Goal: Task Accomplishment & Management: Complete application form

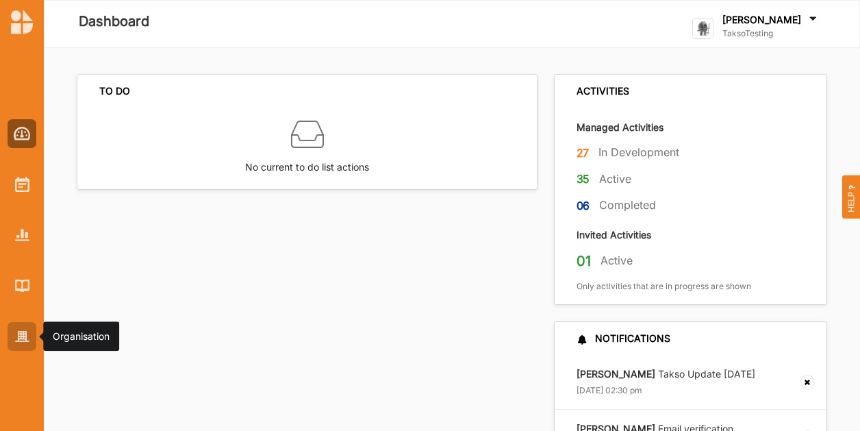
click at [27, 347] on div at bounding box center [22, 336] width 29 height 29
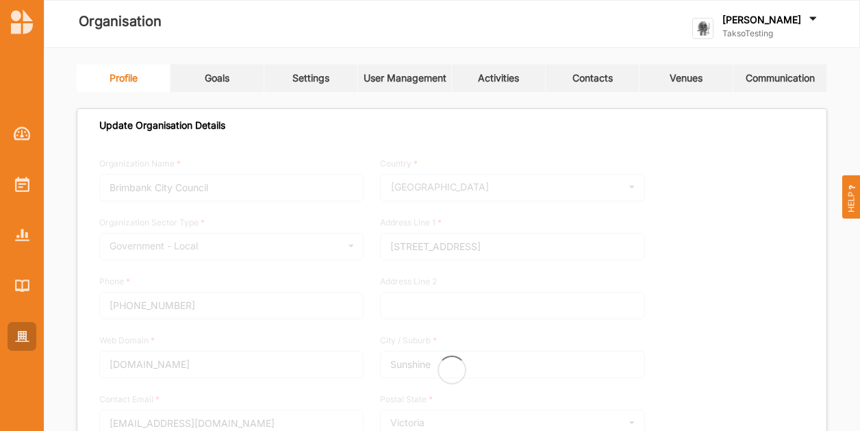
type input "TaksoTesting"
type input "0418374036"
type input "[DOMAIN_NAME]"
type input "[PERSON_NAME][EMAIL_ADDRESS][DOMAIN_NAME]"
type input "[STREET_ADDRESS]"
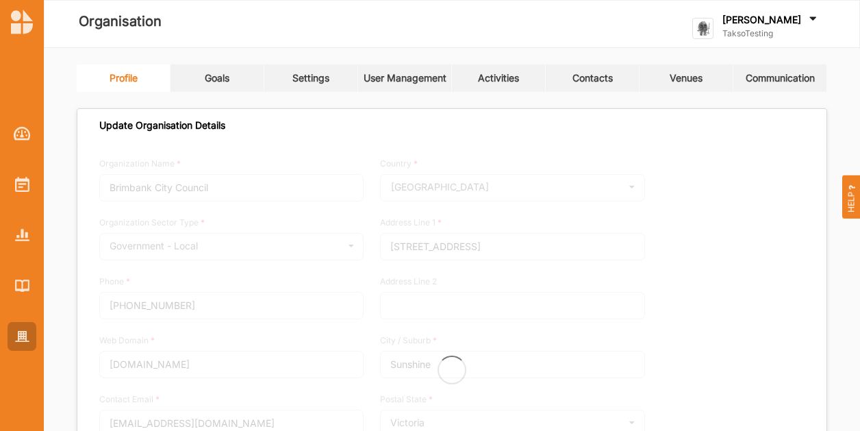
type input "Olympus Mons"
type input "3999"
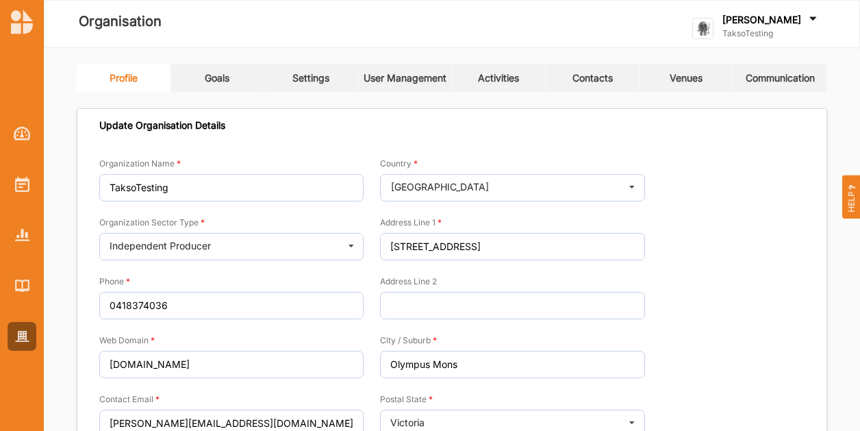
click at [680, 79] on div "Venues" at bounding box center [686, 78] width 33 height 12
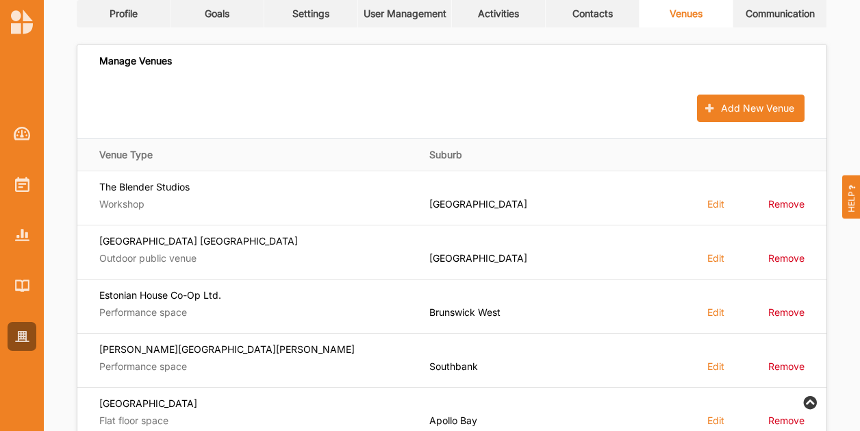
scroll to position [137, 0]
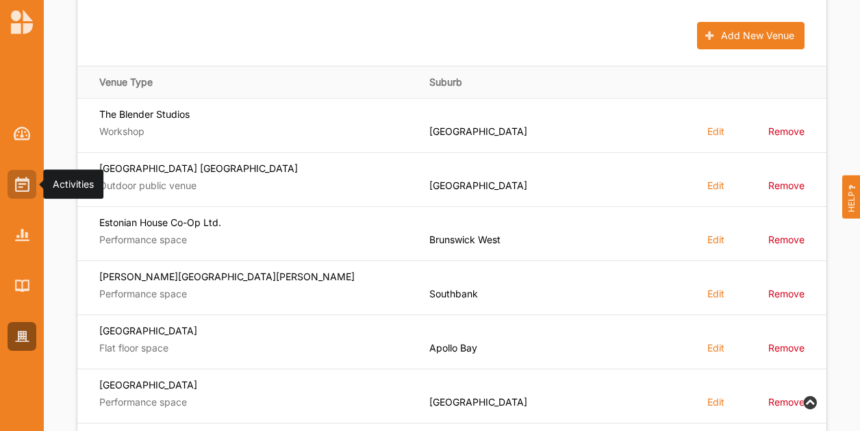
click at [29, 191] on div at bounding box center [22, 184] width 29 height 29
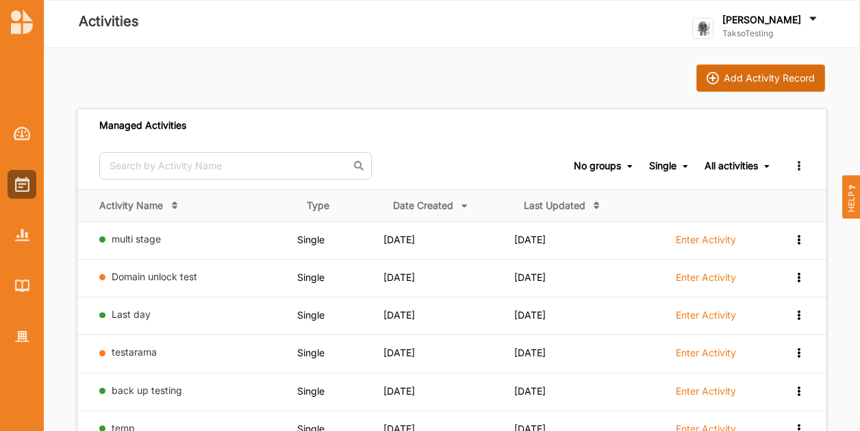
click at [719, 77] on img at bounding box center [713, 78] width 12 height 12
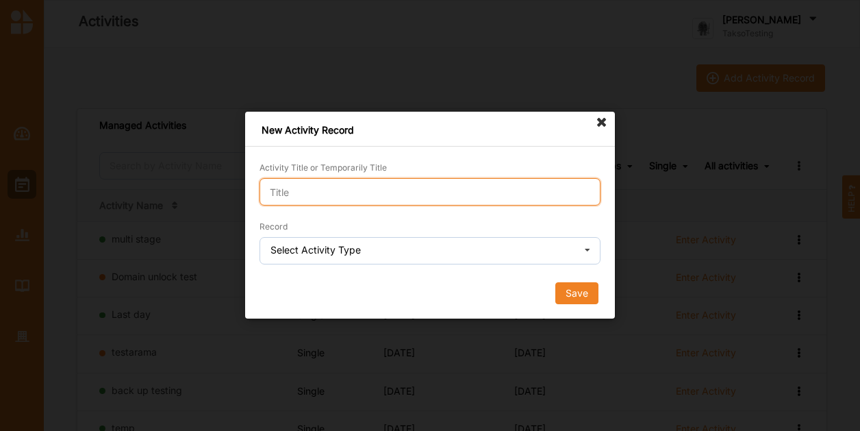
click at [334, 186] on input "Activity Title or Temporarily Title" at bounding box center [430, 191] width 341 height 27
type input "Venue testing"
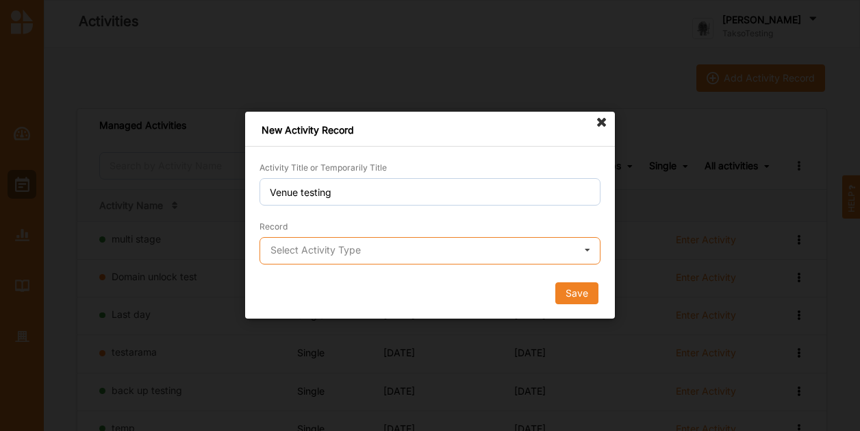
click at [331, 258] on input "text" at bounding box center [431, 251] width 340 height 27
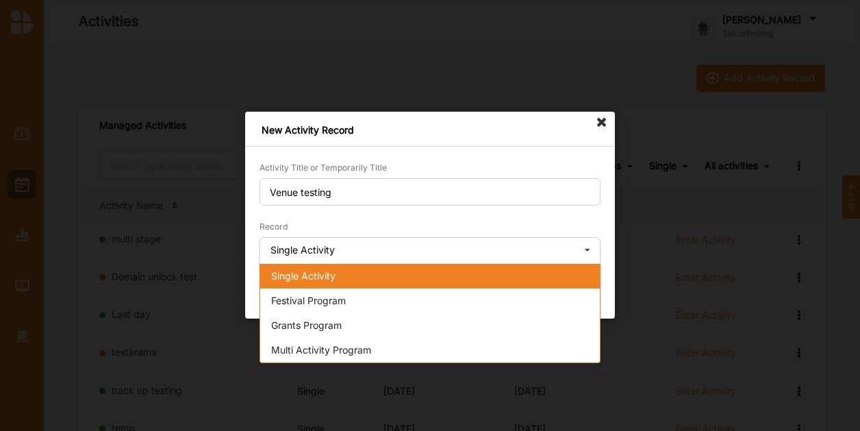
click at [319, 282] on span "Single Activity" at bounding box center [303, 276] width 64 height 12
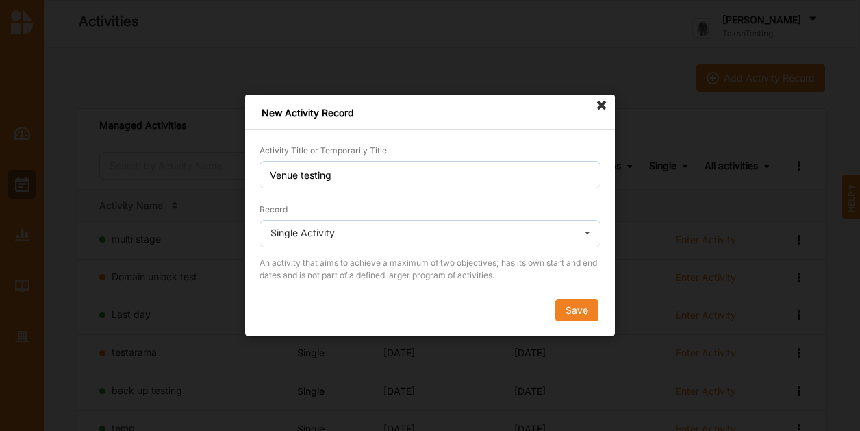
click at [548, 313] on div "Save" at bounding box center [430, 311] width 341 height 22
click at [560, 310] on button "Save" at bounding box center [577, 311] width 43 height 22
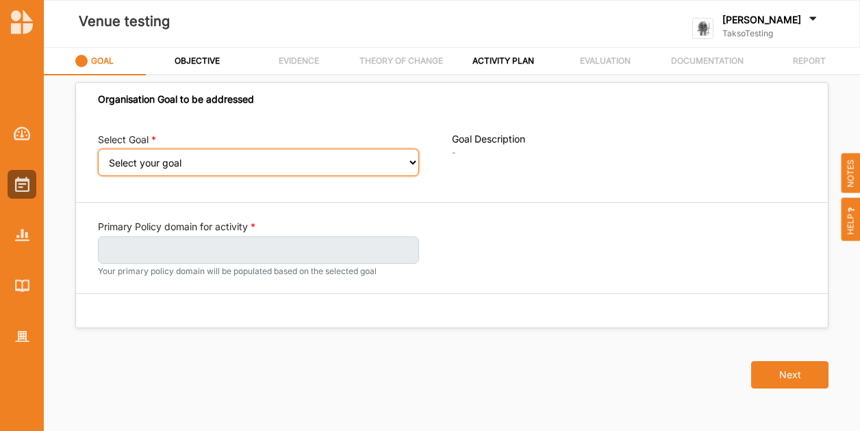
click at [238, 166] on select "Select your goal A connected and vibrant community" at bounding box center [258, 162] width 321 height 27
select select "396"
click at [98, 158] on select "Select your goal A connected and vibrant community" at bounding box center [258, 162] width 321 height 27
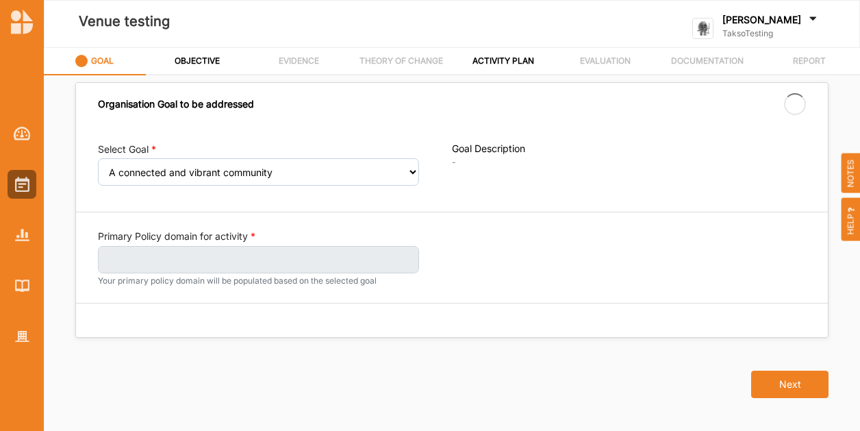
select select "396"
select select "1"
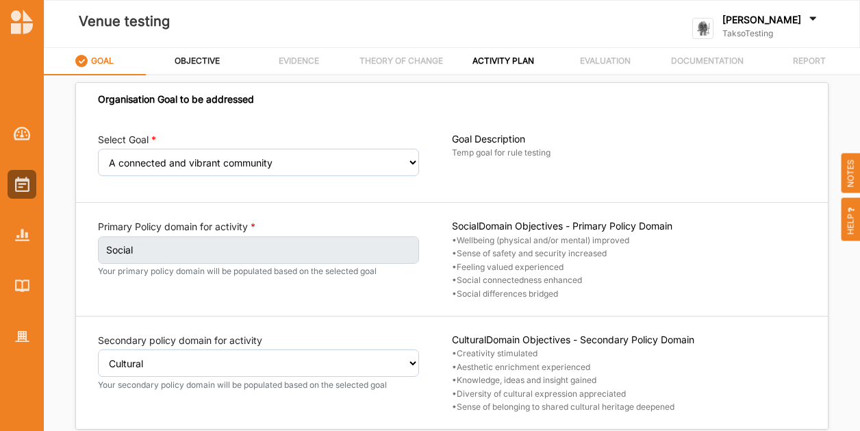
click at [186, 66] on div "OBJECTIVE" at bounding box center [197, 61] width 47 height 24
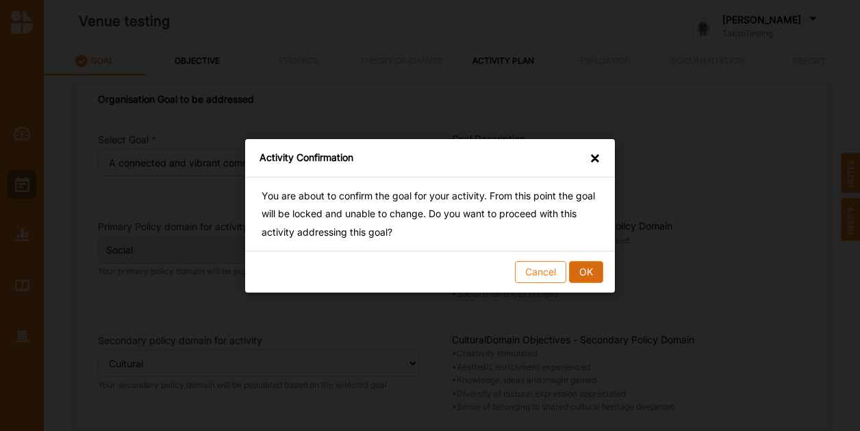
click at [593, 266] on button "OK" at bounding box center [586, 271] width 34 height 22
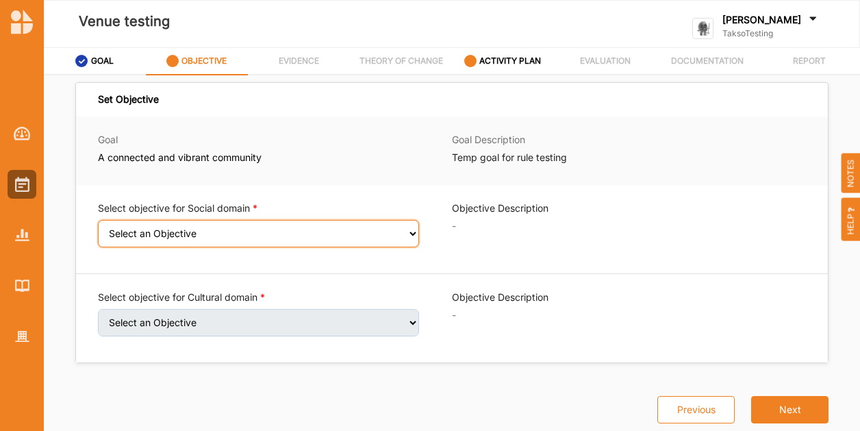
click at [144, 236] on select "Select an Objective Wellbeing (physical and/or mental) improved Sense of safety…" at bounding box center [258, 233] width 321 height 27
select select "7"
click at [98, 228] on select "Select an Objective Wellbeing (physical and/or mental) improved Sense of safety…" at bounding box center [258, 233] width 321 height 27
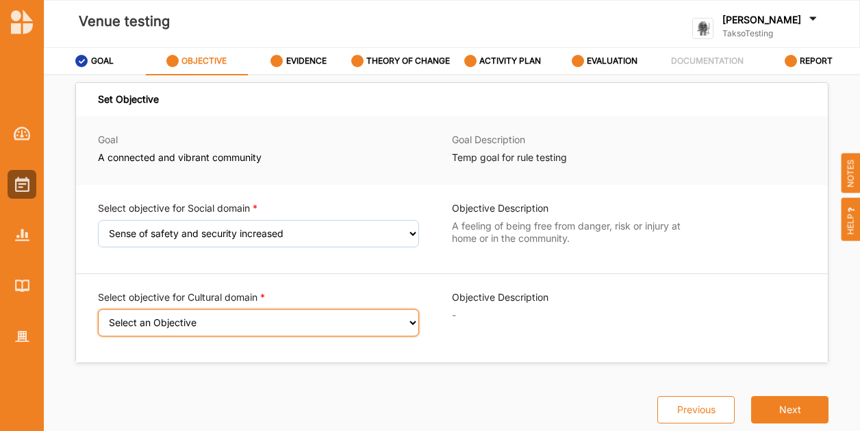
click at [134, 330] on select "Select an Objective Creativity stimulated Aesthetic enrichment experienced Know…" at bounding box center [258, 322] width 321 height 27
select select "3"
click at [98, 317] on select "Select an Objective Creativity stimulated Aesthetic enrichment experienced Know…" at bounding box center [258, 322] width 321 height 27
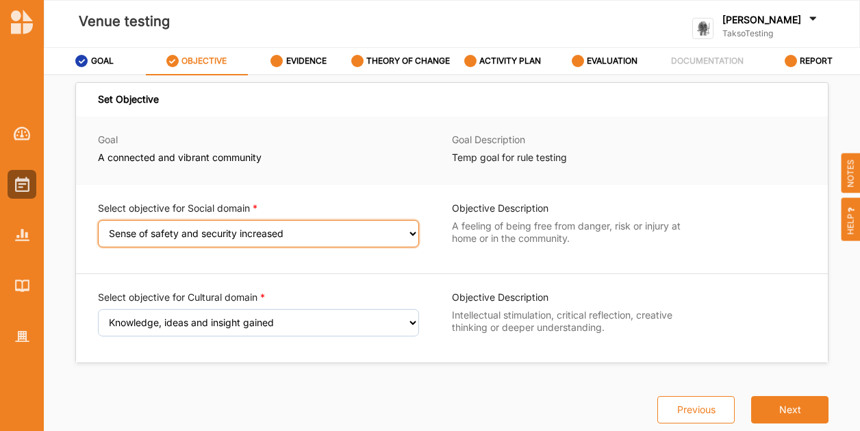
click at [130, 227] on select "Select an Objective Wellbeing (physical and/or mental) improved Sense of safety…" at bounding box center [258, 233] width 321 height 27
select select "8"
click at [98, 228] on select "Select an Objective Wellbeing (physical and/or mental) improved Sense of safety…" at bounding box center [258, 233] width 321 height 27
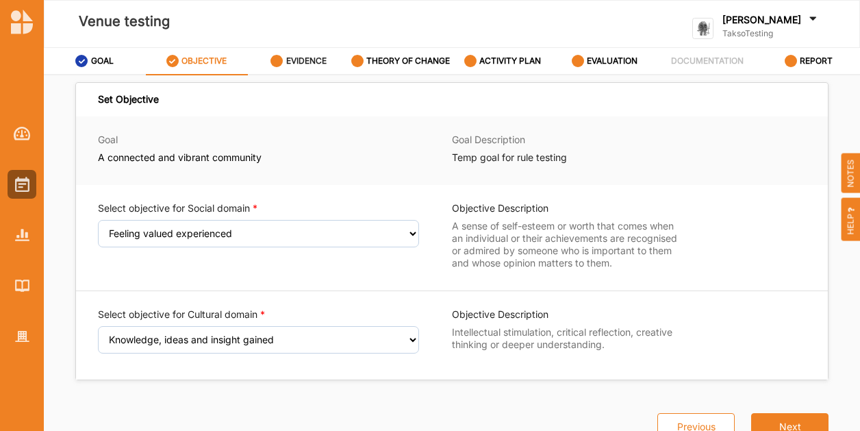
click at [269, 64] on link "EVIDENCE" at bounding box center [299, 61] width 102 height 27
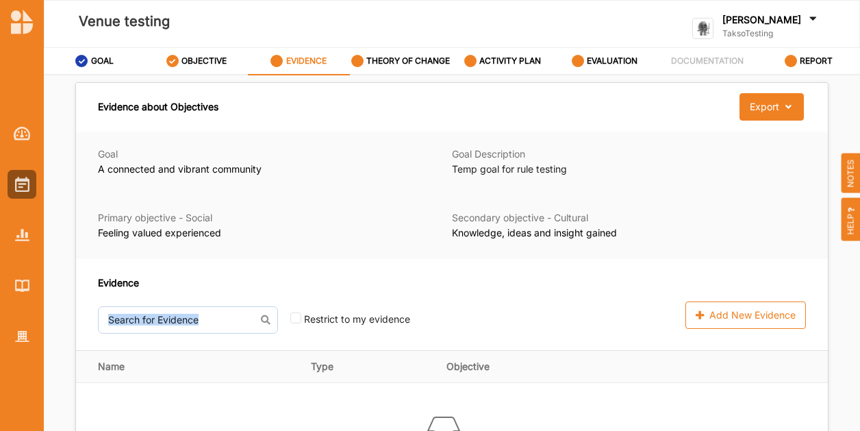
drag, startPoint x: 194, startPoint y: 329, endPoint x: 194, endPoint y: 319, distance: 9.6
click at [194, 325] on div "Evidence No results found. Restrict to my evidence Add New Evidence" at bounding box center [452, 304] width 752 height 91
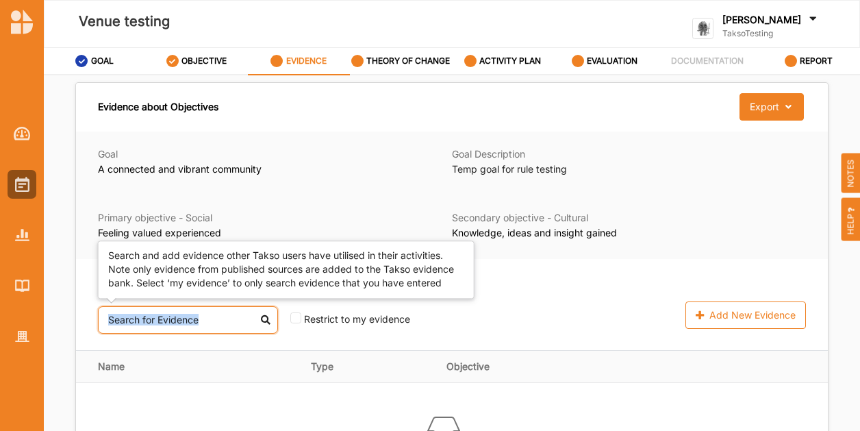
click at [194, 321] on input "text" at bounding box center [188, 319] width 180 height 27
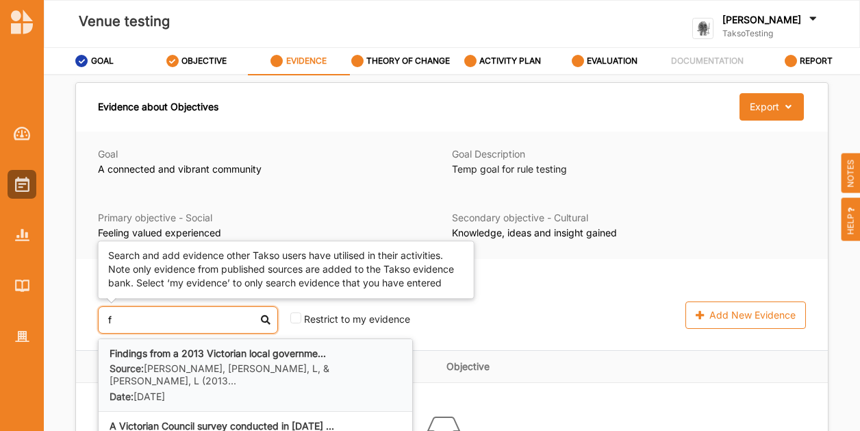
click at [199, 371] on label "Source: [PERSON_NAME], [PERSON_NAME], L, & [PERSON_NAME], L (2013..." at bounding box center [256, 374] width 292 height 25
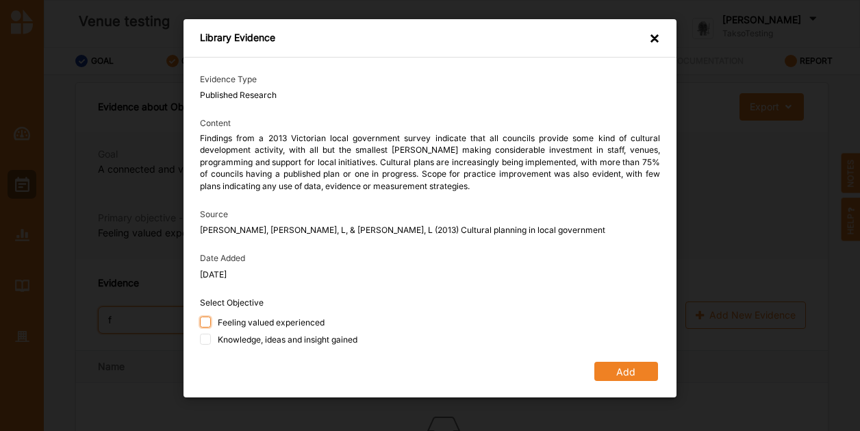
type input "f"
click at [206, 322] on input "Feeling valued experienced" at bounding box center [205, 321] width 11 height 11
checkbox input "true"
click at [205, 344] on input "Knowledge, ideas and insight gained" at bounding box center [205, 339] width 11 height 11
checkbox input "true"
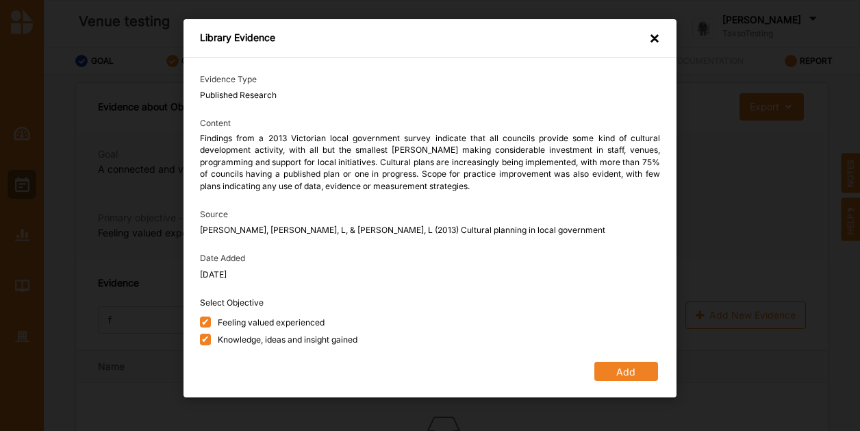
drag, startPoint x: 664, startPoint y: 367, endPoint x: 655, endPoint y: 369, distance: 9.8
click at [660, 368] on div "Evidence Type Published Research Content Findings from a 2013 Victorian local g…" at bounding box center [430, 228] width 493 height 340
click at [629, 379] on button "Add" at bounding box center [627, 371] width 64 height 19
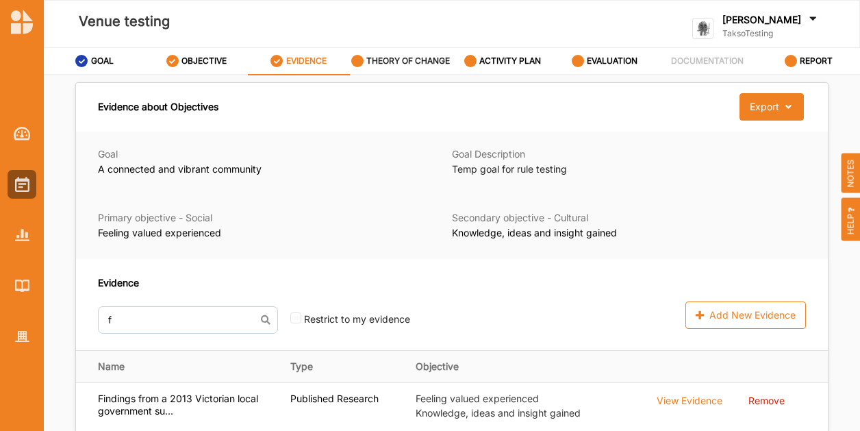
click at [406, 66] on div "THEORY OF CHANGE" at bounding box center [400, 61] width 99 height 25
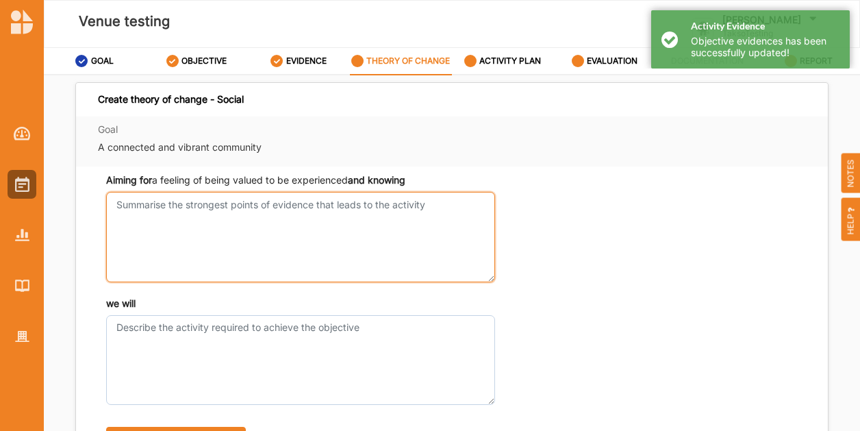
drag, startPoint x: 287, startPoint y: 206, endPoint x: 283, endPoint y: 219, distance: 13.6
click at [283, 219] on textarea "Aiming for a feeling of being valued to be experienced and knowing" at bounding box center [300, 237] width 389 height 90
type textarea "H"
type textarea "this"
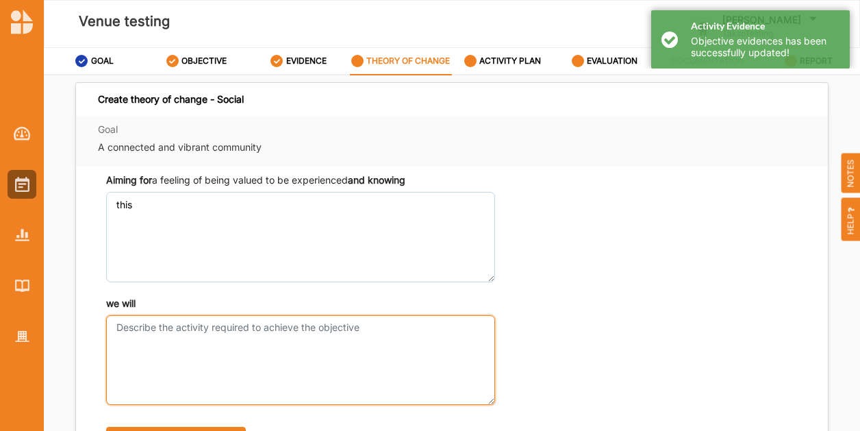
click at [247, 383] on textarea "we will" at bounding box center [300, 360] width 389 height 90
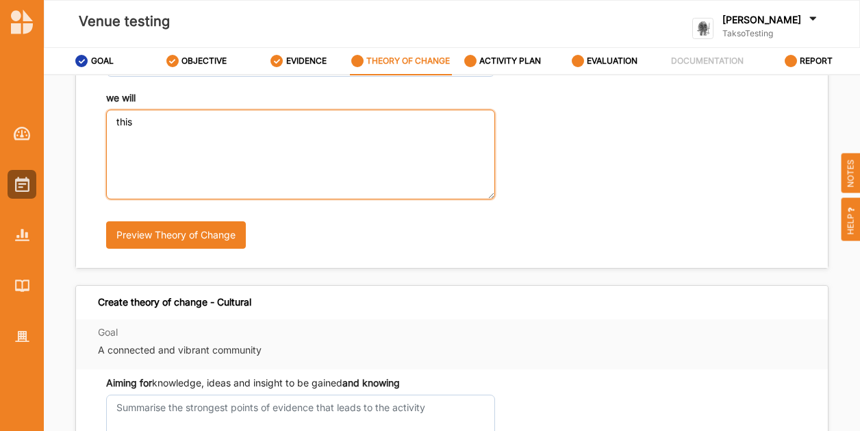
type textarea "this"
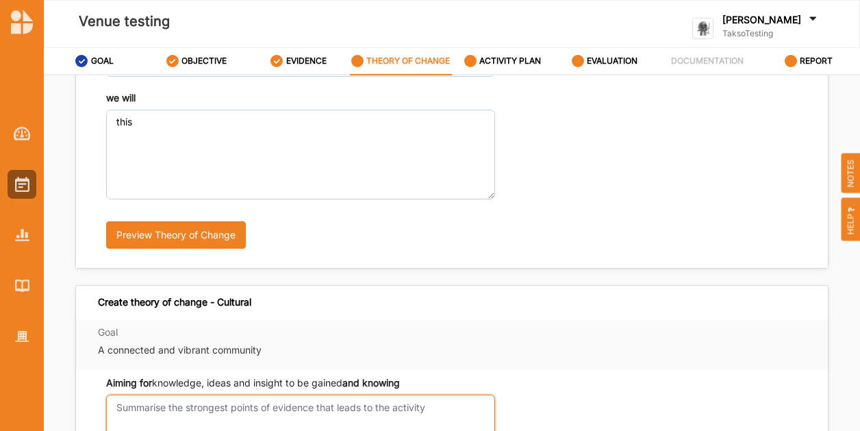
click at [163, 417] on textarea "Aiming for a feeling of being valued to be experienced and knowing" at bounding box center [300, 440] width 389 height 90
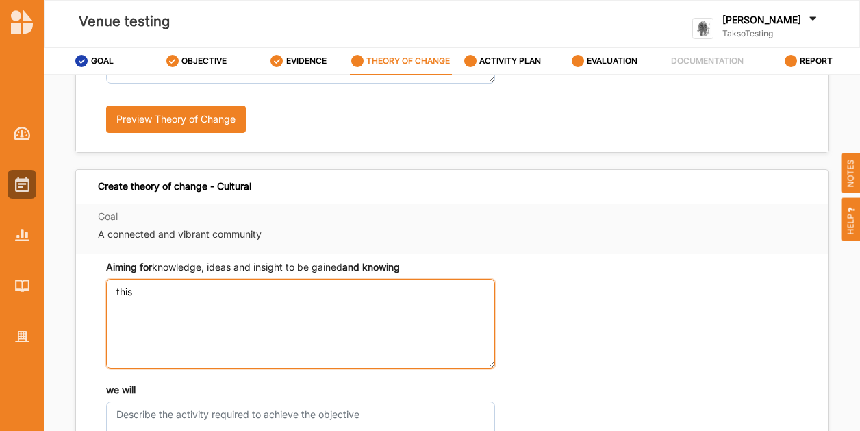
scroll to position [411, 0]
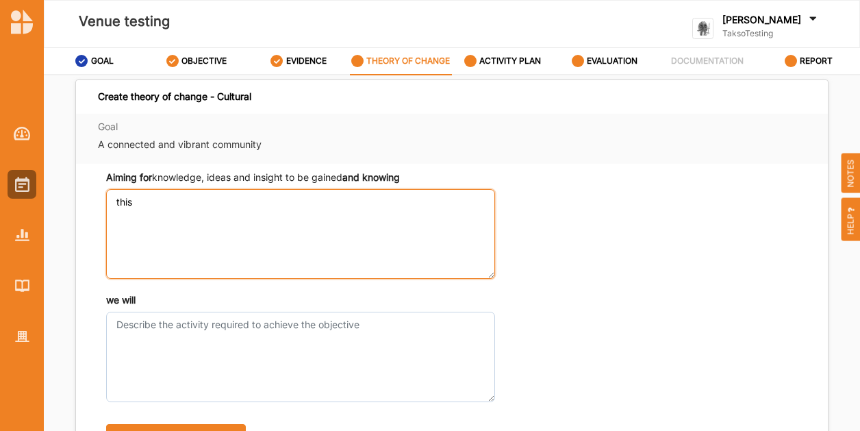
type textarea "this"
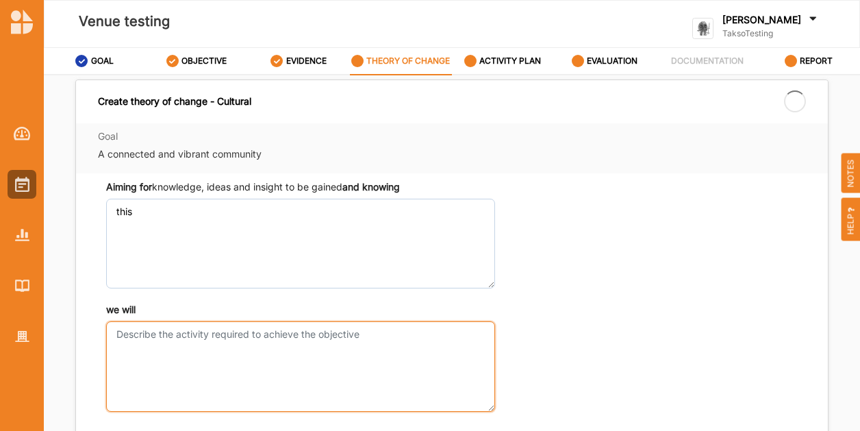
click at [167, 370] on textarea "we will" at bounding box center [300, 366] width 389 height 90
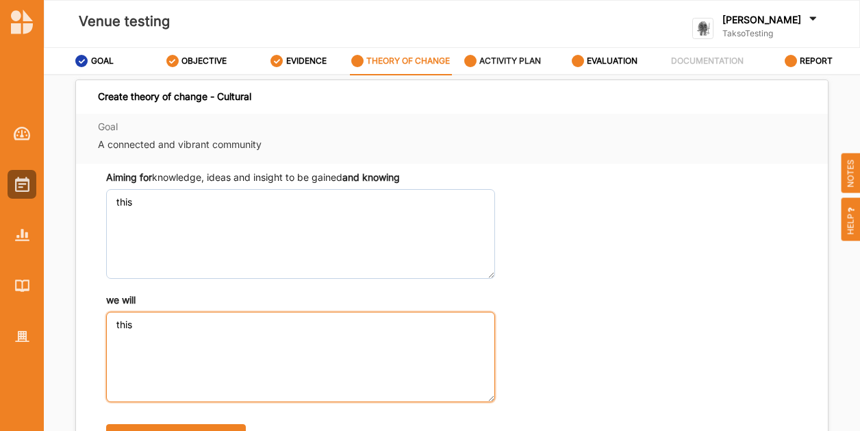
type textarea "this"
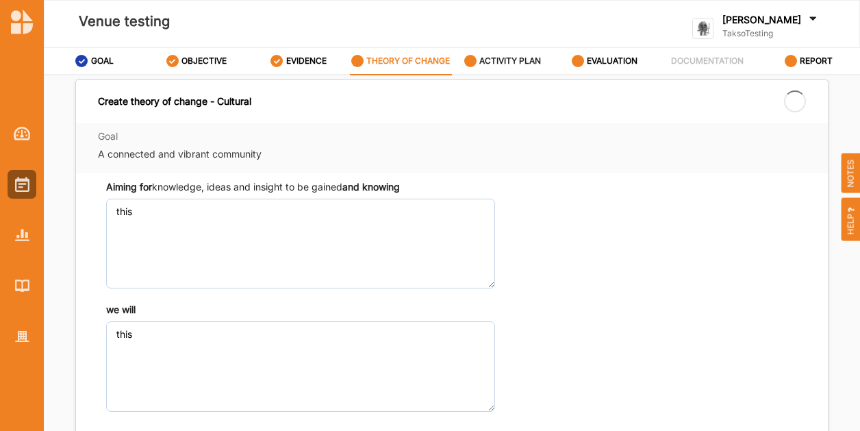
click at [526, 60] on label "ACTIVITY PLAN" at bounding box center [511, 60] width 62 height 11
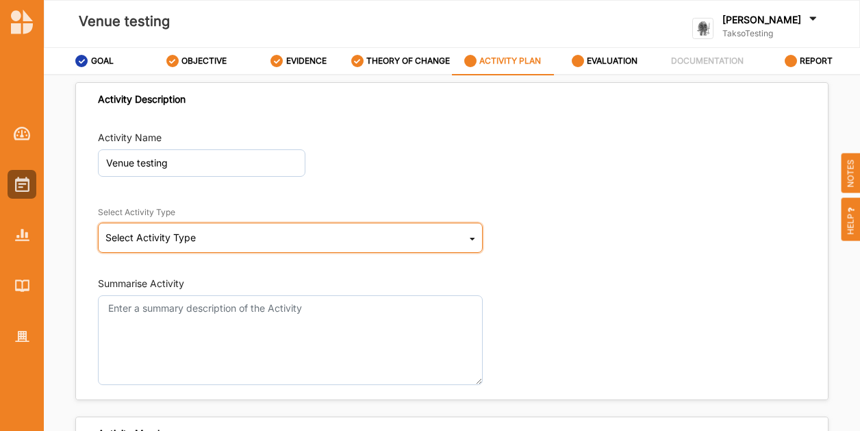
click at [166, 239] on div "Select Activity Type" at bounding box center [150, 238] width 90 height 10
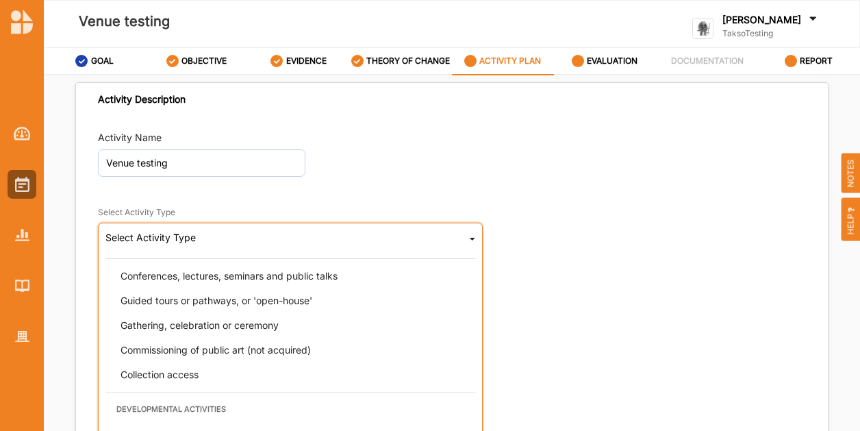
scroll to position [343, 0]
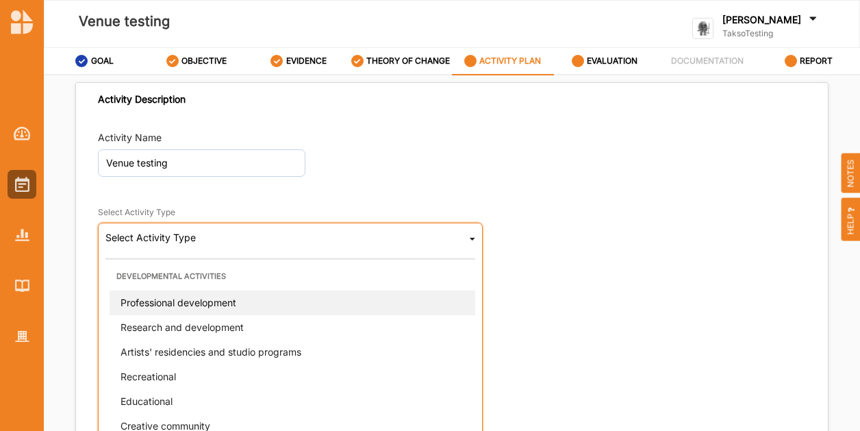
click at [177, 305] on span "Professional development" at bounding box center [179, 302] width 116 height 12
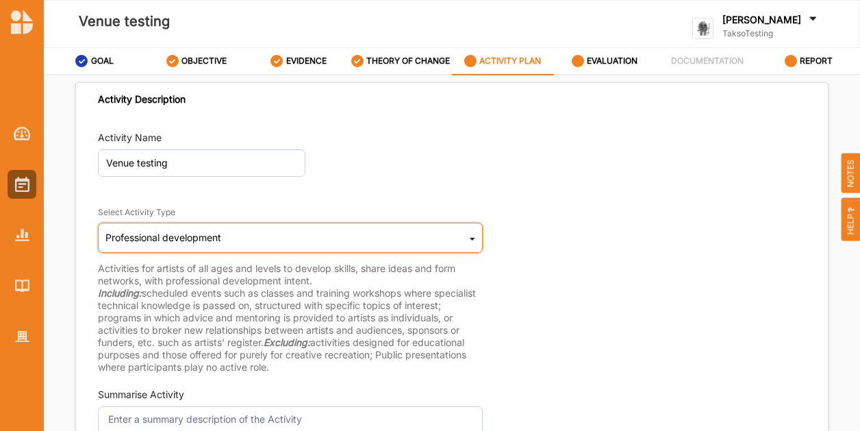
click at [199, 240] on div "Professional development" at bounding box center [163, 238] width 116 height 10
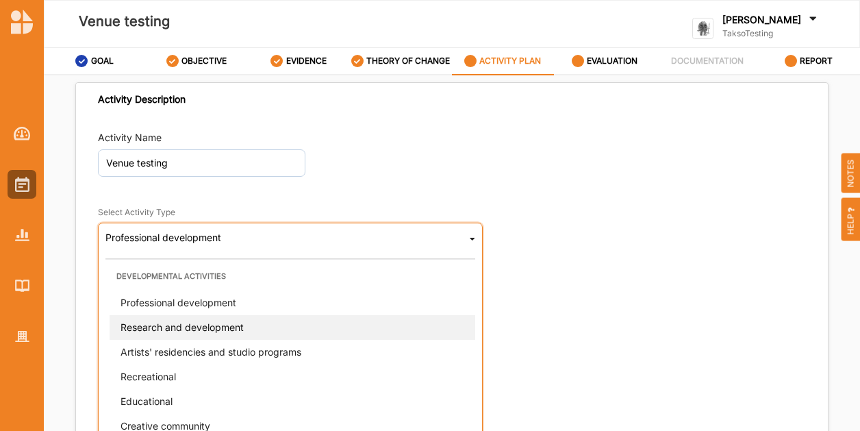
click at [192, 328] on span "Research and development" at bounding box center [182, 327] width 123 height 12
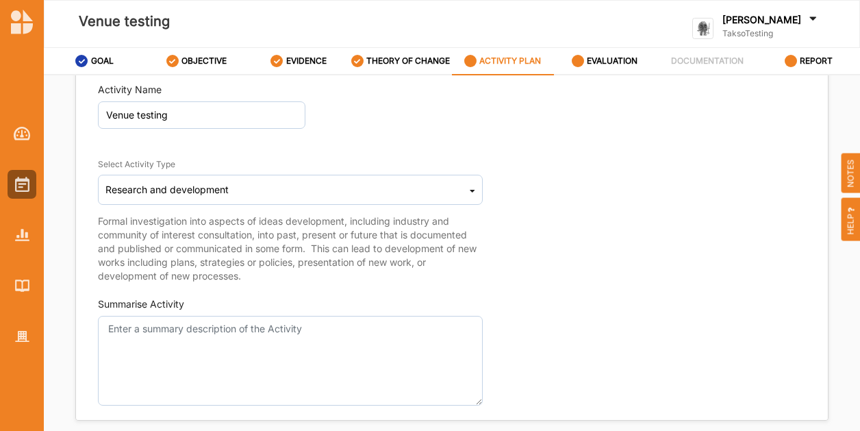
scroll to position [69, 0]
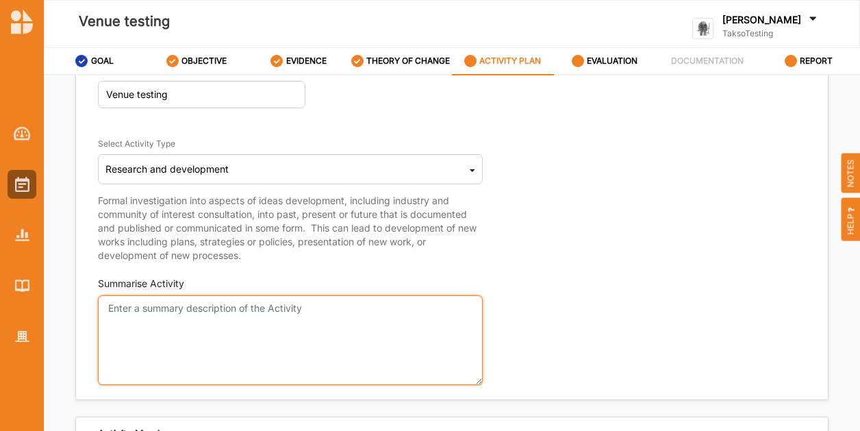
drag, startPoint x: 147, startPoint y: 369, endPoint x: 147, endPoint y: 356, distance: 13.0
click at [146, 365] on textarea "Summarise Activity" at bounding box center [290, 340] width 385 height 90
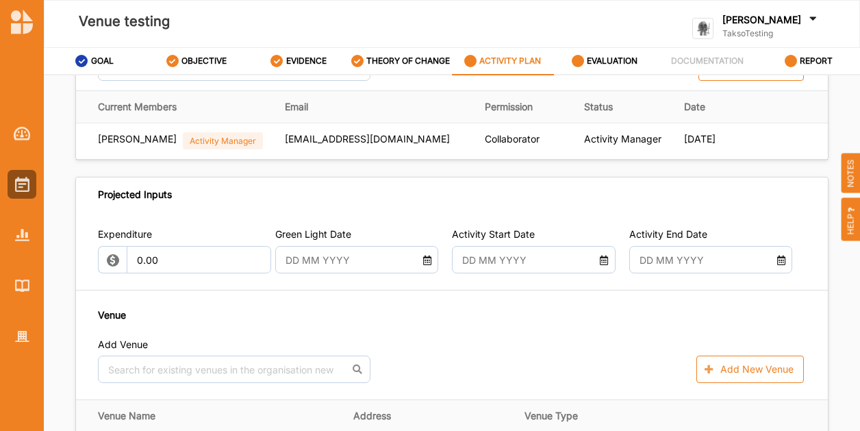
scroll to position [617, 0]
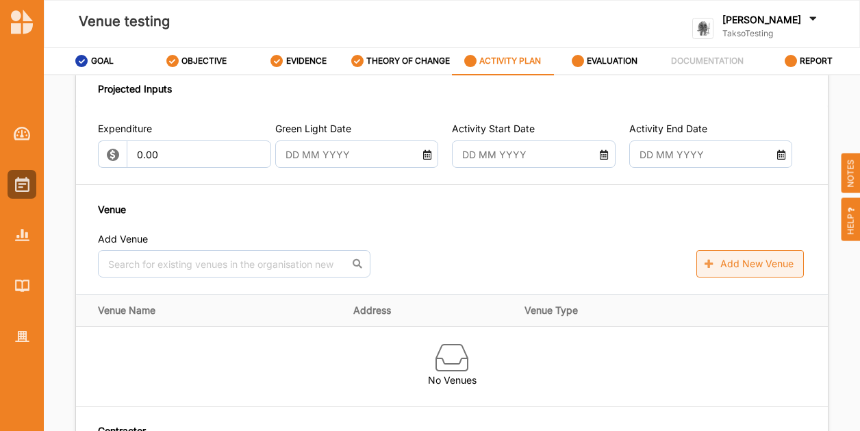
type textarea "this"
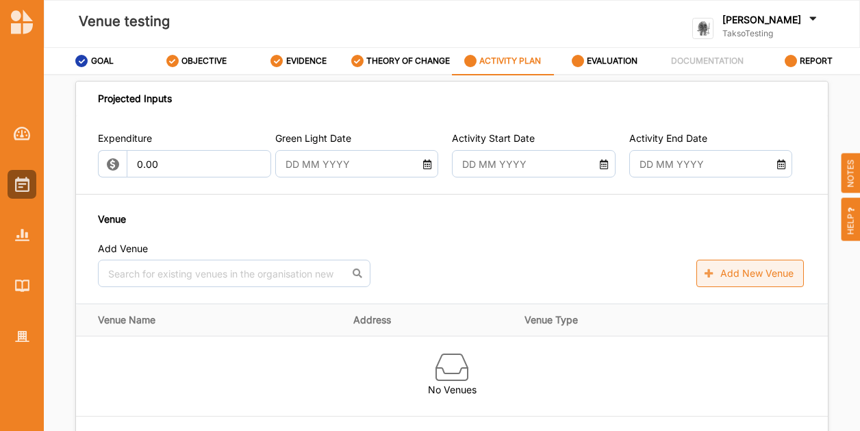
click at [738, 270] on button "Add New Venue" at bounding box center [751, 273] width 108 height 27
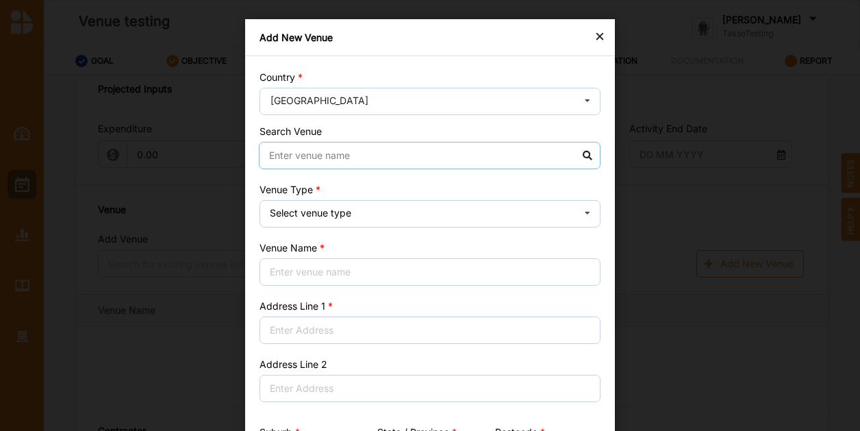
click at [278, 152] on input at bounding box center [430, 155] width 342 height 27
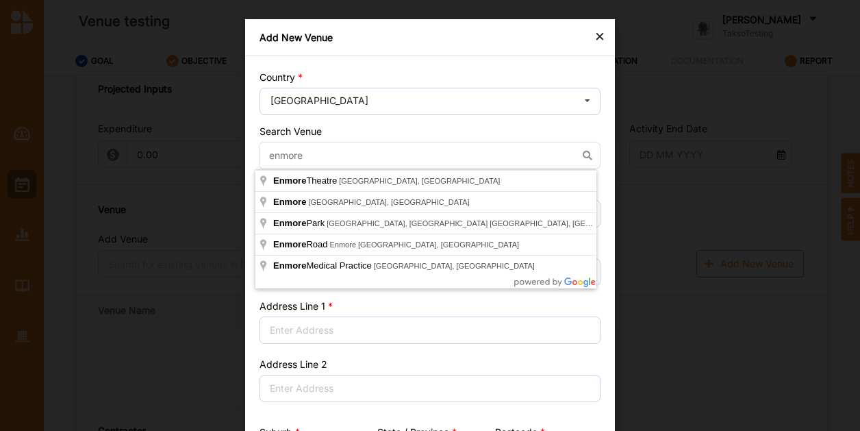
type input "[GEOGRAPHIC_DATA], [GEOGRAPHIC_DATA], [GEOGRAPHIC_DATA]"
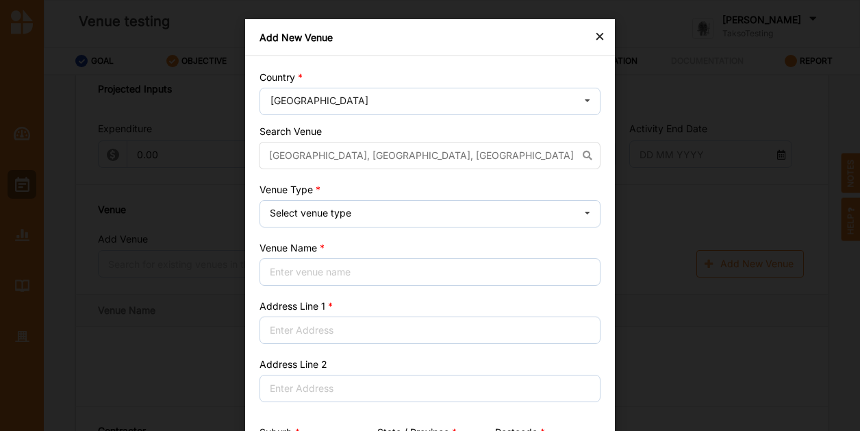
type input "[STREET_ADDRESS]"
type input "[GEOGRAPHIC_DATA]"
type input "2042"
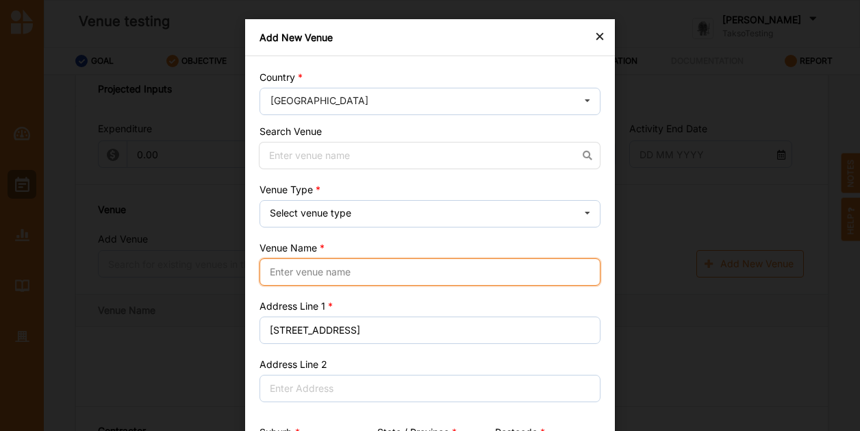
drag, startPoint x: 307, startPoint y: 266, endPoint x: 297, endPoint y: 272, distance: 11.0
click at [306, 267] on input "Venue Name" at bounding box center [430, 271] width 341 height 27
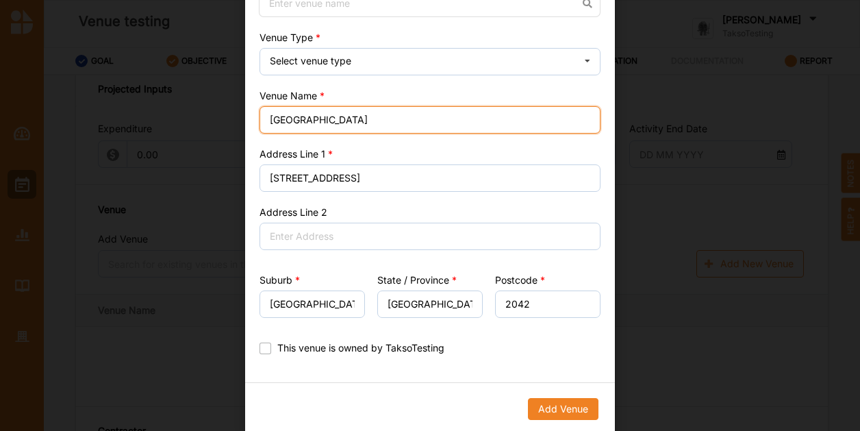
scroll to position [155, 0]
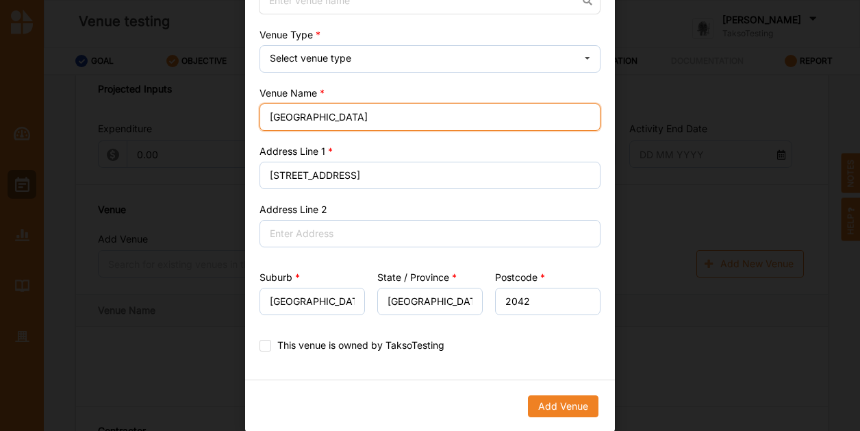
type input "[GEOGRAPHIC_DATA]"
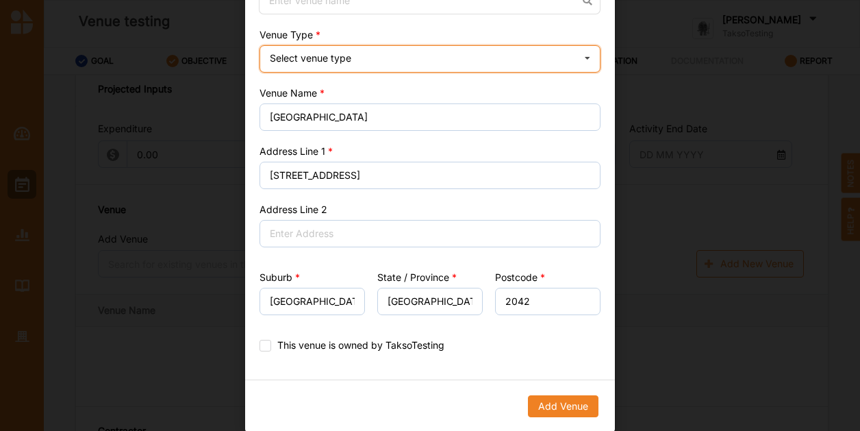
click at [334, 47] on div "Select venue type Cinema Distributed media Exhibition venue Flat floor space He…" at bounding box center [430, 58] width 341 height 27
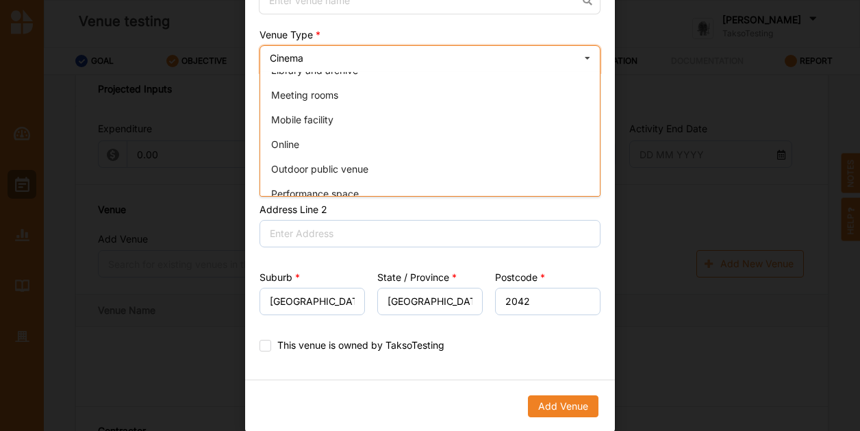
scroll to position [206, 0]
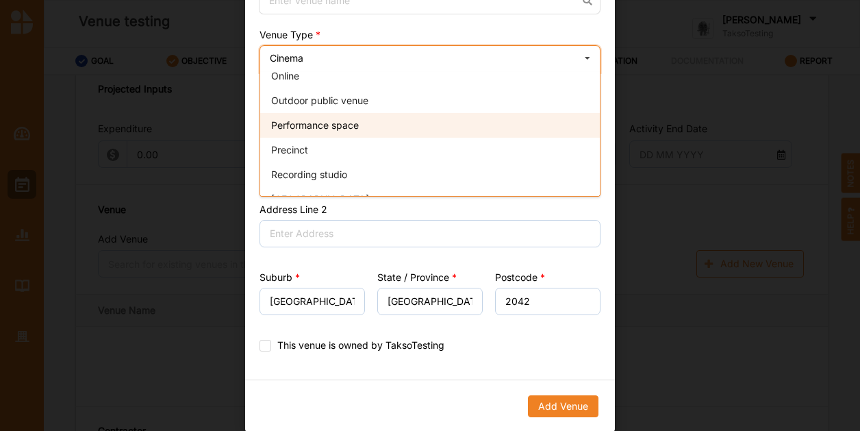
click at [356, 129] on span "Performance space" at bounding box center [315, 125] width 88 height 12
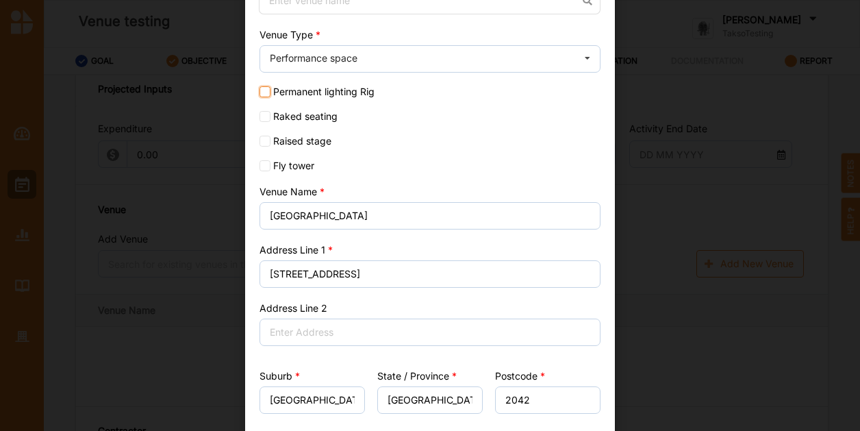
click at [266, 90] on input "Permanent lighting Rig" at bounding box center [265, 91] width 11 height 11
checkbox input "true"
click at [260, 142] on input "Raised stage" at bounding box center [265, 141] width 11 height 11
checkbox input "true"
drag, startPoint x: 256, startPoint y: 114, endPoint x: 275, endPoint y: 117, distance: 18.7
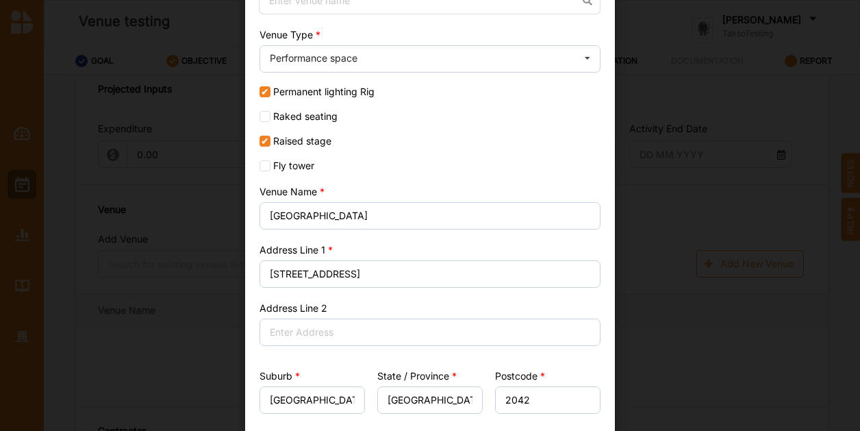
click at [260, 114] on input "Raked seating" at bounding box center [265, 116] width 11 height 11
checkbox input "true"
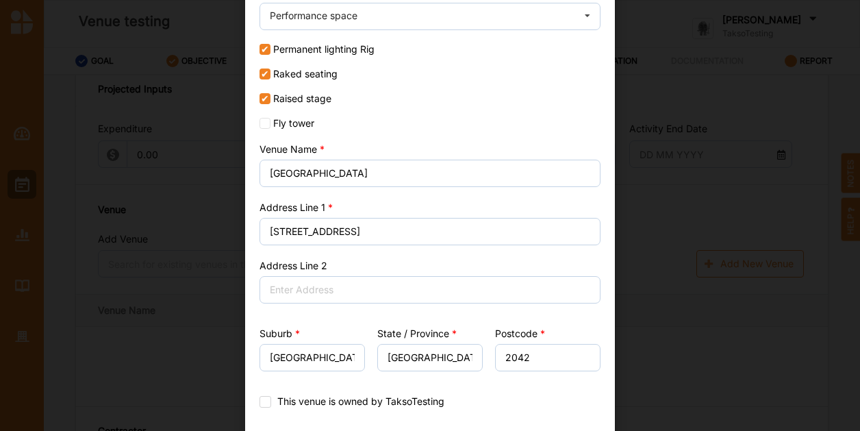
scroll to position [253, 0]
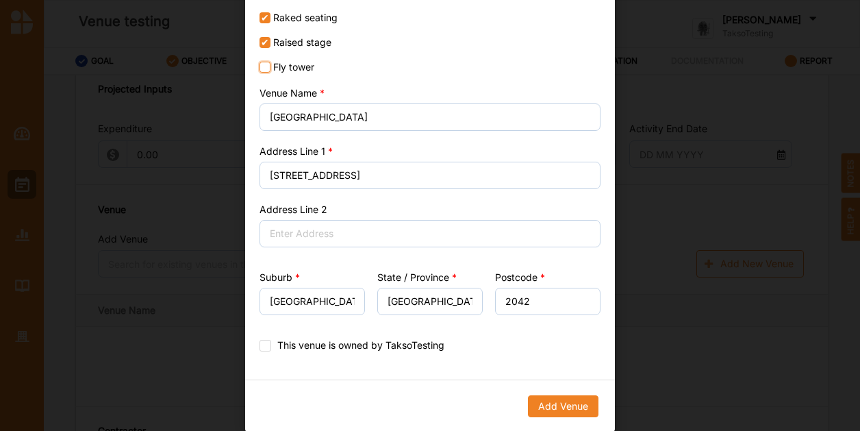
click at [266, 70] on input "Fly tower" at bounding box center [265, 67] width 11 height 11
click at [266, 69] on input "Fly tower" at bounding box center [265, 67] width 11 height 11
checkbox input "false"
click at [571, 403] on button "Add Venue" at bounding box center [563, 406] width 71 height 22
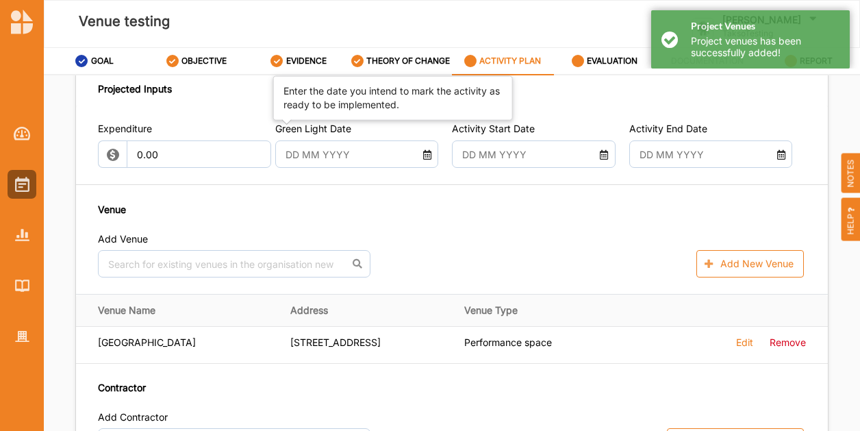
click at [329, 136] on label "Green Light Date" at bounding box center [313, 129] width 76 height 14
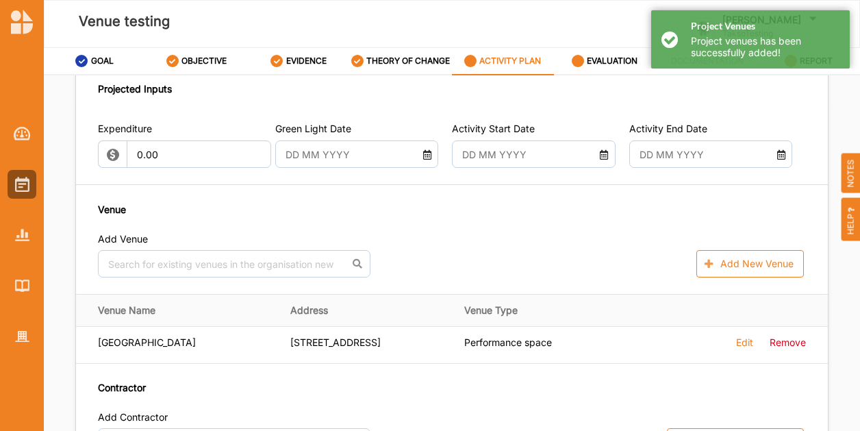
click at [329, 151] on input "text" at bounding box center [350, 153] width 144 height 27
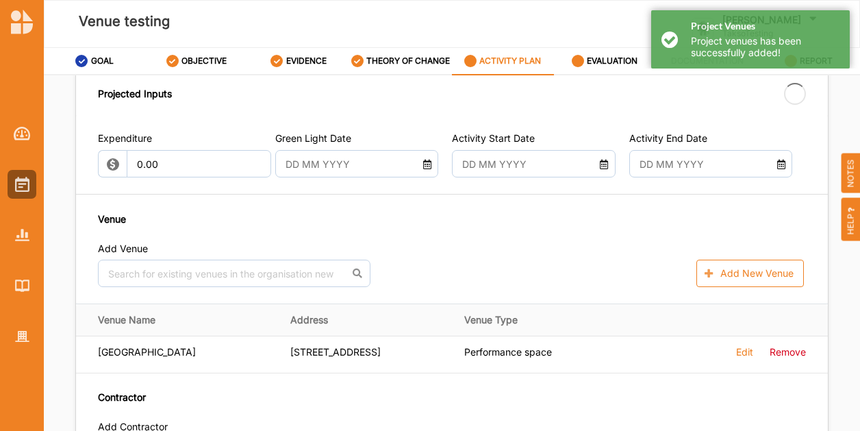
type input "[DATE]"
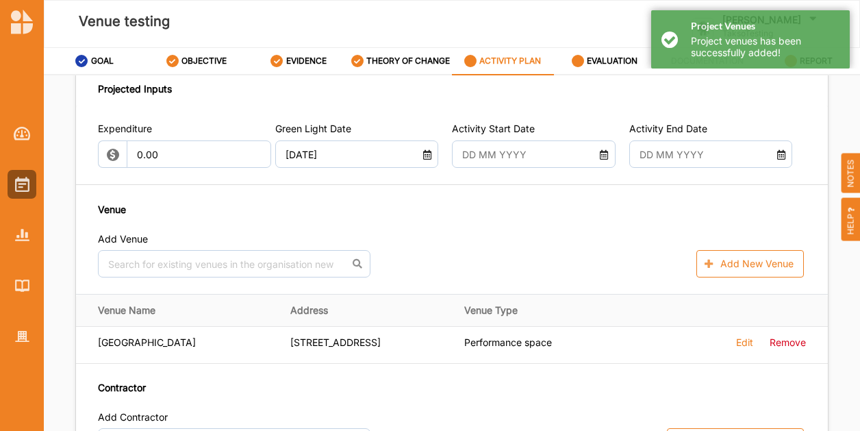
click at [554, 164] on input "text" at bounding box center [528, 153] width 144 height 27
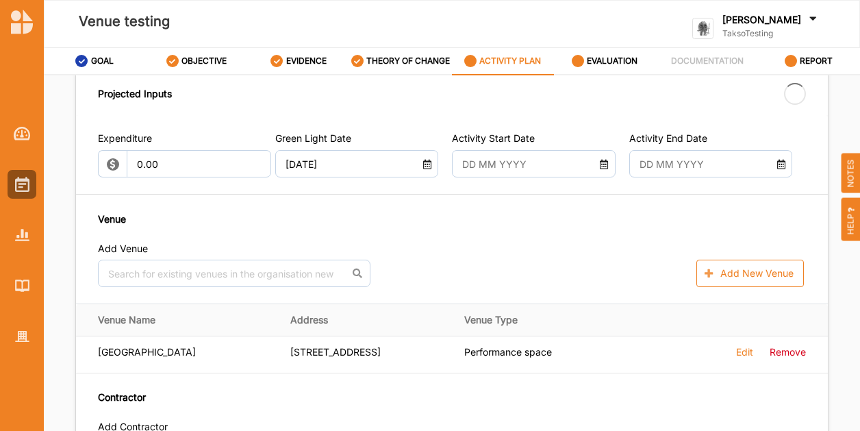
type input "[DATE]"
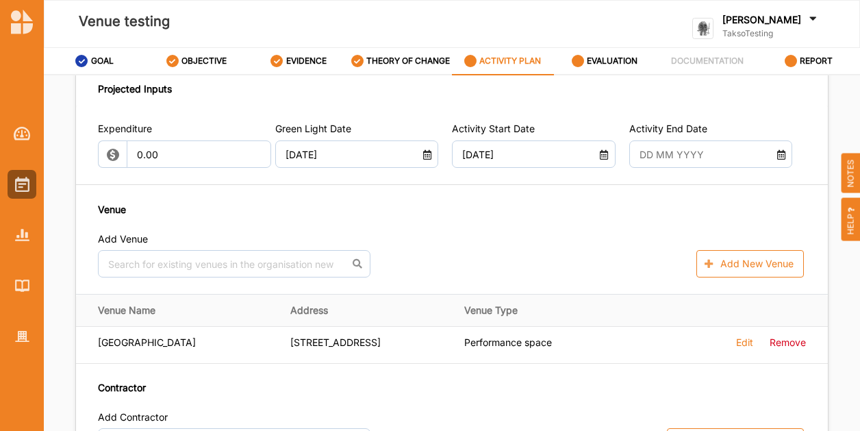
drag, startPoint x: 695, startPoint y: 172, endPoint x: 696, endPoint y: 182, distance: 10.4
click at [695, 173] on div "Expenditure 0.00 Green Light Date [DATE] Activity Start Date [DATE] Activity En…" at bounding box center [452, 288] width 752 height 366
drag, startPoint x: 669, startPoint y: 163, endPoint x: 671, endPoint y: 177, distance: 14.5
click at [667, 168] on input "text" at bounding box center [704, 153] width 144 height 27
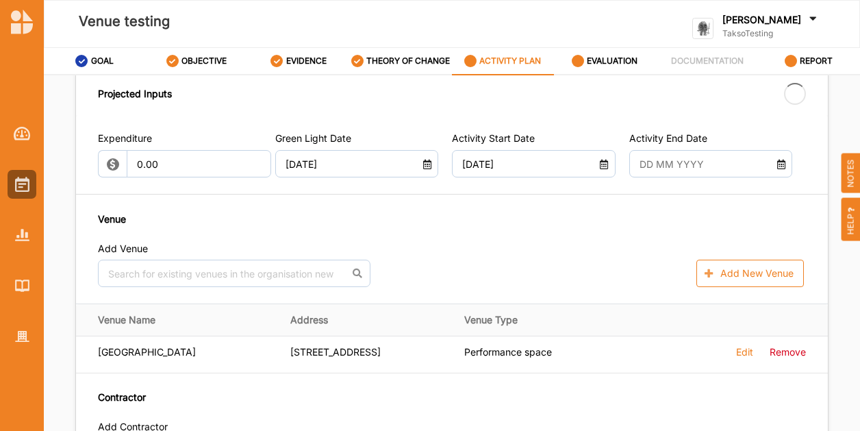
type input "[DATE]"
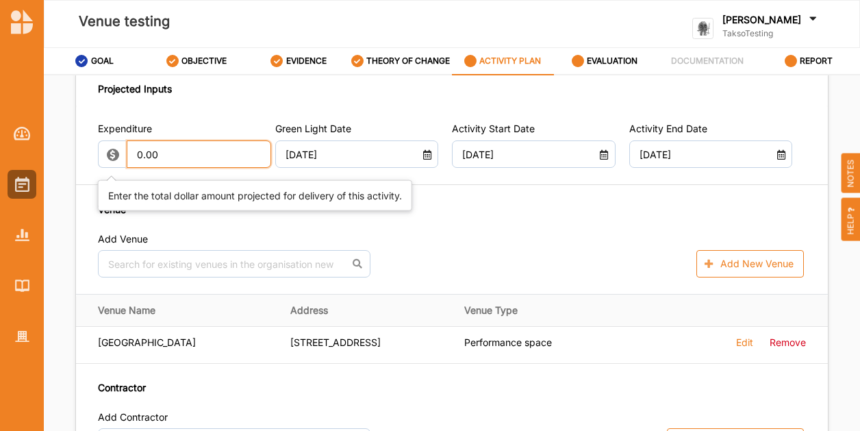
drag, startPoint x: 189, startPoint y: 166, endPoint x: -166, endPoint y: 138, distance: 356.0
click at [0, 138] on html "Venue testing [PERSON_NAME] TaksoTesting TaksoTesting User Profile Help Log Out…" at bounding box center [430, 215] width 860 height 431
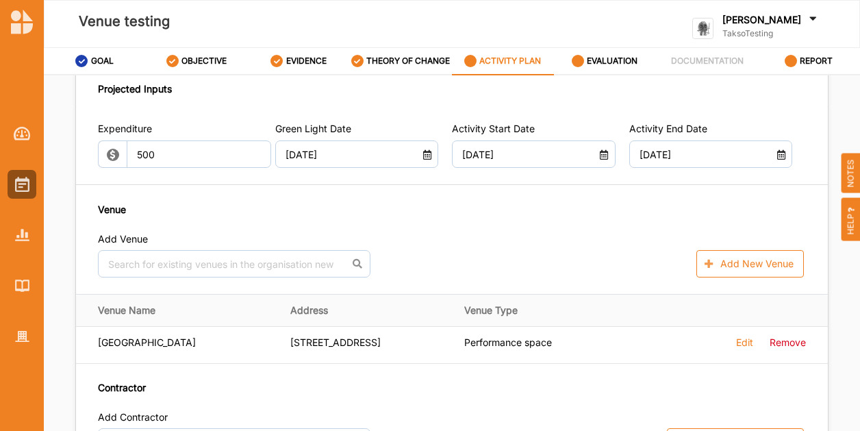
click at [488, 201] on div "Expenditure 500 Green Light Date [DATE] Activity Start Date [DATE] Activity End…" at bounding box center [452, 288] width 752 height 366
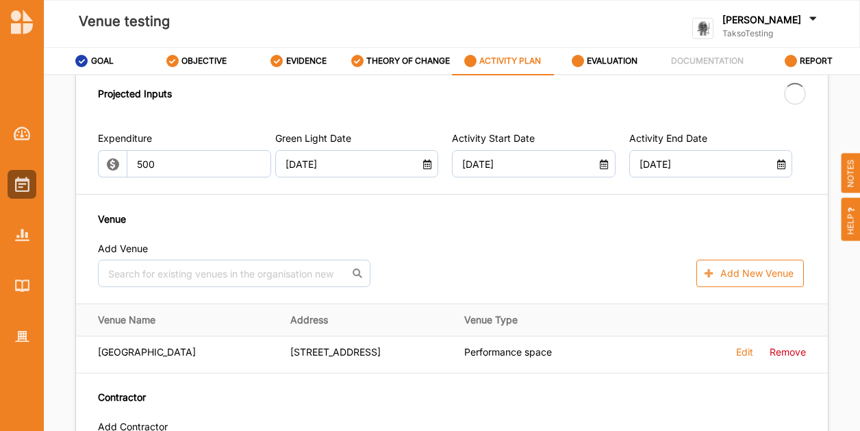
type input "500.00"
type input "-500.00"
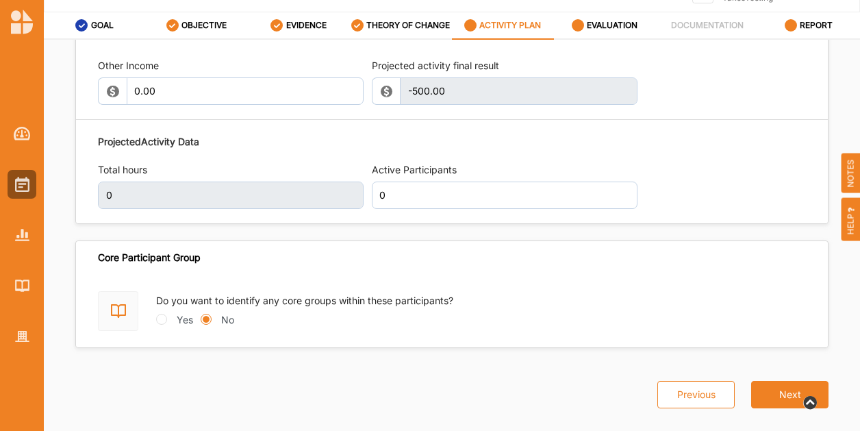
scroll to position [55, 0]
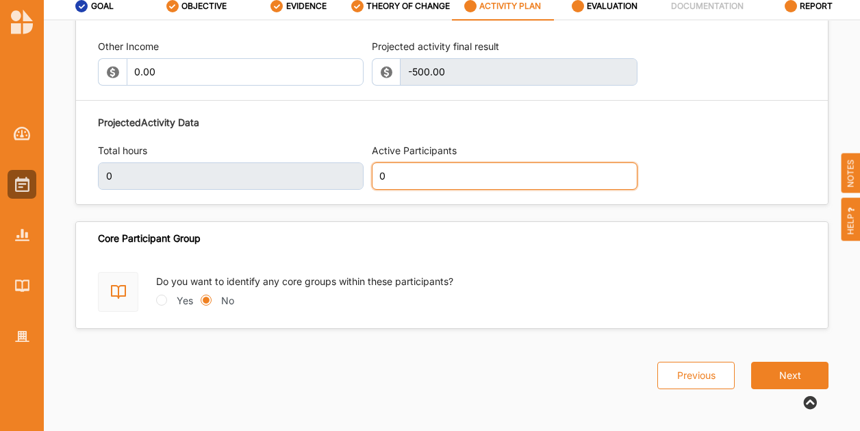
click at [427, 182] on input "0" at bounding box center [505, 175] width 266 height 27
type input "39"
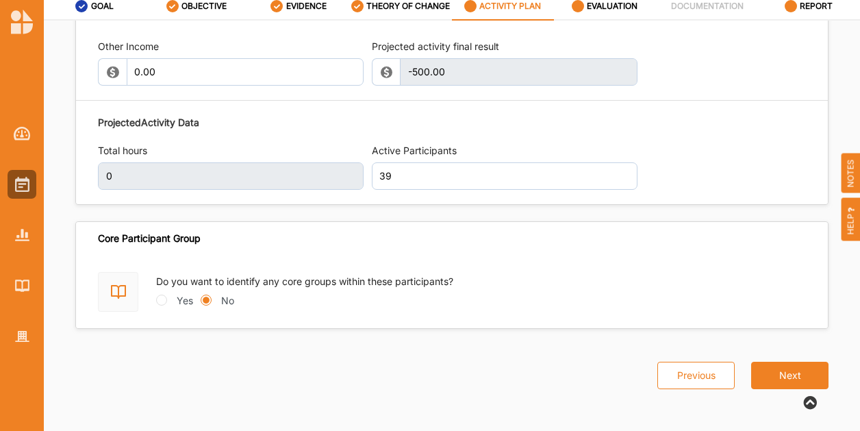
click at [730, 290] on div "Do you want to identify any core groups within these participants? Yes No" at bounding box center [452, 292] width 708 height 40
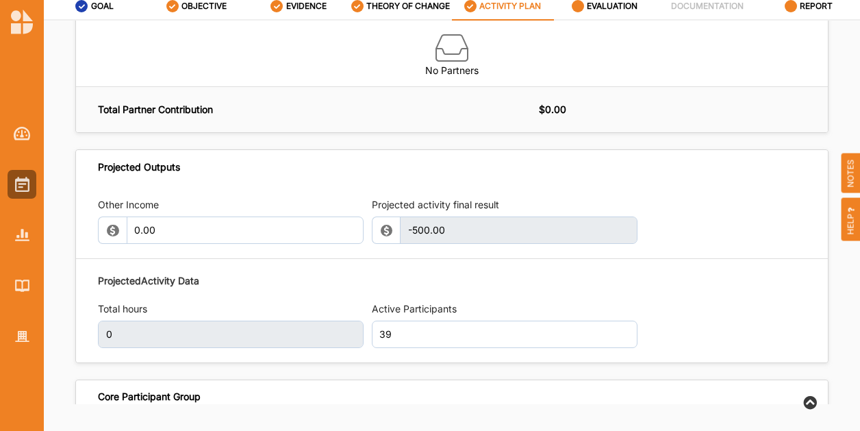
scroll to position [1285, 0]
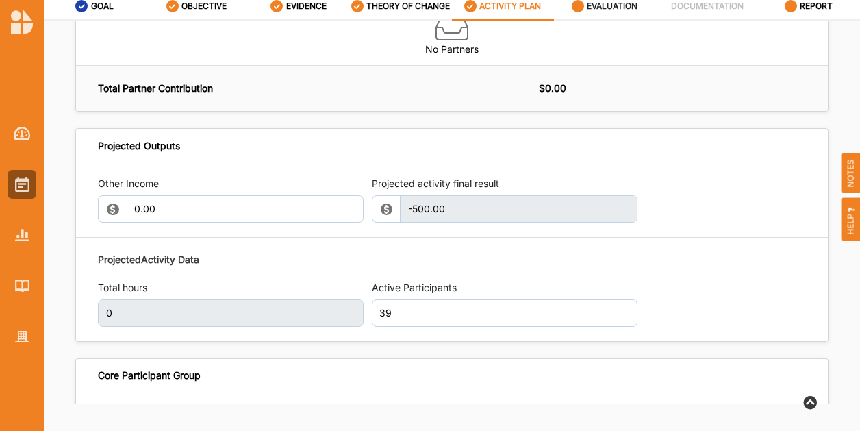
click at [605, 10] on label "EVALUATION" at bounding box center [612, 6] width 51 height 11
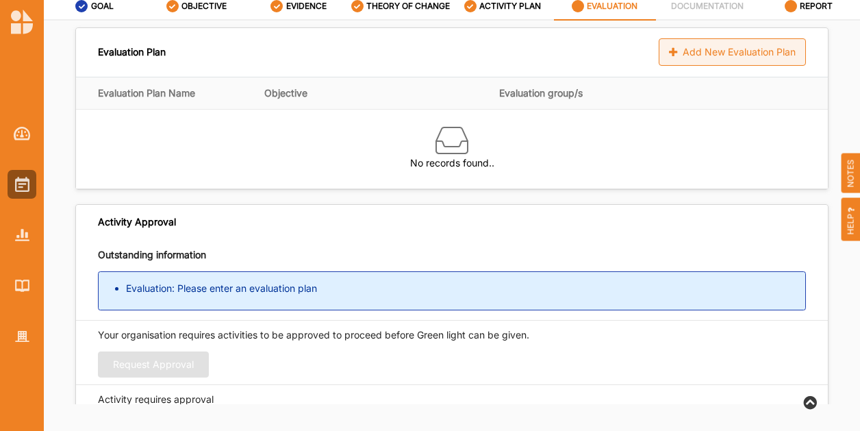
click at [723, 60] on div "Add New Evaluation Plan" at bounding box center [732, 51] width 147 height 27
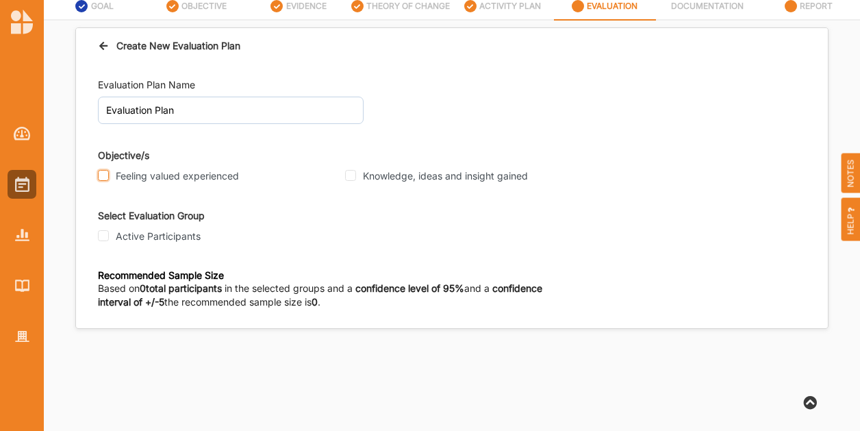
click at [105, 173] on input "Feeling valued experienced" at bounding box center [103, 175] width 11 height 11
checkbox input "true"
click at [350, 171] on input "Knowledge, ideas and insight gained" at bounding box center [350, 175] width 11 height 11
checkbox input "true"
click at [100, 235] on input "Active Participants" at bounding box center [103, 235] width 11 height 11
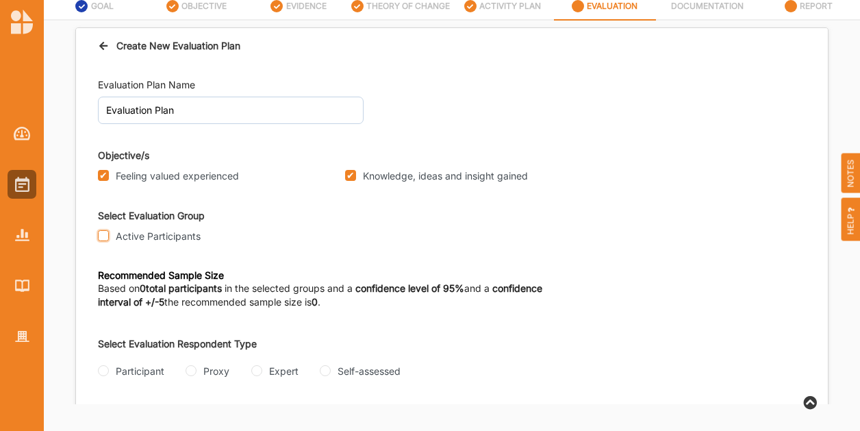
checkbox input "true"
click at [320, 368] on input "Self-assessed" at bounding box center [325, 370] width 11 height 11
radio input "true"
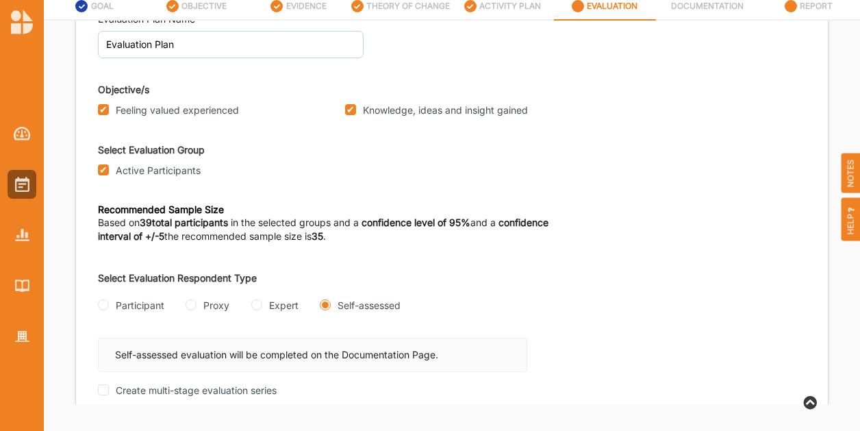
scroll to position [112, 0]
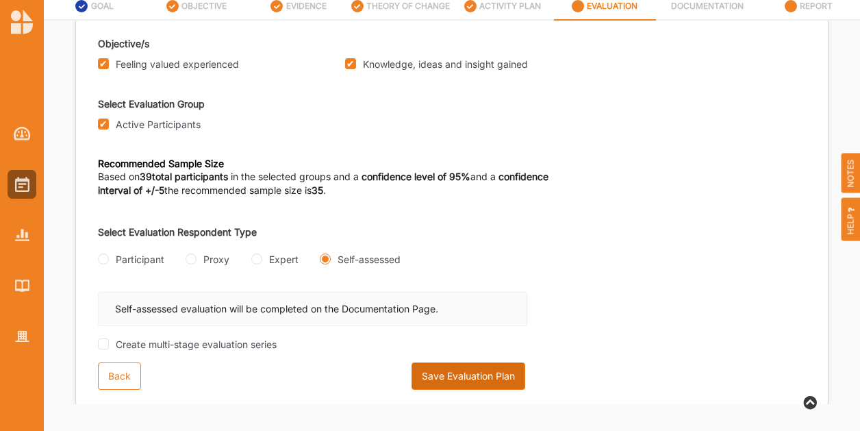
click at [508, 384] on button "Save Evaluation Plan" at bounding box center [469, 375] width 114 height 27
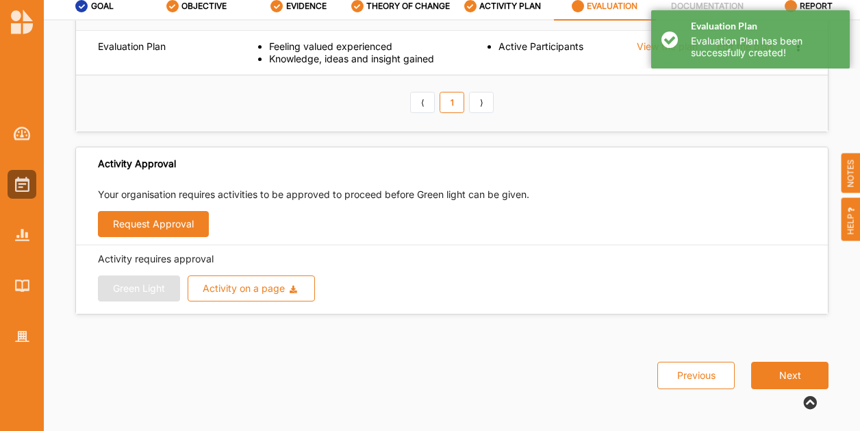
scroll to position [75, 0]
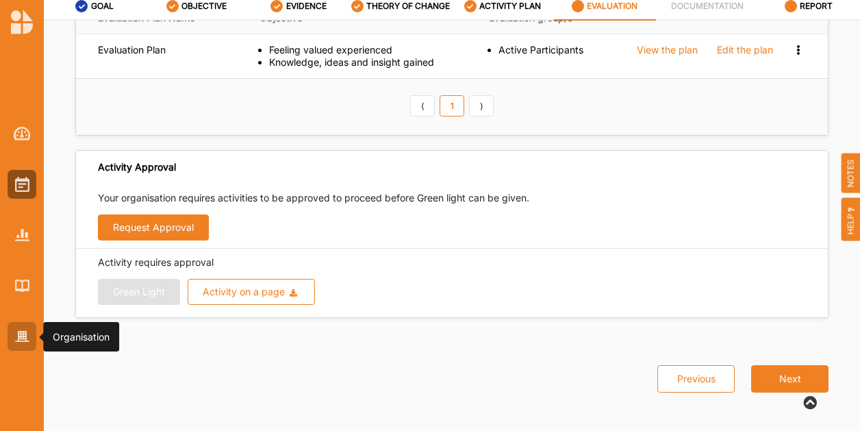
click at [26, 334] on img at bounding box center [22, 337] width 14 height 12
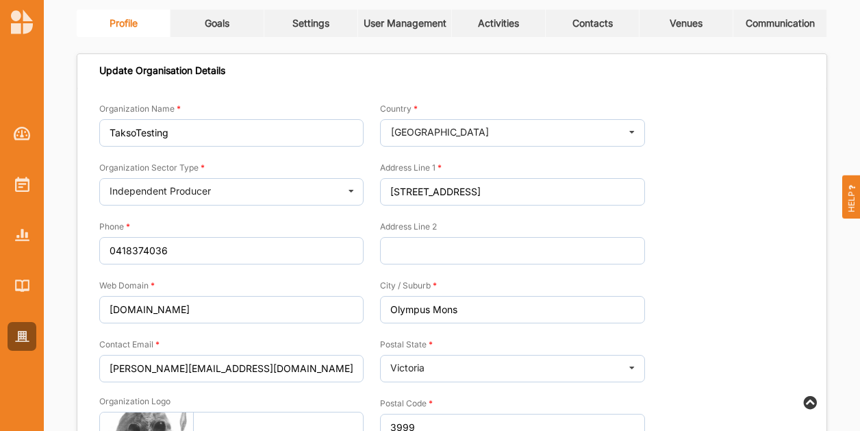
click at [289, 19] on link "Settings" at bounding box center [311, 23] width 94 height 27
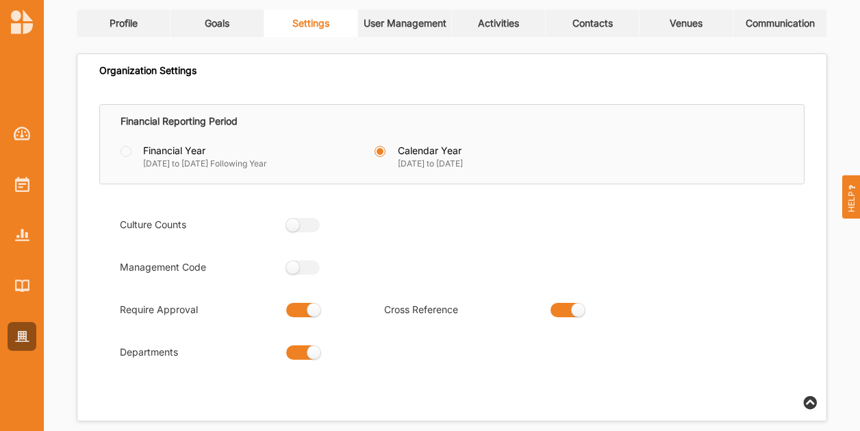
click at [311, 312] on label at bounding box center [298, 310] width 25 height 14
radio input "false"
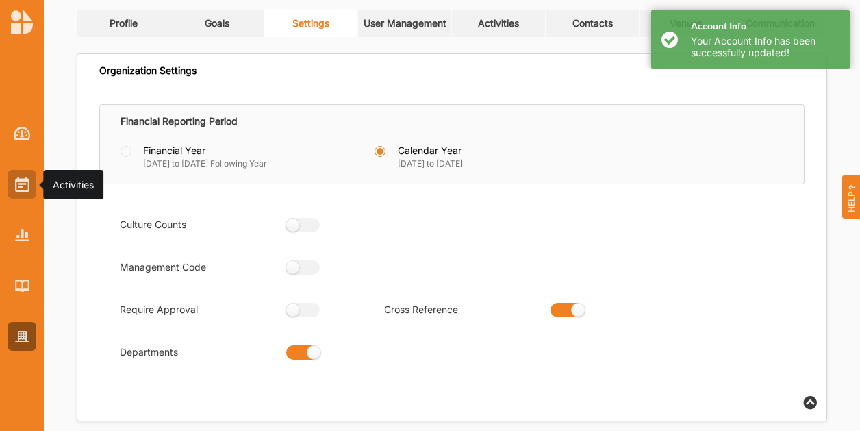
click at [14, 188] on div at bounding box center [22, 184] width 29 height 29
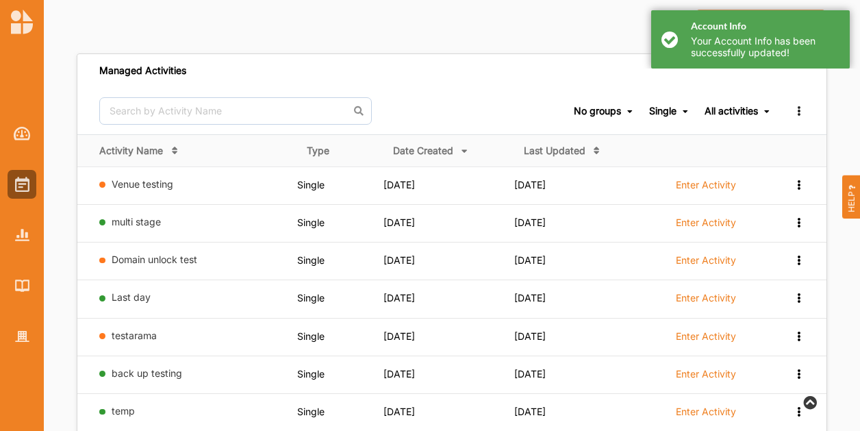
click at [678, 39] on div "Account Info Your Account Info has been successfully updated!" at bounding box center [750, 39] width 199 height 58
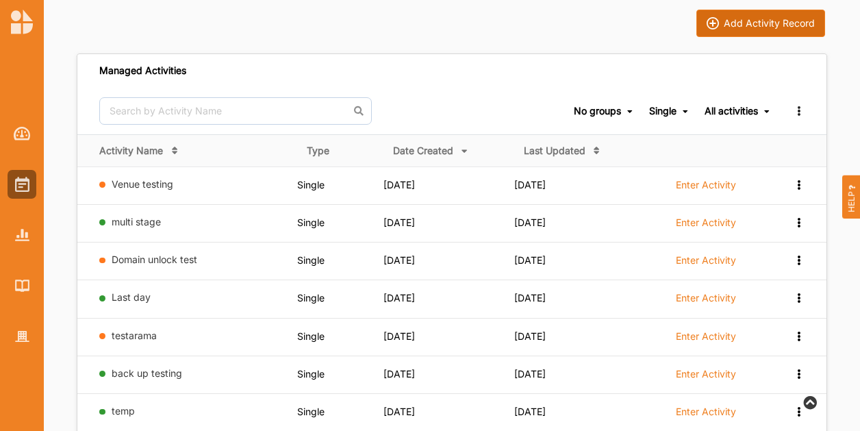
click at [732, 28] on button "Add Activity Record" at bounding box center [761, 23] width 129 height 27
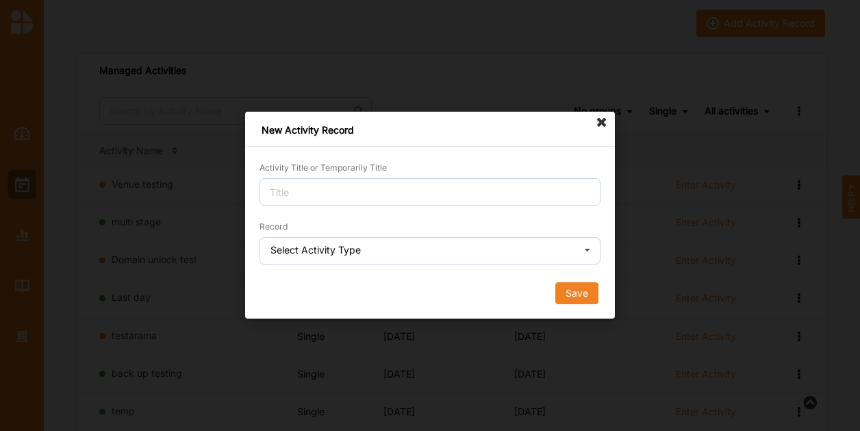
click at [351, 171] on label "Activity Title or Temporarily Title" at bounding box center [323, 167] width 127 height 11
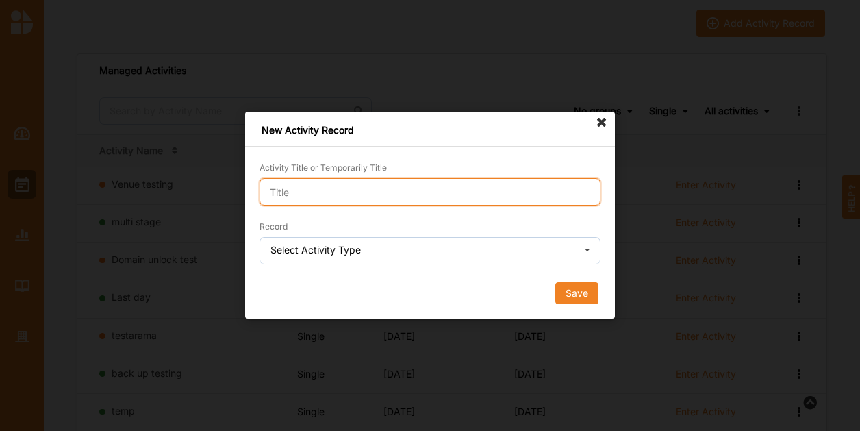
drag, startPoint x: 351, startPoint y: 171, endPoint x: 358, endPoint y: 191, distance: 20.8
click at [358, 191] on input "Activity Title or Temporarily Title" at bounding box center [430, 191] width 341 height 27
type input "t"
type input "Venue test 2"
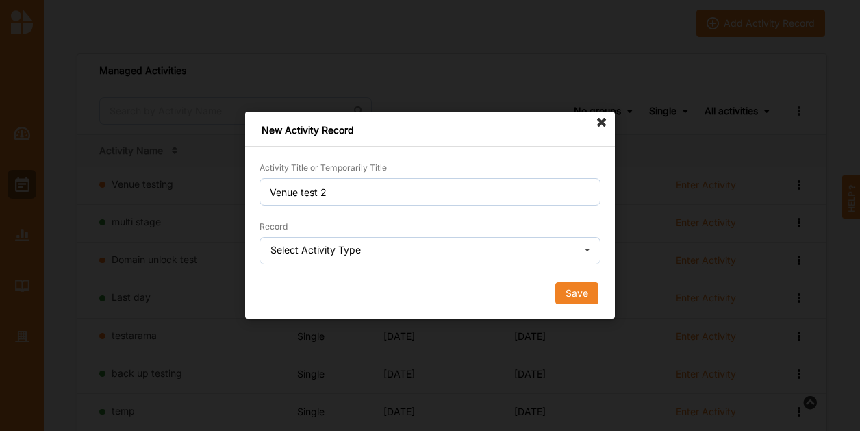
click at [327, 248] on div "Select Activity Type" at bounding box center [316, 250] width 90 height 10
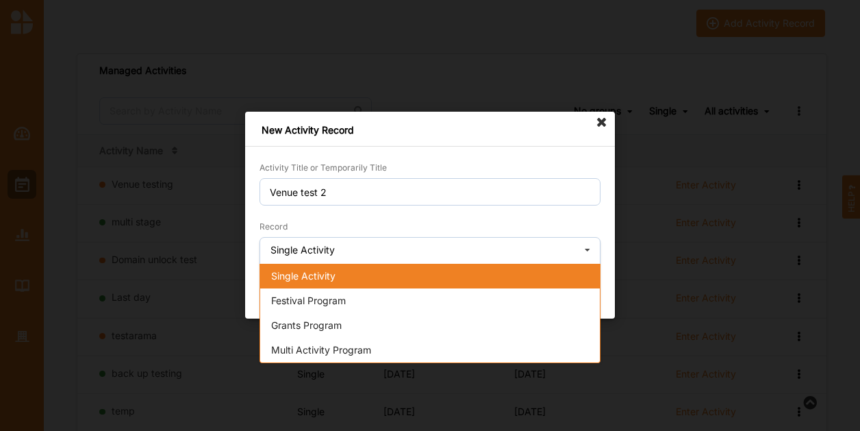
click at [316, 271] on span "Single Activity" at bounding box center [303, 276] width 64 height 12
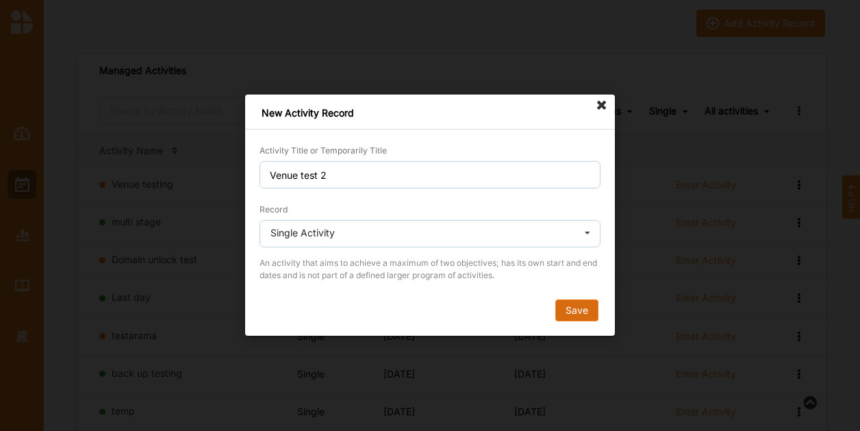
click at [590, 319] on button "Save" at bounding box center [577, 311] width 43 height 22
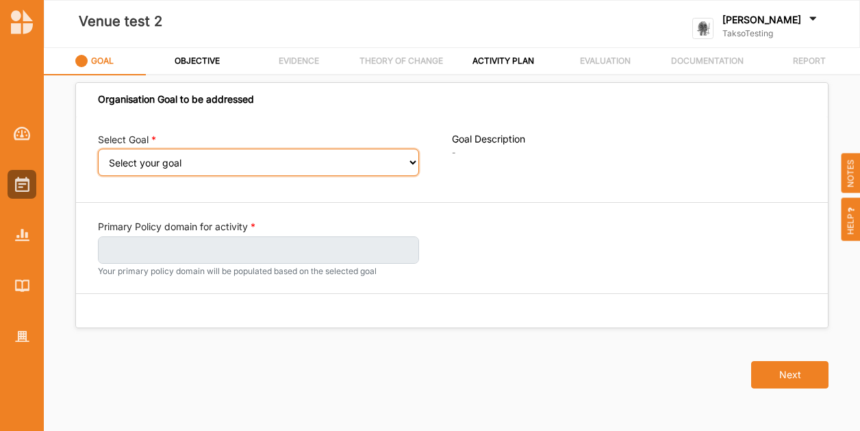
click at [150, 175] on select "Select your goal A connected and vibrant community" at bounding box center [258, 162] width 321 height 27
select select "396"
click at [98, 158] on select "Select your goal A connected and vibrant community" at bounding box center [258, 162] width 321 height 27
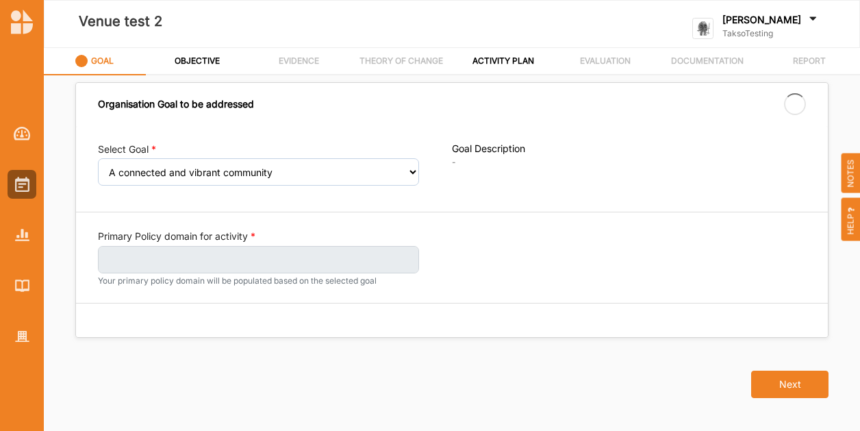
select select "396"
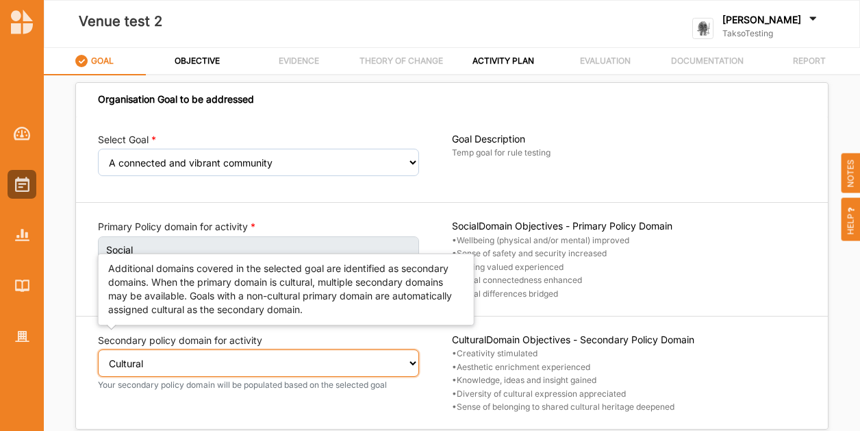
click at [231, 367] on select "Select secondary policy domain No second domain for this activity Cultural Soci…" at bounding box center [258, 362] width 321 height 27
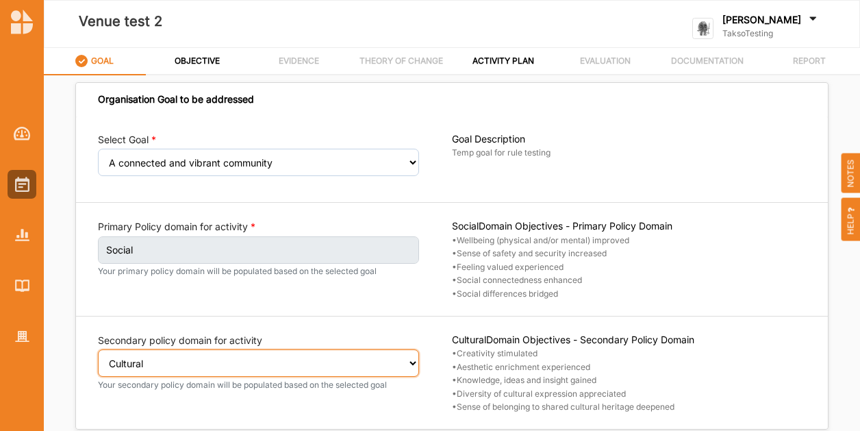
select select "0"
click at [98, 358] on select "Select secondary policy domain No second domain for this activity Cultural Soci…" at bounding box center [258, 362] width 321 height 27
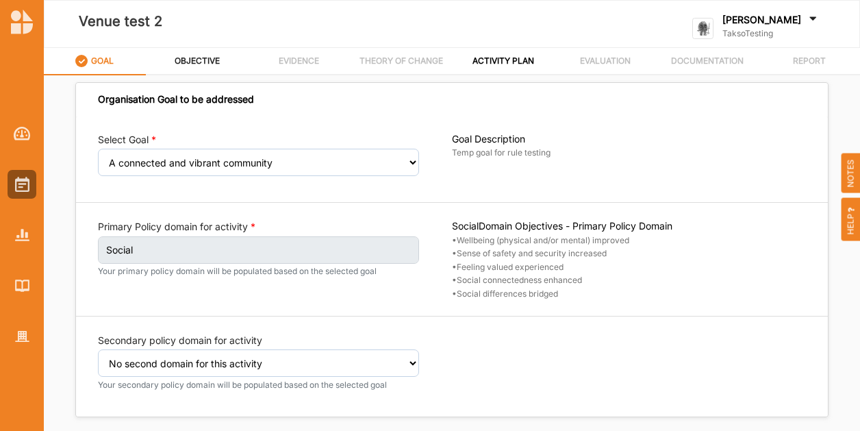
click at [186, 60] on label "OBJECTIVE" at bounding box center [197, 60] width 45 height 11
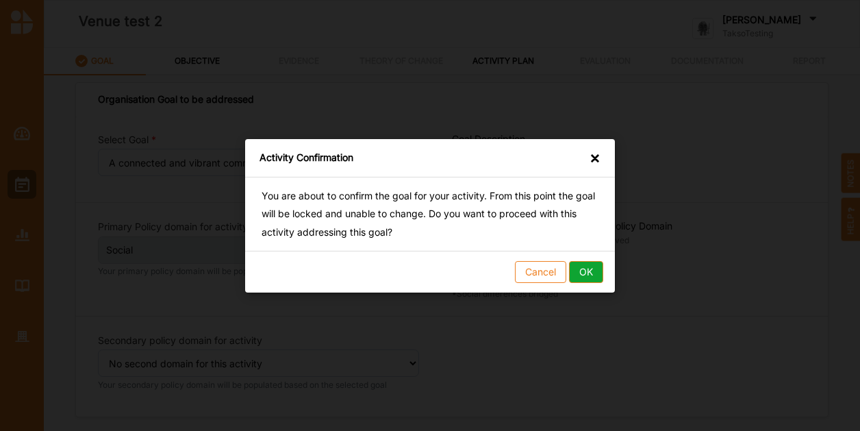
drag, startPoint x: 586, startPoint y: 264, endPoint x: 590, endPoint y: 275, distance: 11.7
click at [587, 269] on button "OK" at bounding box center [586, 271] width 34 height 22
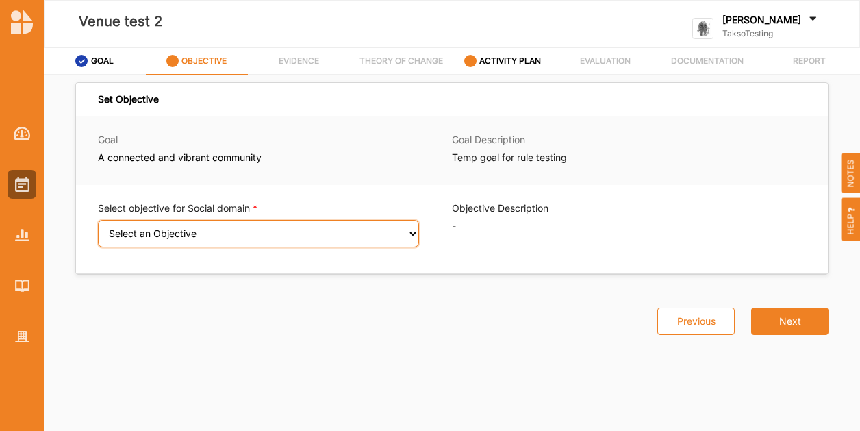
click at [227, 236] on select "Select an Objective Wellbeing (physical and/or mental) improved Sense of safety…" at bounding box center [258, 233] width 321 height 27
select select "8"
click at [98, 228] on select "Select an Objective Wellbeing (physical and/or mental) improved Sense of safety…" at bounding box center [258, 233] width 321 height 27
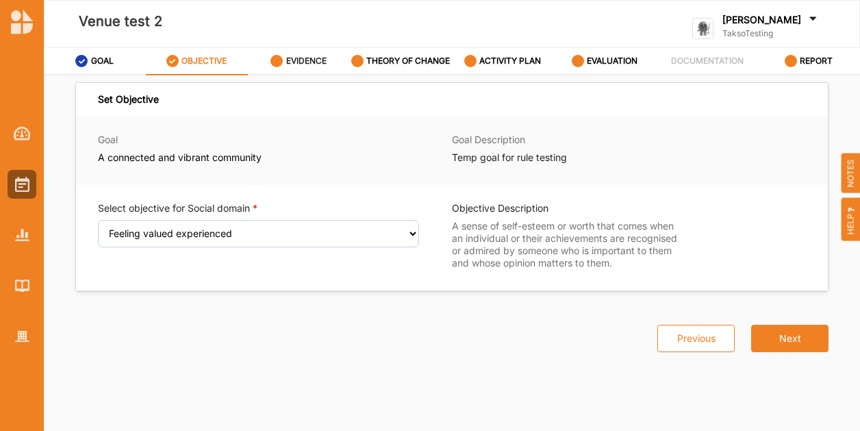
click at [297, 70] on div "EVIDENCE" at bounding box center [299, 61] width 56 height 25
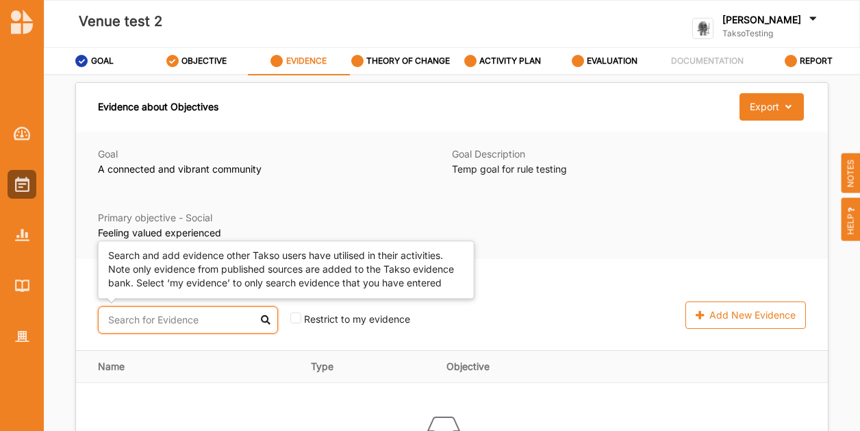
click at [171, 322] on input "text" at bounding box center [188, 319] width 180 height 27
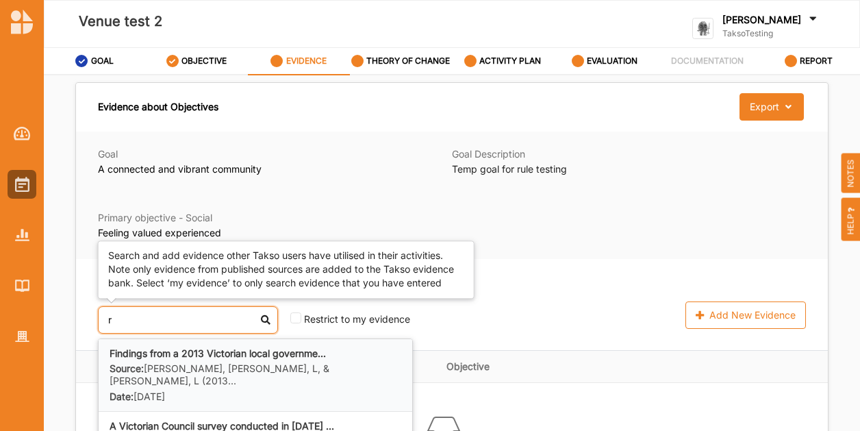
click at [163, 375] on div "Source: [PERSON_NAME], [PERSON_NAME], L, & [PERSON_NAME], L (2013... Date: [DAT…" at bounding box center [256, 382] width 292 height 40
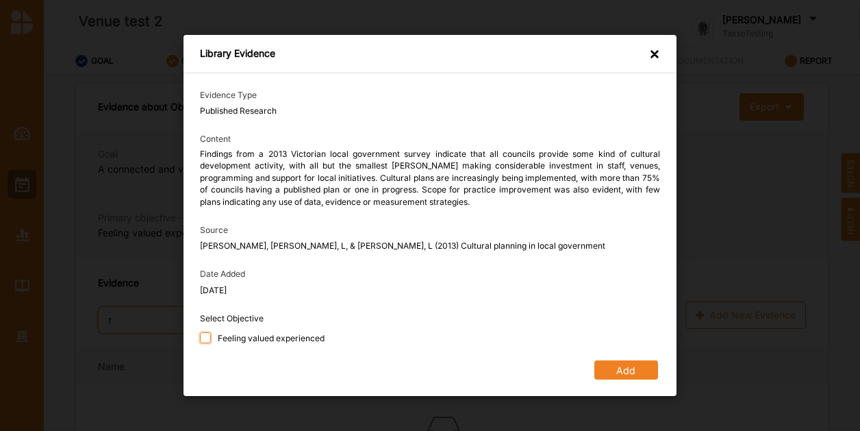
type input "r"
click at [210, 340] on input "Feeling valued experienced" at bounding box center [205, 337] width 11 height 11
checkbox input "true"
click at [644, 375] on button "Add" at bounding box center [627, 369] width 64 height 19
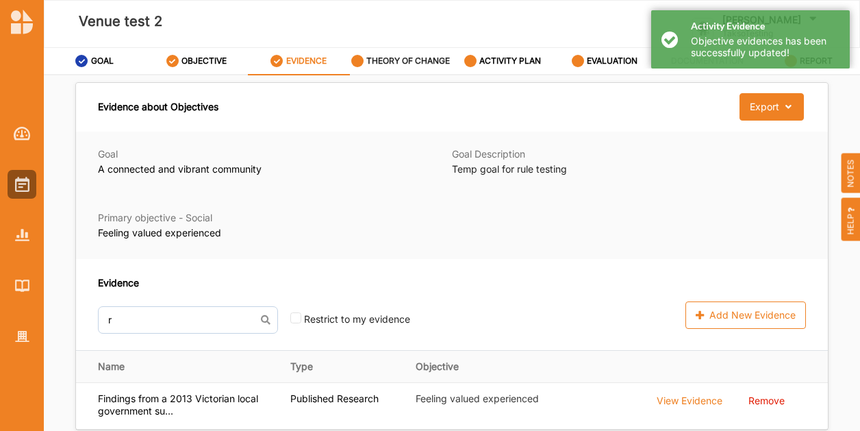
click at [414, 64] on label "THEORY OF CHANGE" at bounding box center [408, 60] width 84 height 11
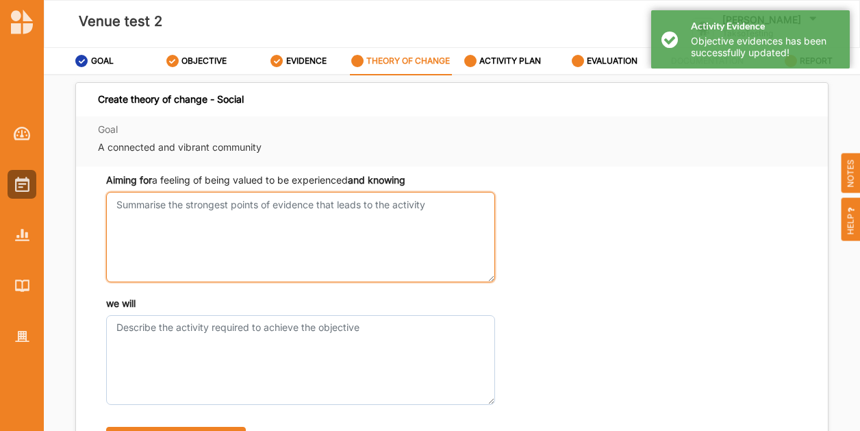
drag, startPoint x: 212, startPoint y: 230, endPoint x: 212, endPoint y: 244, distance: 13.7
click at [210, 236] on textarea "Aiming for a feeling of being valued to be experienced and knowing" at bounding box center [300, 237] width 389 height 90
type textarea "test"
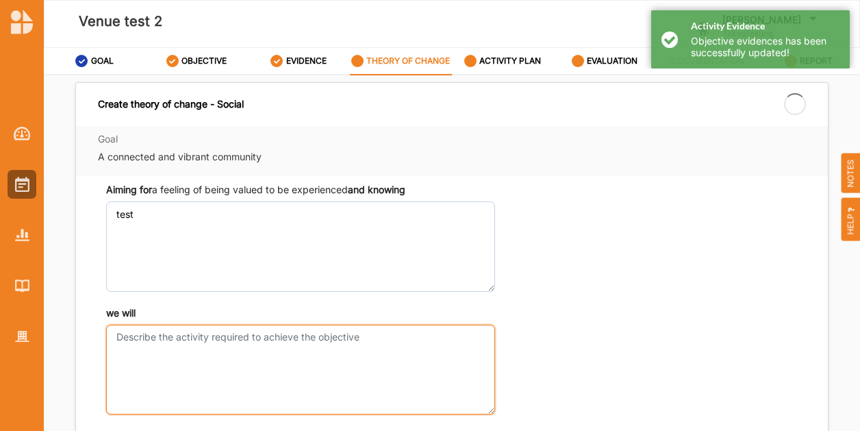
click at [197, 346] on textarea "we will" at bounding box center [300, 370] width 389 height 90
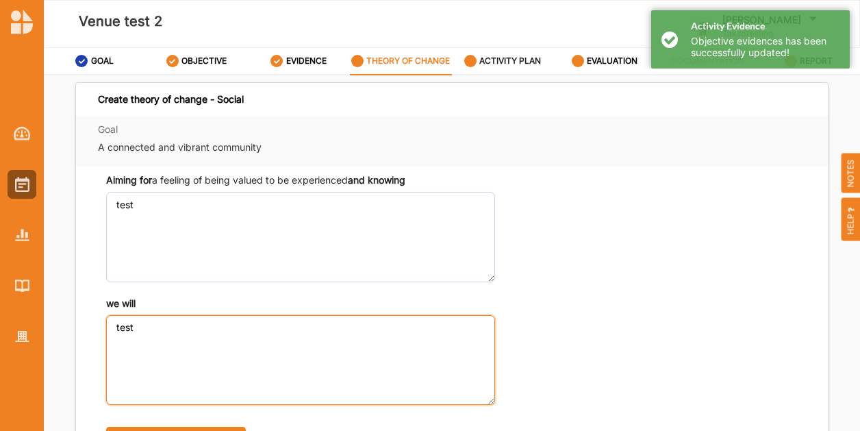
type textarea "test"
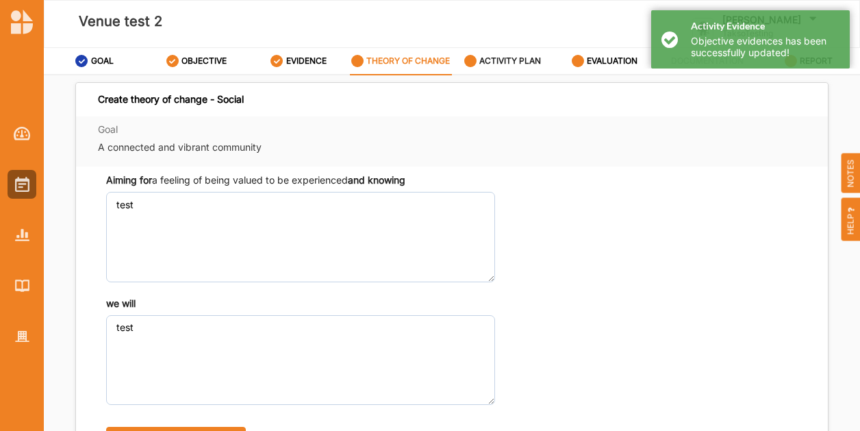
click at [525, 60] on label "ACTIVITY PLAN" at bounding box center [511, 60] width 62 height 11
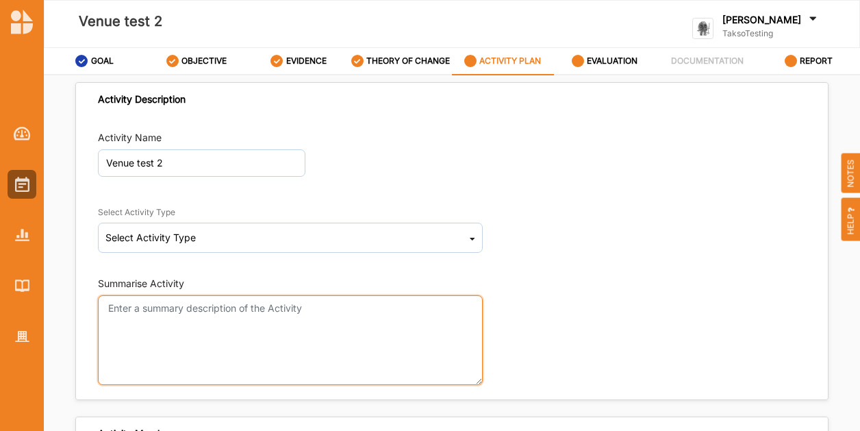
click at [149, 332] on textarea "Summarise Activity" at bounding box center [290, 340] width 385 height 90
type textarea "test"
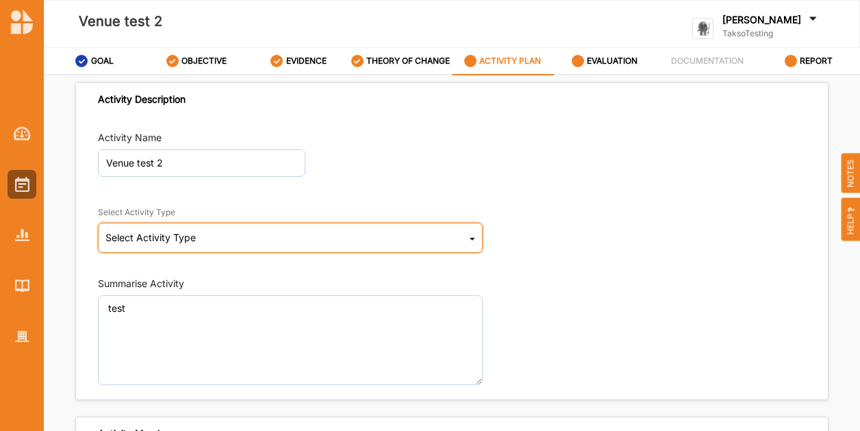
click at [158, 247] on div "Select Activity Type Cultural infrastructure development Acquisitions and Commi…" at bounding box center [290, 238] width 385 height 30
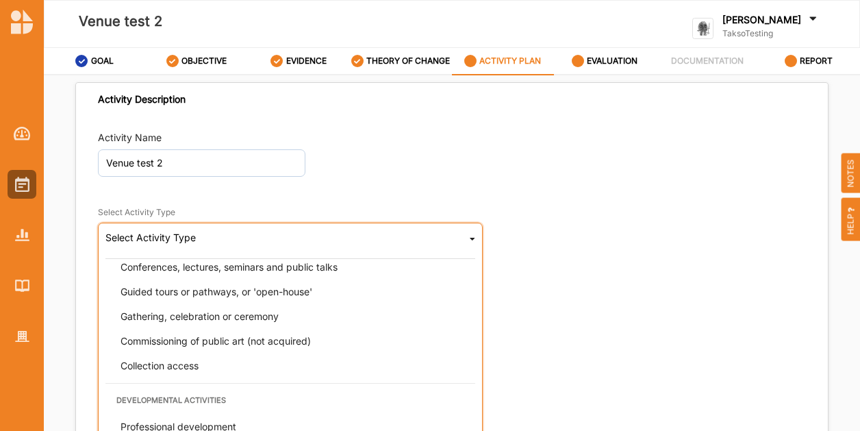
scroll to position [274, 0]
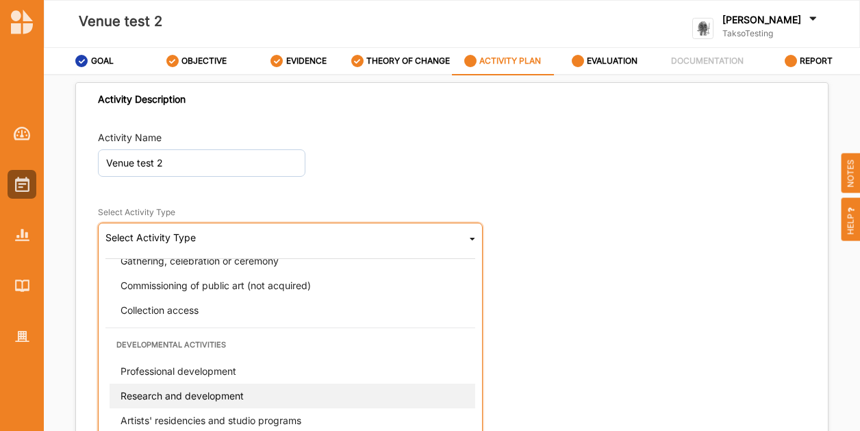
click at [174, 390] on span "Research and development" at bounding box center [182, 395] width 123 height 12
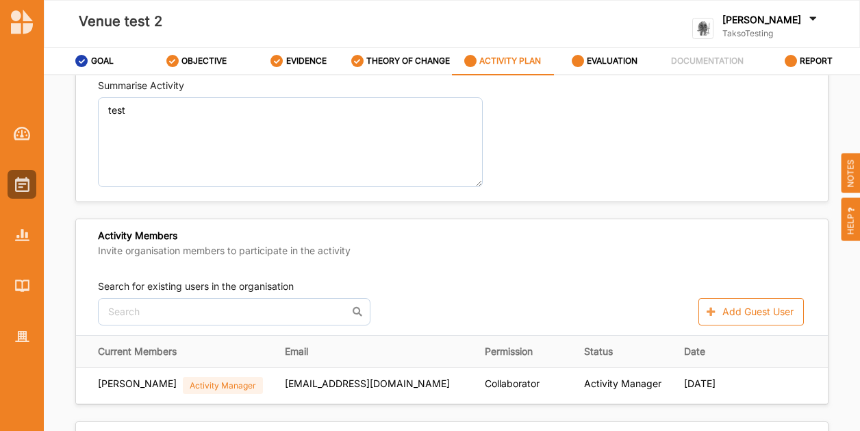
scroll to position [411, 0]
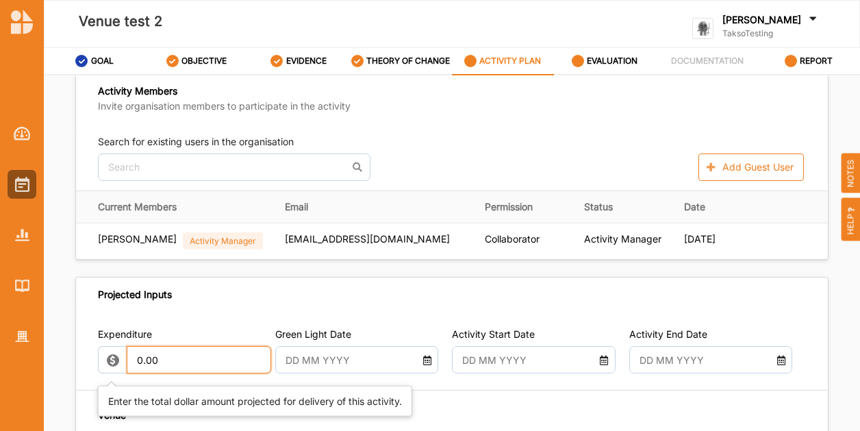
drag, startPoint x: 205, startPoint y: 366, endPoint x: -86, endPoint y: 338, distance: 292.4
click at [0, 338] on html "Venue test 2 [PERSON_NAME] TaksoTesting TaksoTesting User Profile Help Log Out …" at bounding box center [430, 215] width 860 height 431
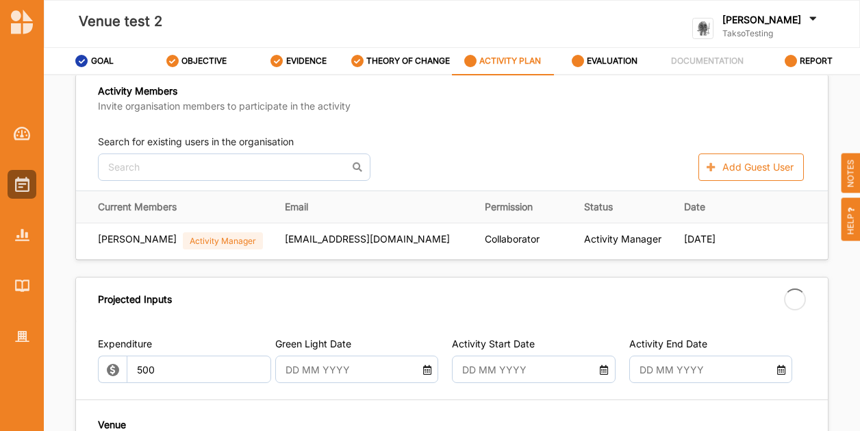
click at [380, 366] on input "text" at bounding box center [350, 369] width 144 height 27
type input "500.00"
type input "-500.00"
type input "[DATE]"
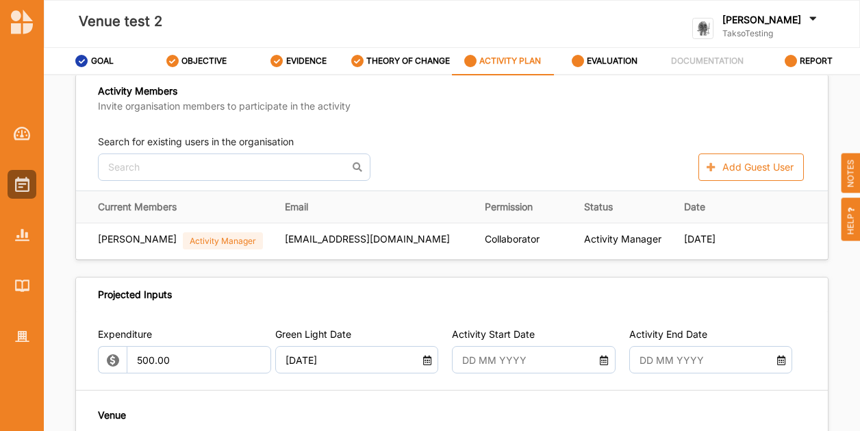
click at [471, 360] on input "text" at bounding box center [528, 359] width 144 height 27
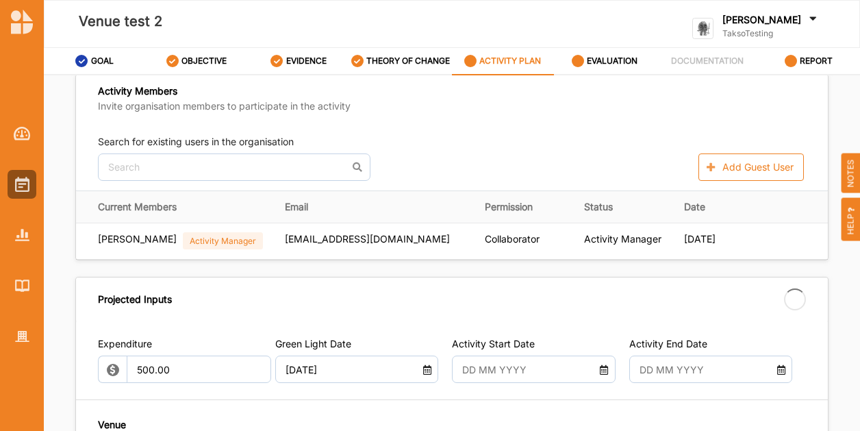
type input "[DATE]"
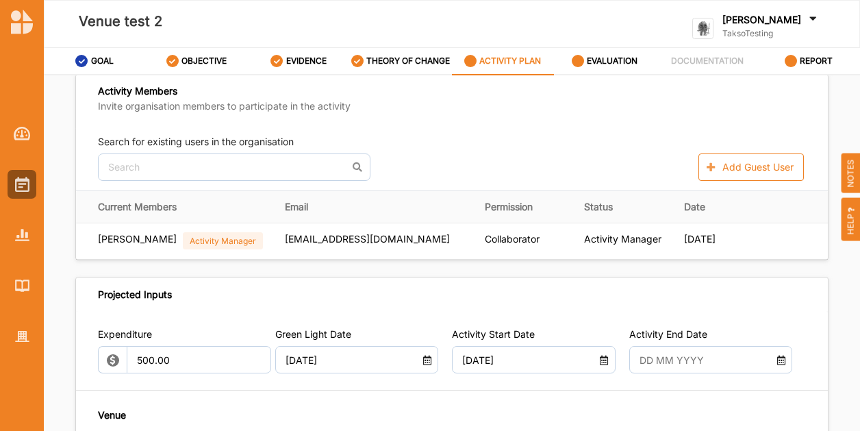
click at [710, 366] on input "text" at bounding box center [704, 359] width 144 height 27
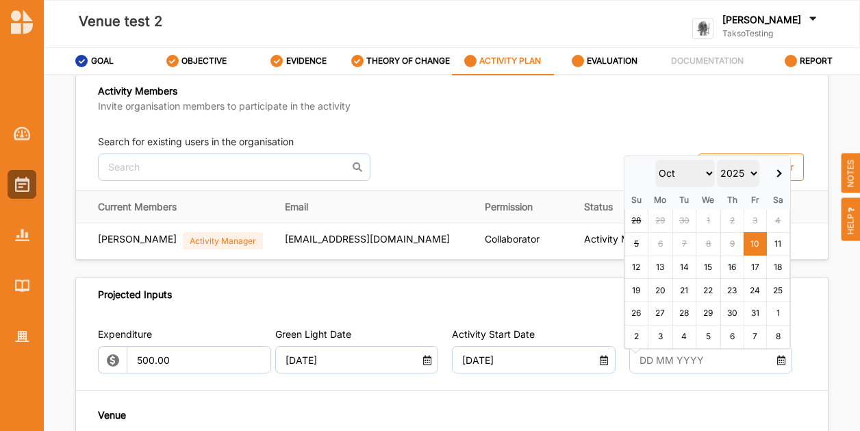
click at [753, 229] on td "3" at bounding box center [755, 221] width 23 height 23
drag, startPoint x: 752, startPoint y: 243, endPoint x: 628, endPoint y: 340, distance: 157.6
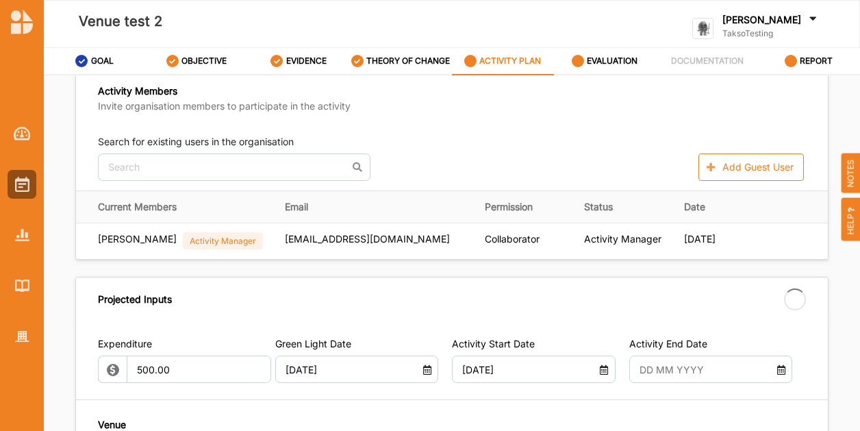
type input "[DATE]"
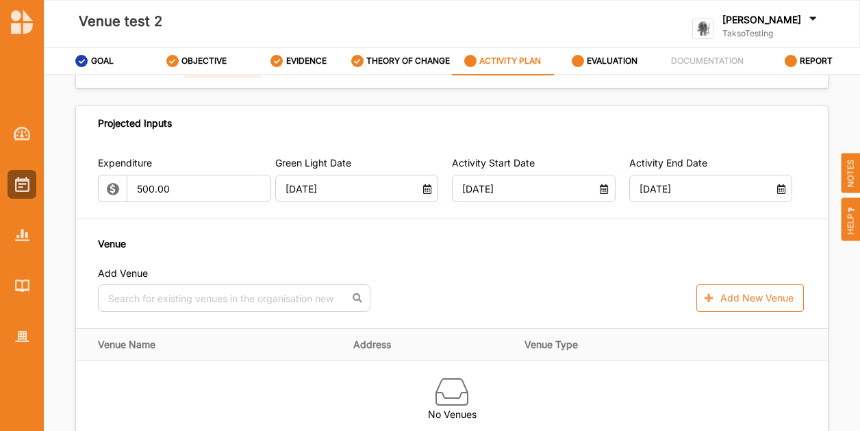
scroll to position [685, 0]
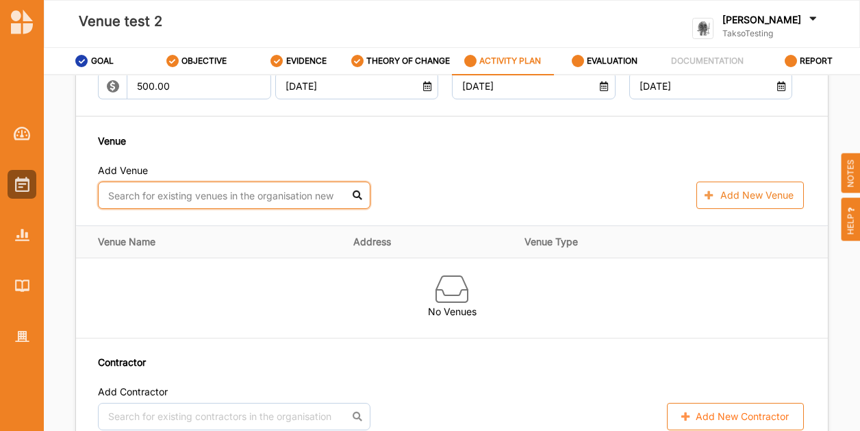
click at [136, 196] on input "text" at bounding box center [234, 195] width 273 height 27
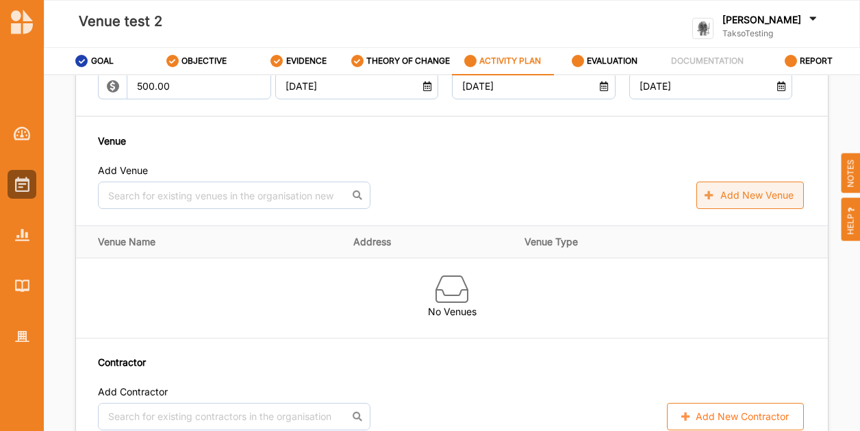
click at [725, 190] on button "Add New Venue" at bounding box center [751, 195] width 108 height 27
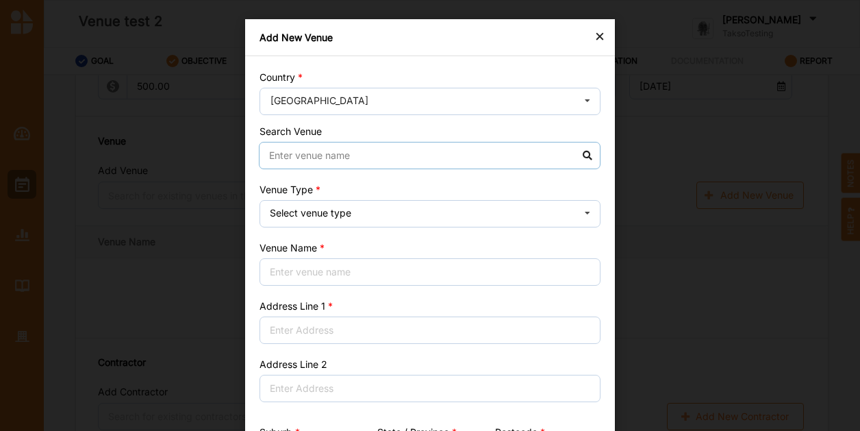
click at [294, 148] on input at bounding box center [430, 155] width 342 height 27
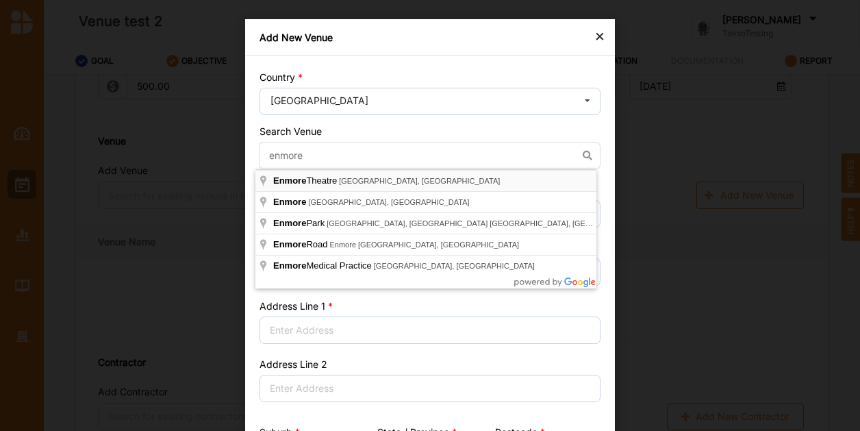
type input "[GEOGRAPHIC_DATA], [GEOGRAPHIC_DATA], [GEOGRAPHIC_DATA]"
type input "[STREET_ADDRESS]"
type input "[GEOGRAPHIC_DATA]"
type input "2042"
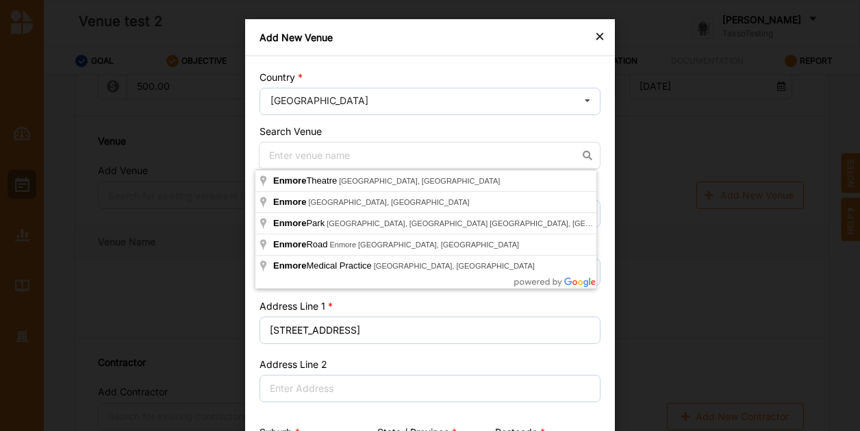
drag, startPoint x: 357, startPoint y: 172, endPoint x: 356, endPoint y: 179, distance: 6.9
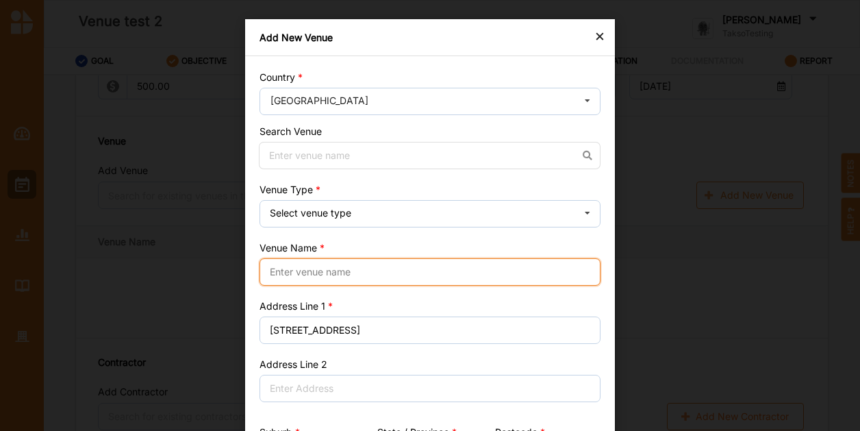
click at [312, 275] on input "Venue Name" at bounding box center [430, 271] width 341 height 27
type input "[GEOGRAPHIC_DATA]"
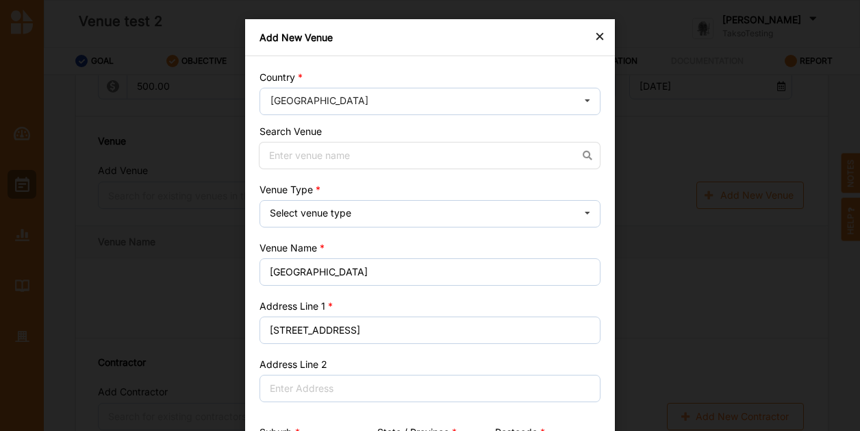
click at [675, 247] on div "× Add New Venue Country [GEOGRAPHIC_DATA] [GEOGRAPHIC_DATA] [GEOGRAPHIC_DATA] […" at bounding box center [430, 215] width 860 height 431
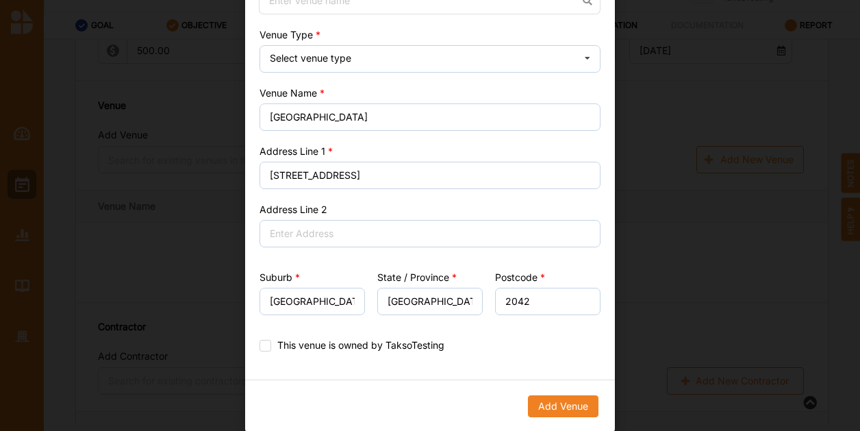
scroll to position [55, 0]
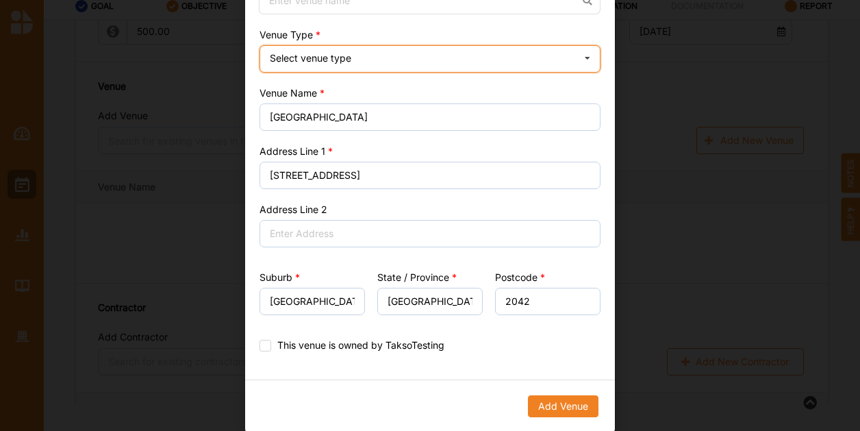
click at [340, 51] on div "Select venue type Cinema Distributed media Exhibition venue Flat floor space He…" at bounding box center [430, 58] width 341 height 27
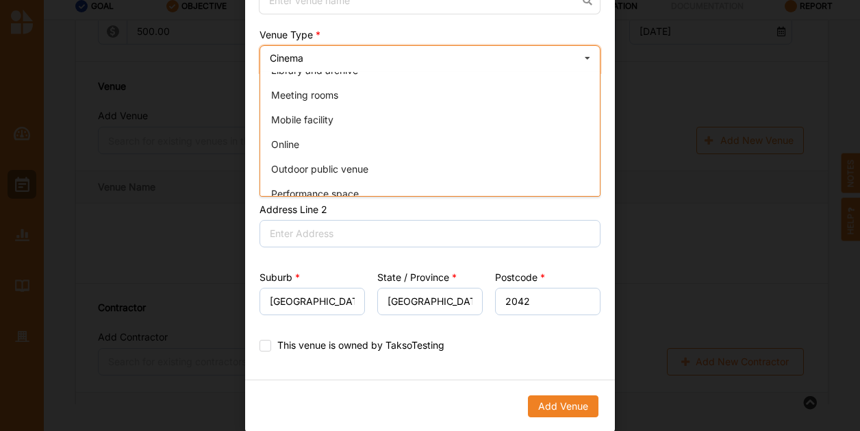
scroll to position [206, 0]
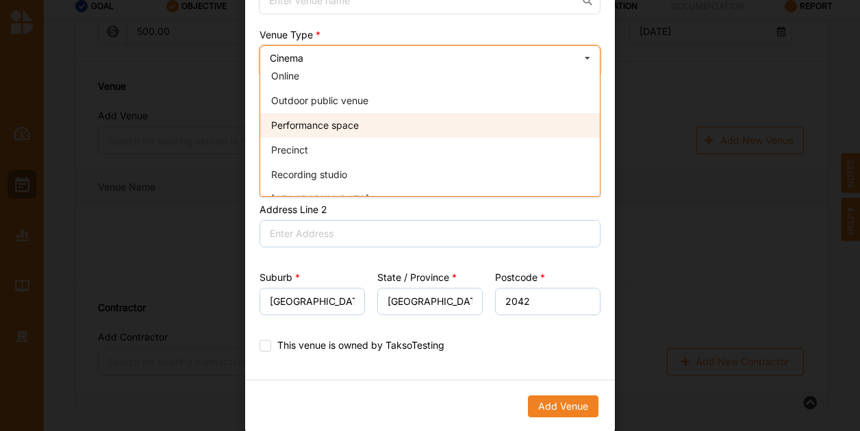
click at [325, 127] on span "Performance space" at bounding box center [315, 125] width 88 height 12
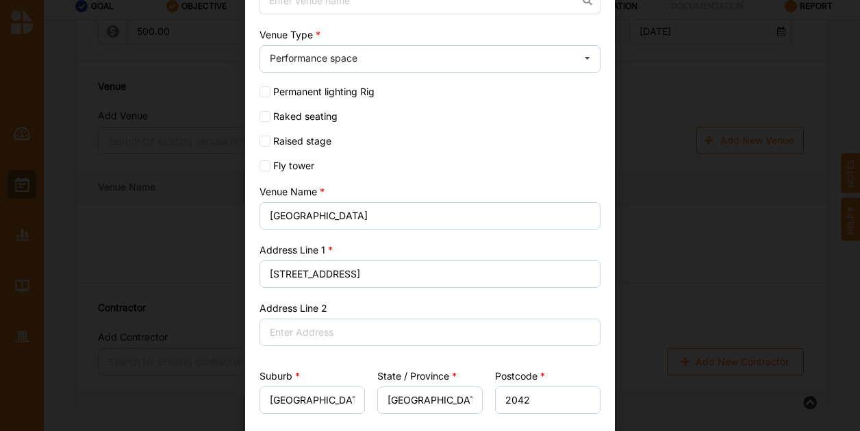
click at [271, 94] on label "Permanent lighting Rig" at bounding box center [430, 91] width 341 height 11
click at [271, 94] on input "Permanent lighting Rig" at bounding box center [265, 91] width 11 height 11
checkbox input "true"
click at [263, 114] on input "Raked seating" at bounding box center [265, 116] width 11 height 11
checkbox input "true"
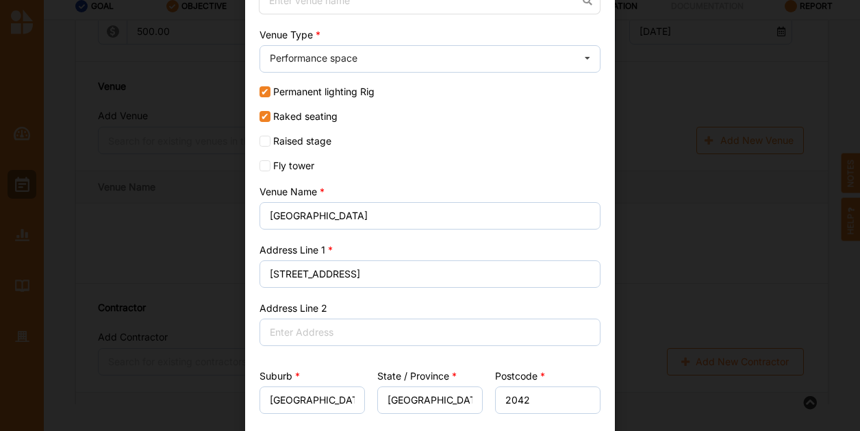
click at [263, 134] on div "Country [GEOGRAPHIC_DATA] [GEOGRAPHIC_DATA] [GEOGRAPHIC_DATA] [GEOGRAPHIC_DATA]…" at bounding box center [430, 189] width 370 height 577
click at [274, 140] on label "Raised stage" at bounding box center [430, 141] width 341 height 11
click at [271, 140] on input "Raised stage" at bounding box center [265, 141] width 11 height 11
checkbox input "true"
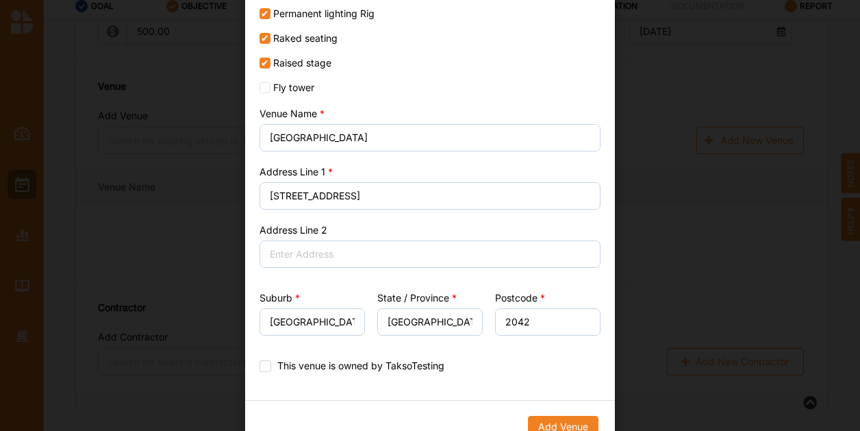
scroll to position [253, 0]
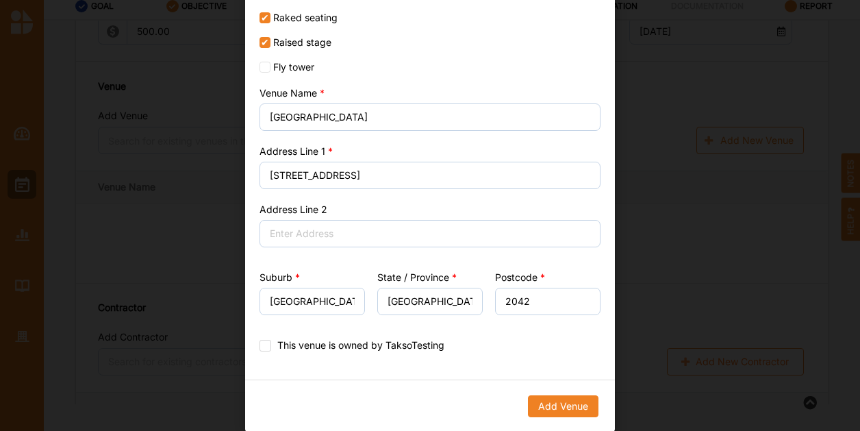
click at [578, 419] on div "Add Venue" at bounding box center [430, 406] width 370 height 51
click at [566, 386] on div "Add Venue" at bounding box center [430, 406] width 370 height 51
click at [560, 393] on div "Add Venue" at bounding box center [430, 406] width 370 height 51
click at [563, 398] on button "Add Venue" at bounding box center [563, 406] width 71 height 22
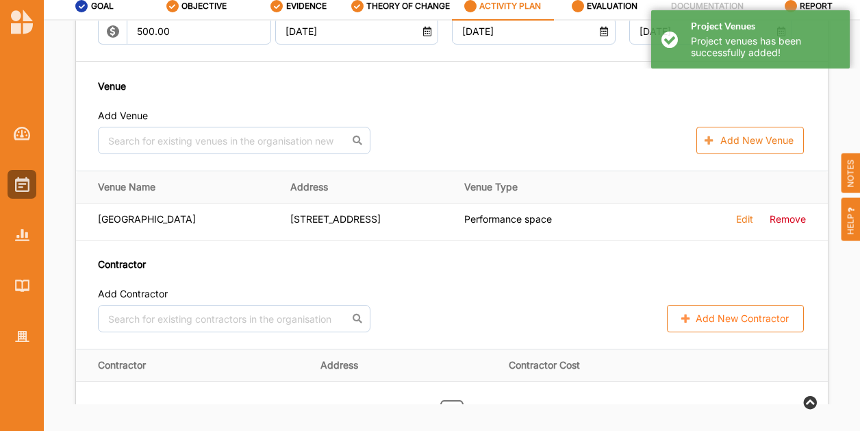
click at [476, 5] on icon at bounding box center [470, 6] width 12 height 12
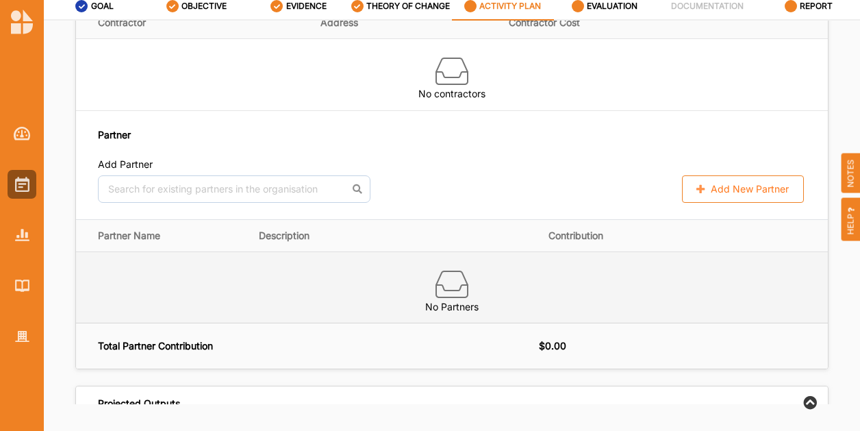
scroll to position [1302, 0]
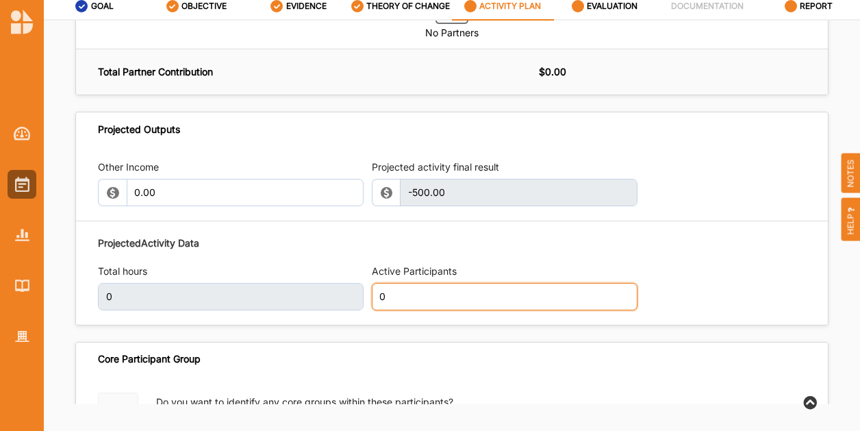
click at [316, 303] on div "Projected Activity Data Total hours 0 Active Participants 0" at bounding box center [452, 273] width 708 height 88
type input "5"
click at [631, 126] on div "Projected Outputs" at bounding box center [452, 129] width 752 height 34
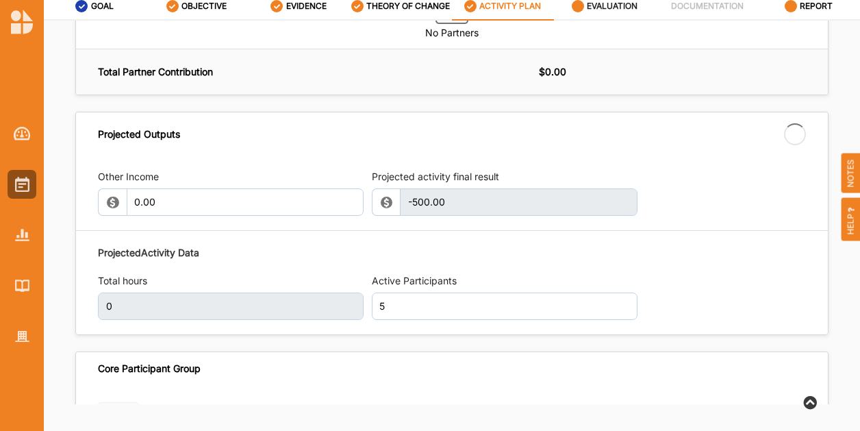
click at [601, 9] on label "EVALUATION" at bounding box center [612, 6] width 51 height 11
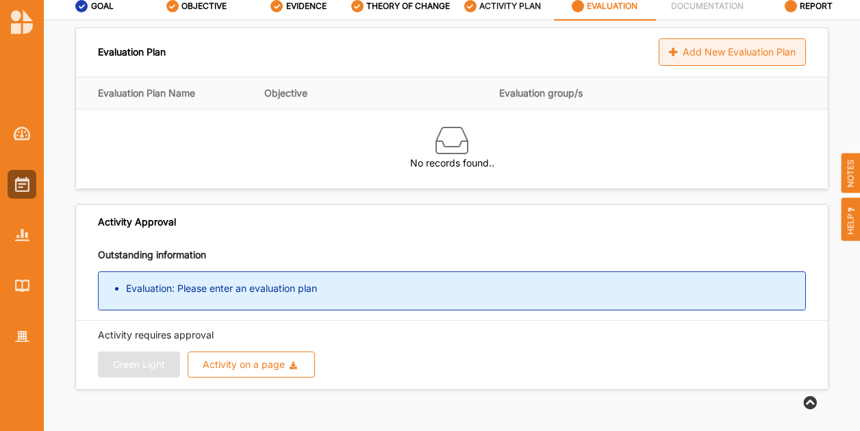
click at [745, 48] on div "Add New Evaluation Plan" at bounding box center [732, 51] width 147 height 27
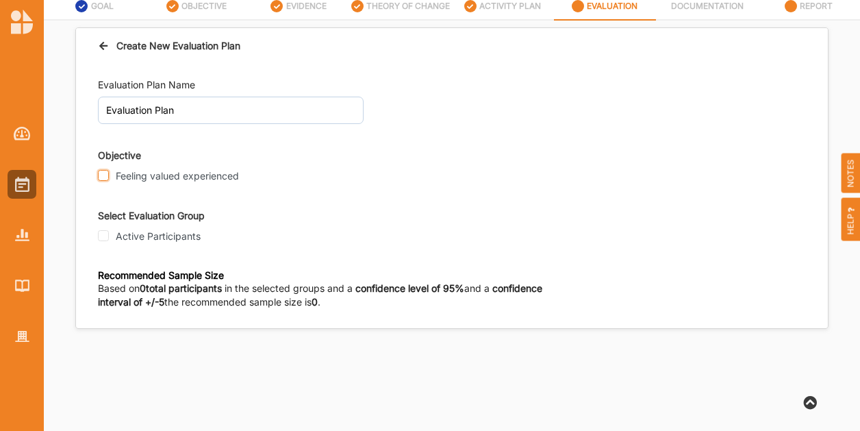
click at [104, 175] on input "Feeling valued experienced" at bounding box center [103, 175] width 11 height 11
checkbox input "true"
click at [99, 228] on fieldset "Select Evaluation Group Active Participants" at bounding box center [452, 226] width 708 height 37
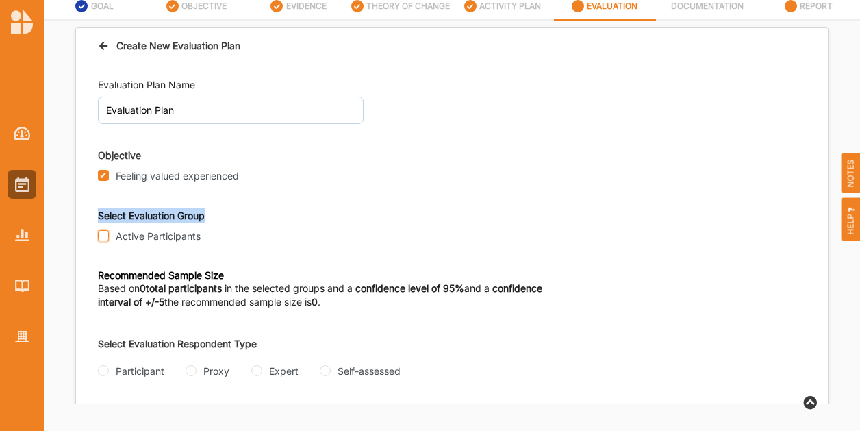
click at [100, 234] on input "Active Participants" at bounding box center [103, 235] width 11 height 11
checkbox input "true"
click at [329, 370] on input "Self-assessed" at bounding box center [325, 370] width 11 height 11
radio input "true"
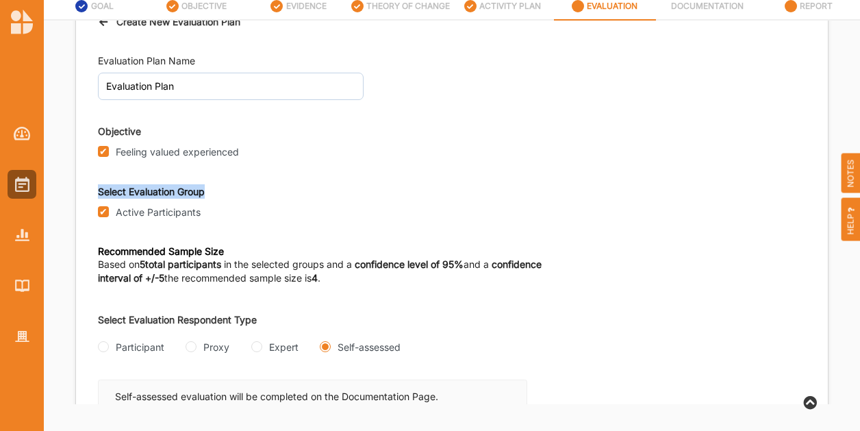
scroll to position [112, 0]
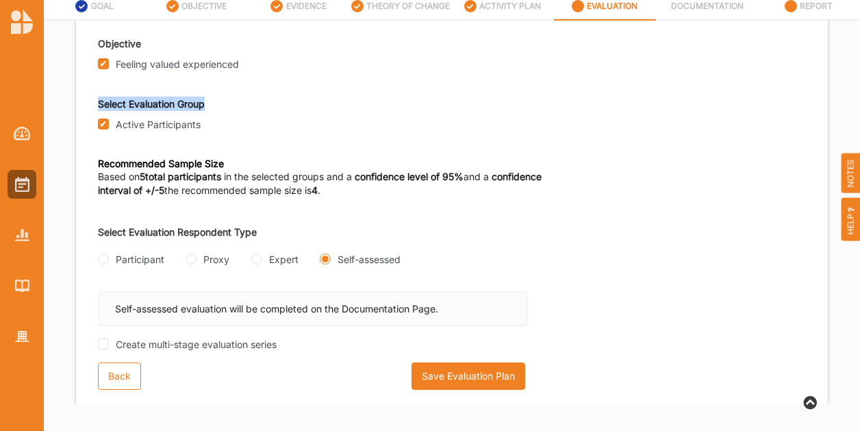
drag, startPoint x: 480, startPoint y: 379, endPoint x: 466, endPoint y: 380, distance: 14.5
click at [480, 380] on button "Save Evaluation Plan" at bounding box center [469, 375] width 114 height 27
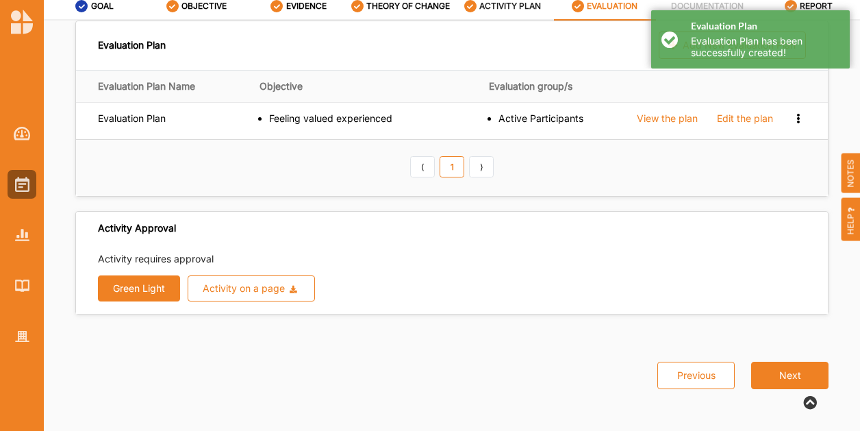
scroll to position [4, 0]
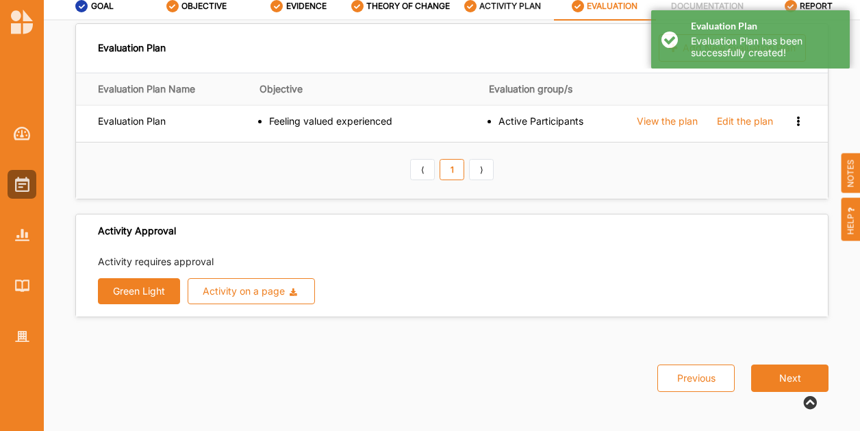
click at [136, 278] on button "Green Light" at bounding box center [139, 291] width 82 height 26
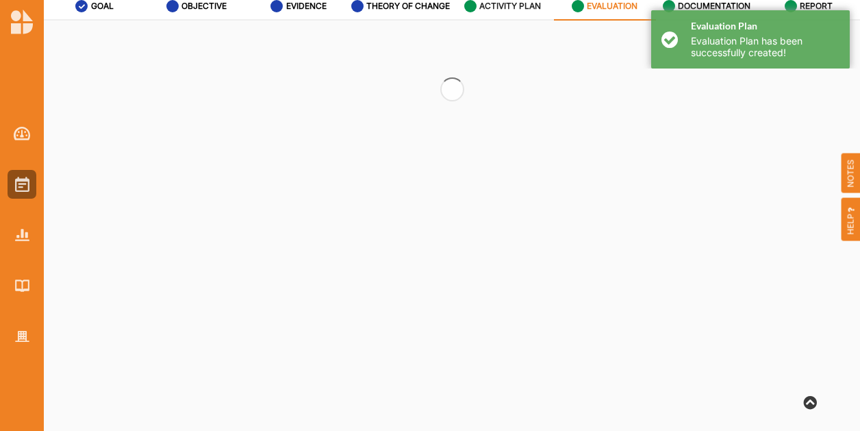
scroll to position [0, 0]
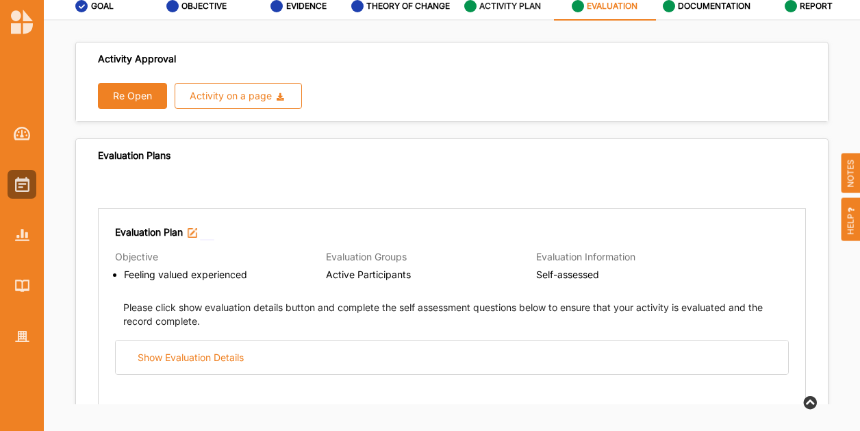
click at [502, 9] on label "ACTIVITY PLAN" at bounding box center [511, 6] width 62 height 11
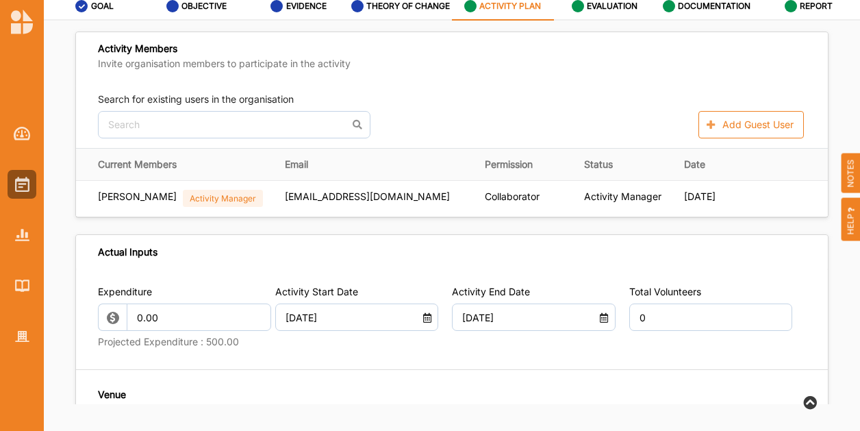
scroll to position [411, 0]
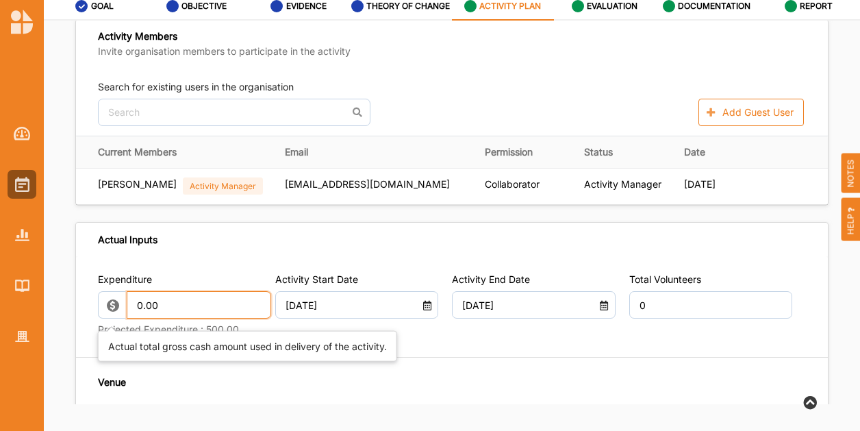
drag, startPoint x: 225, startPoint y: 312, endPoint x: 60, endPoint y: 290, distance: 166.6
click at [62, 302] on div "Activity Description Activity Name Venue test 2 Select Activity Type Research a…" at bounding box center [452, 213] width 817 height 384
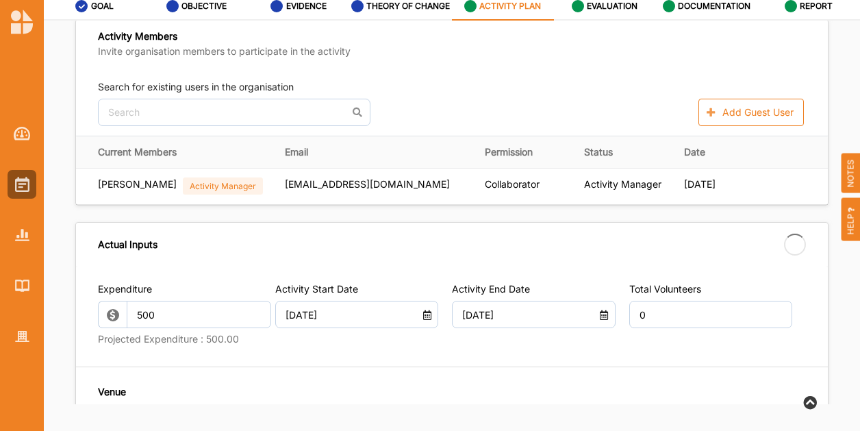
click at [480, 338] on div "Activity End Date [DATE]" at bounding box center [540, 316] width 177 height 68
type input "500.00"
type input "-500.00"
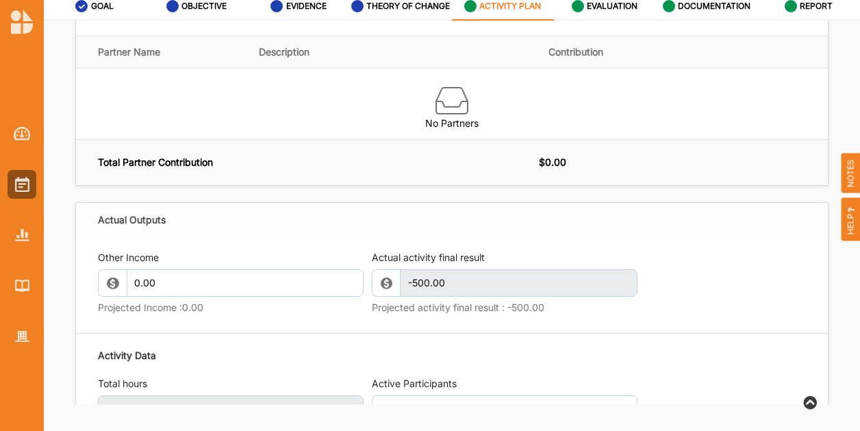
scroll to position [1439, 0]
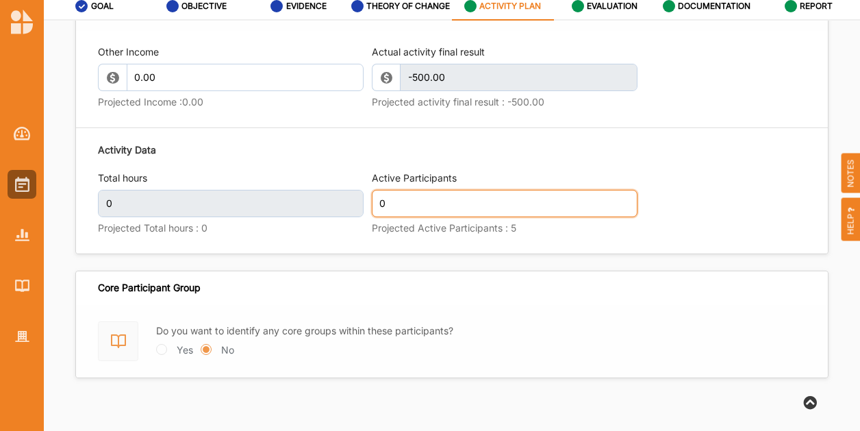
drag, startPoint x: 477, startPoint y: 202, endPoint x: -36, endPoint y: 144, distance: 516.4
click at [0, 144] on html "Venue test 2 [PERSON_NAME] TaksoTesting TaksoTesting User Profile Help Log Out …" at bounding box center [430, 160] width 860 height 431
type input "5"
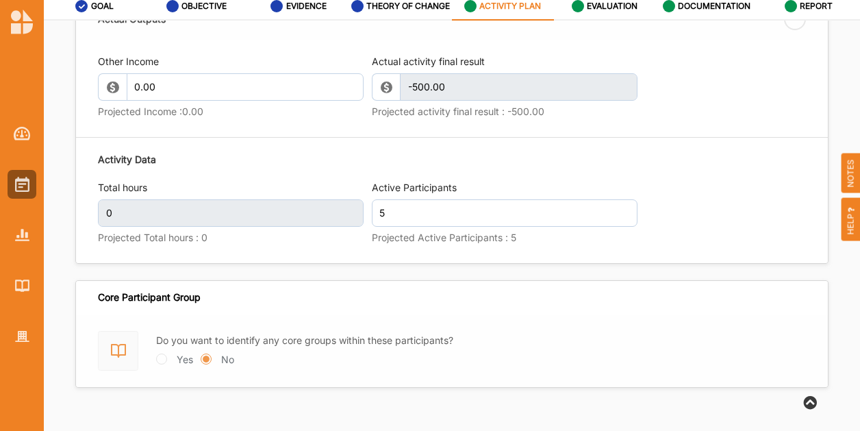
scroll to position [1443, 0]
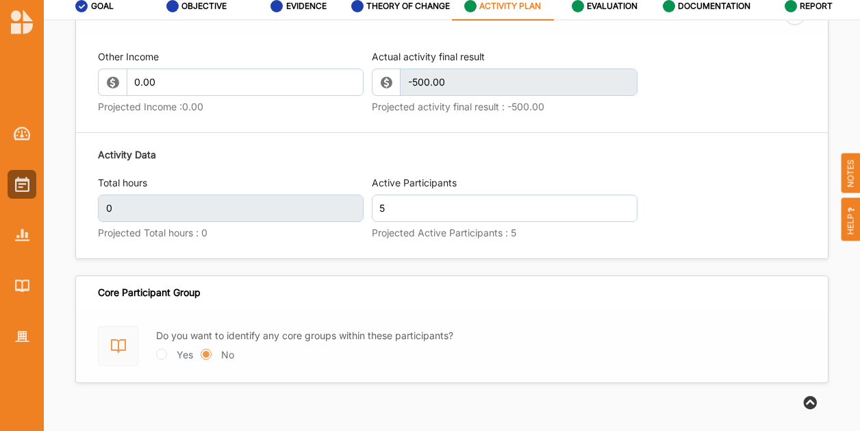
drag, startPoint x: 680, startPoint y: 160, endPoint x: 538, endPoint y: 8, distance: 207.0
click at [679, 153] on div "Activity Data Total hours 0 Projected Total hours : 0 Active Participants 5 Pro…" at bounding box center [452, 195] width 708 height 110
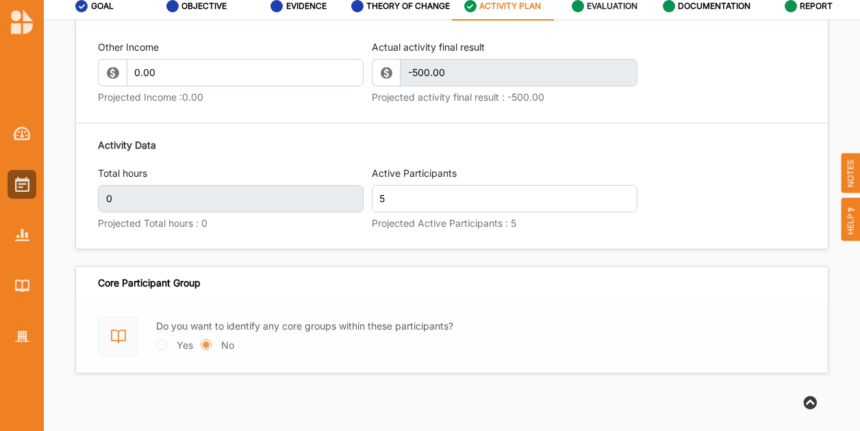
click at [622, 9] on label "EVALUATION" at bounding box center [612, 6] width 51 height 11
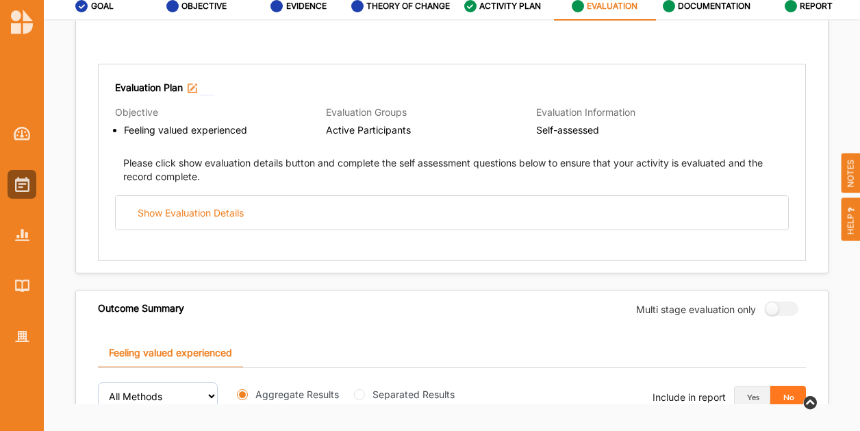
scroll to position [62, 0]
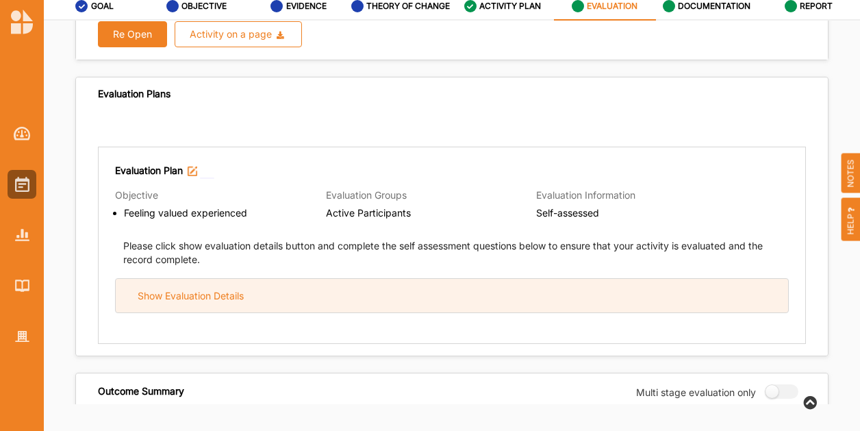
click at [248, 299] on div "Show Evaluation Details" at bounding box center [452, 296] width 673 height 34
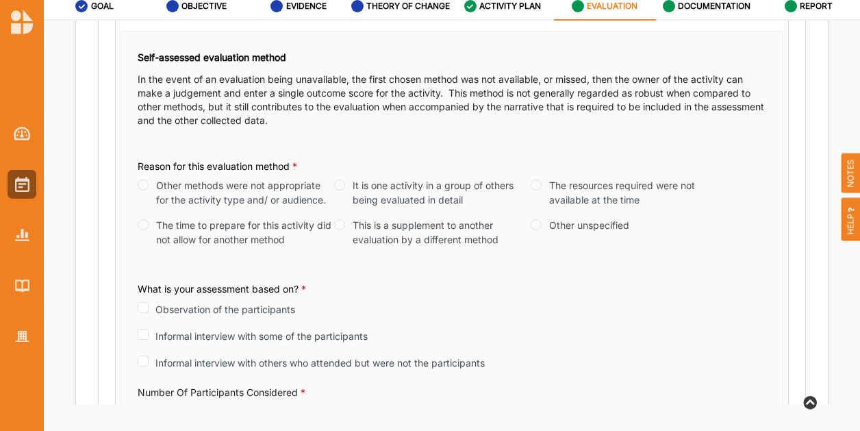
scroll to position [404, 0]
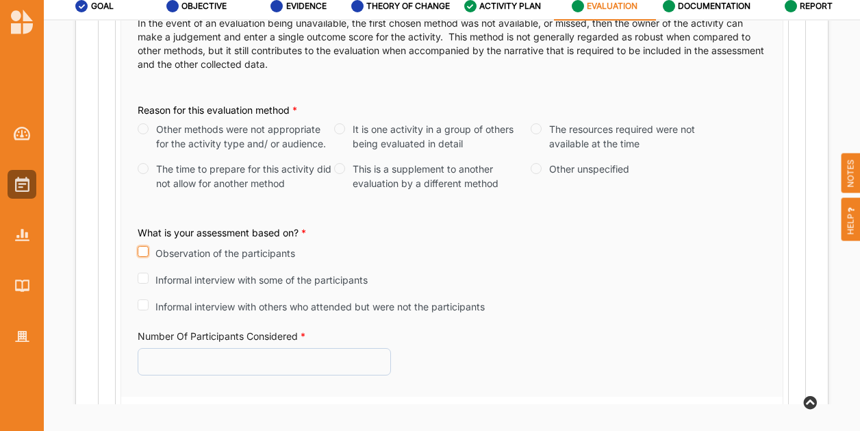
click at [147, 250] on input "Observation of the participants" at bounding box center [143, 251] width 11 height 11
checkbox input "true"
radio input "true"
click at [144, 166] on input "The time to prepare for this activity did not allow for another method" at bounding box center [143, 168] width 11 height 11
radio input "true"
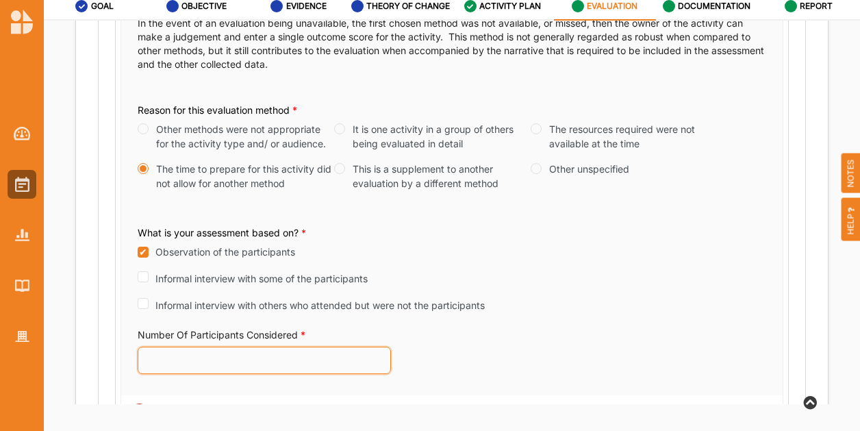
click at [195, 360] on input "Number Of Participants Considered *" at bounding box center [264, 360] width 253 height 27
type input "5"
click at [490, 220] on div "What is your assessment based on? * Observation of the participants Informal in…" at bounding box center [452, 271] width 629 height 113
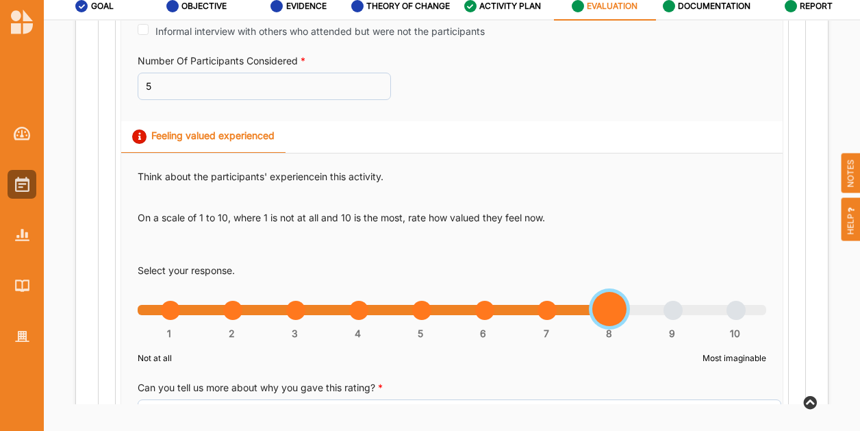
click at [606, 312] on div "1 2 3 4 5 6 7 8 9 10" at bounding box center [452, 317] width 629 height 10
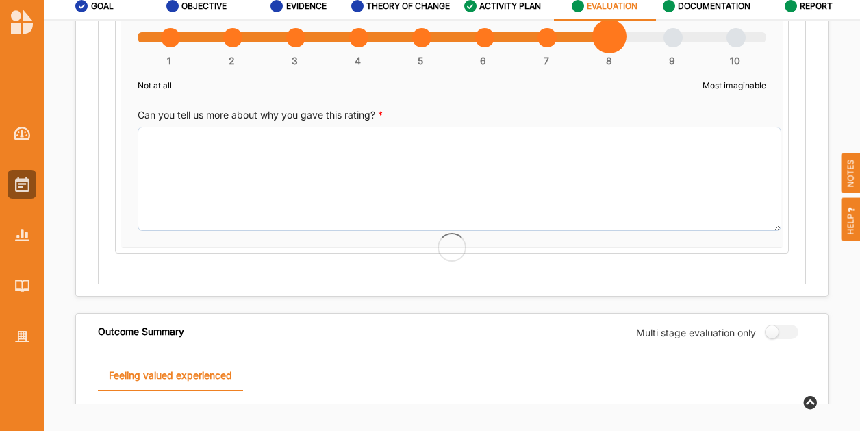
scroll to position [1089, 0]
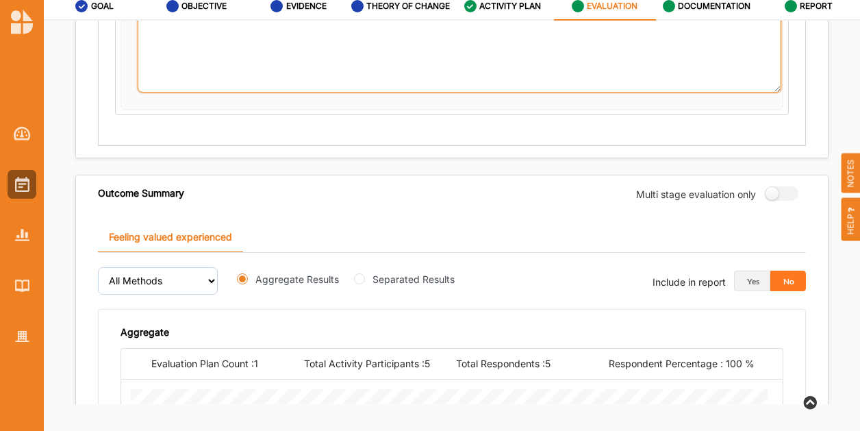
drag, startPoint x: 251, startPoint y: 29, endPoint x: 249, endPoint y: 36, distance: 7.0
click at [249, 36] on textarea "Can you tell us more about why you gave this rating? *" at bounding box center [460, 40] width 644 height 104
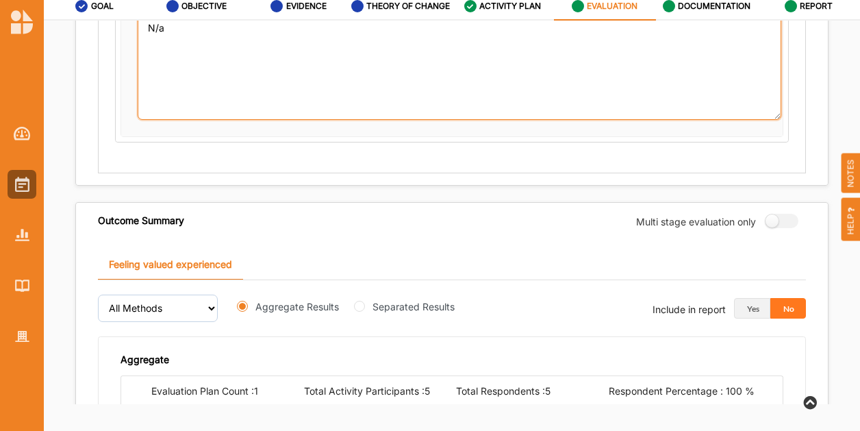
type textarea "N/a"
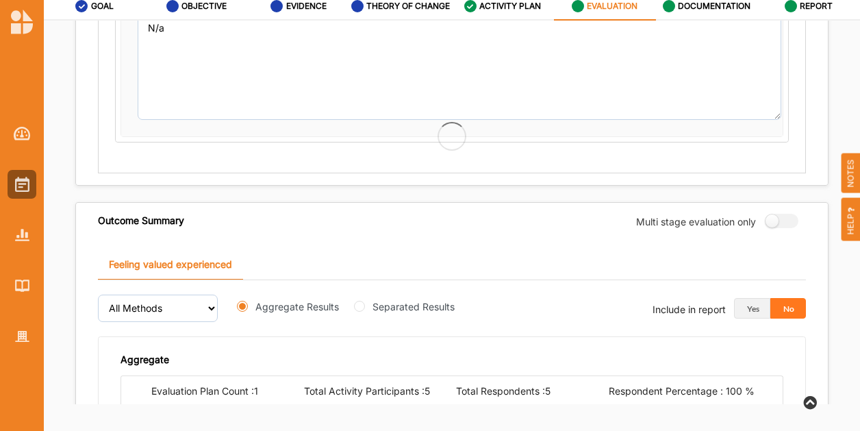
drag, startPoint x: 382, startPoint y: 227, endPoint x: 511, endPoint y: 112, distance: 173.2
click at [385, 221] on div "Outcome Summary Multi stage evaluation only" at bounding box center [452, 221] width 752 height 36
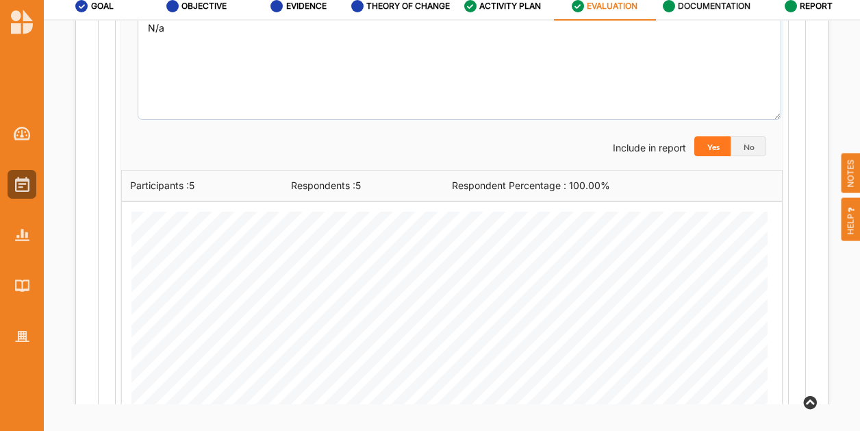
click at [680, 6] on label "DOCUMENTATION" at bounding box center [714, 6] width 73 height 11
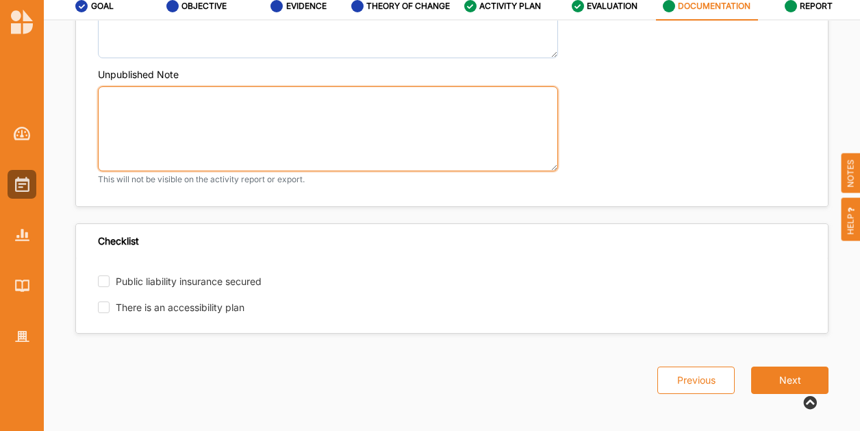
drag, startPoint x: 154, startPoint y: 137, endPoint x: 146, endPoint y: 128, distance: 12.1
click at [148, 138] on textarea "Unpublished Note" at bounding box center [328, 129] width 460 height 86
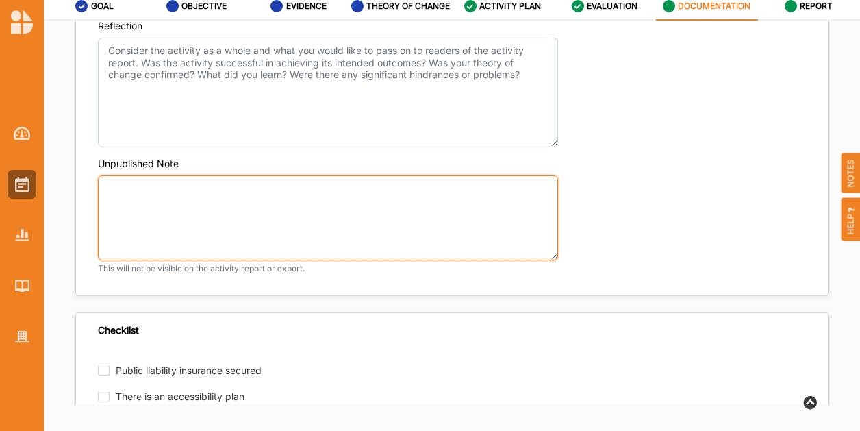
scroll to position [632, 0]
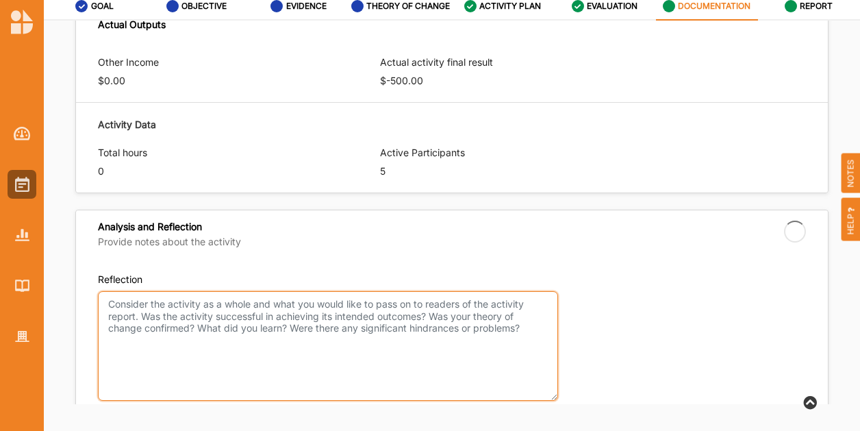
drag, startPoint x: 132, startPoint y: 324, endPoint x: 121, endPoint y: 297, distance: 29.5
click at [132, 323] on textarea "Reflection" at bounding box center [328, 346] width 460 height 110
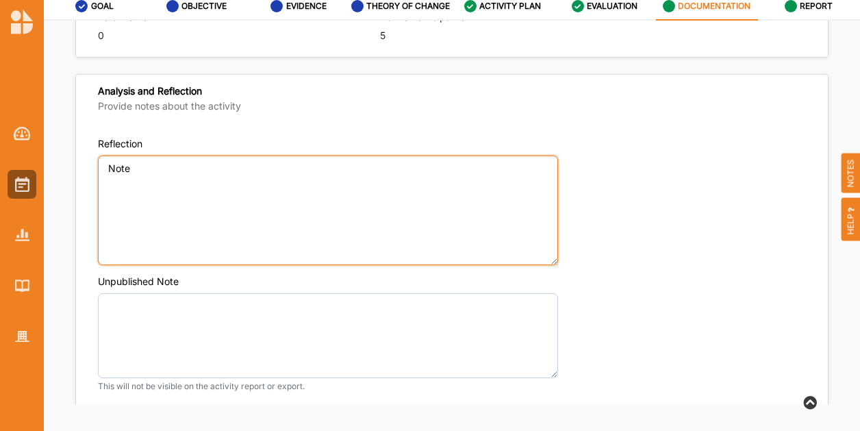
scroll to position [769, 0]
type textarea "Note"
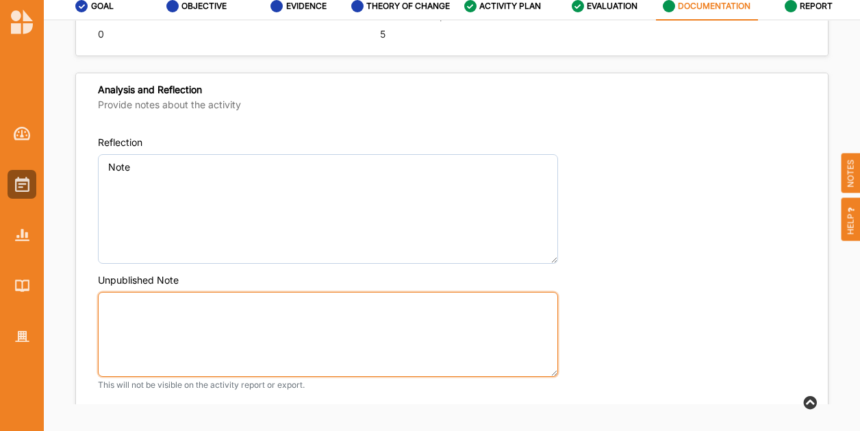
click at [199, 310] on textarea "Unpublished Note" at bounding box center [328, 335] width 460 height 86
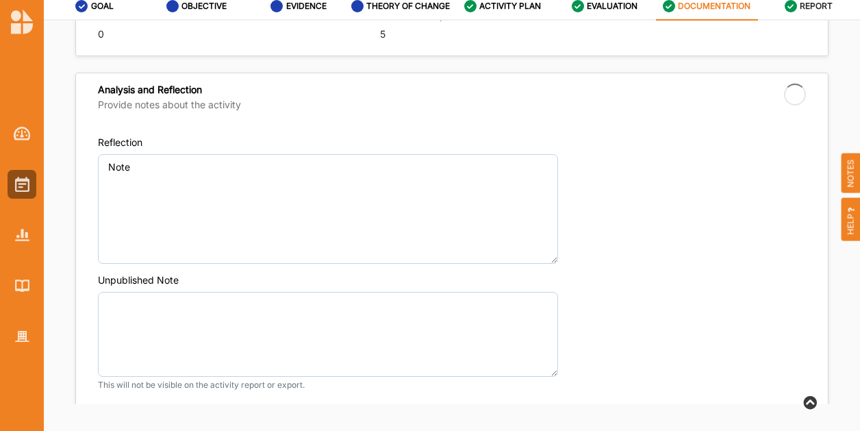
drag, startPoint x: 806, startPoint y: 1, endPoint x: 810, endPoint y: 18, distance: 17.1
click at [806, 2] on label "REPORT" at bounding box center [816, 6] width 33 height 11
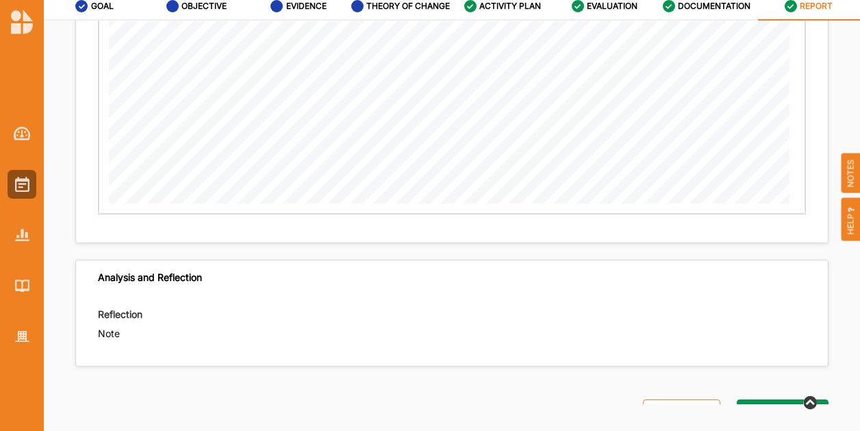
scroll to position [1324, 0]
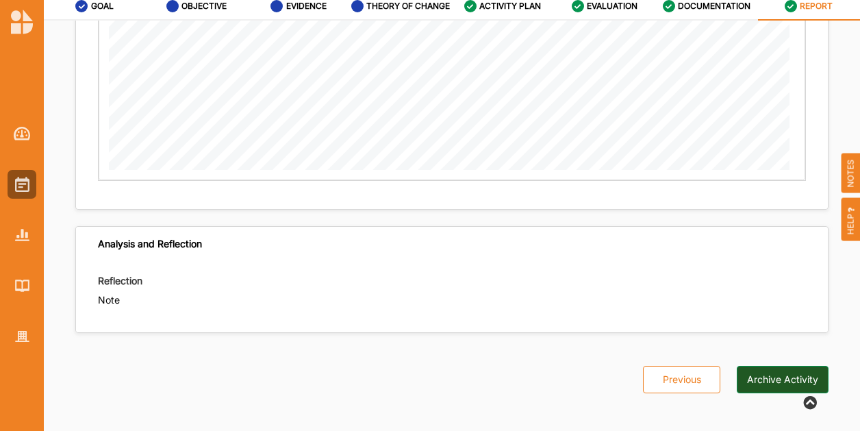
click at [775, 383] on button "Archive Activity" at bounding box center [783, 379] width 92 height 27
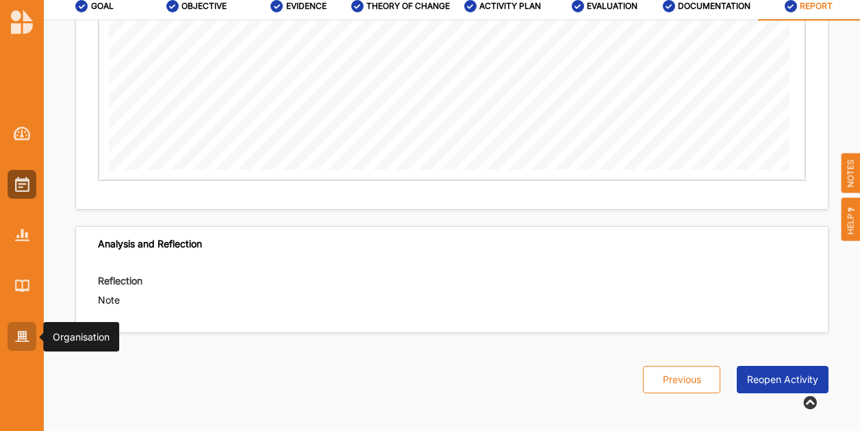
click at [20, 339] on img at bounding box center [22, 337] width 14 height 12
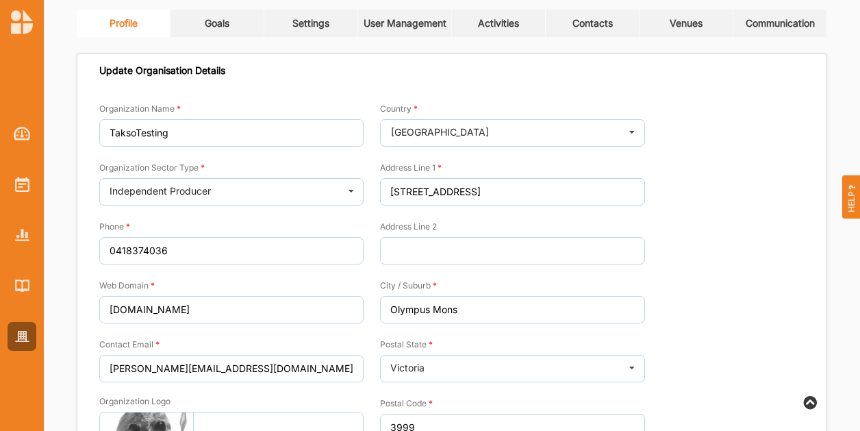
click at [700, 30] on link "Venues" at bounding box center [687, 23] width 94 height 27
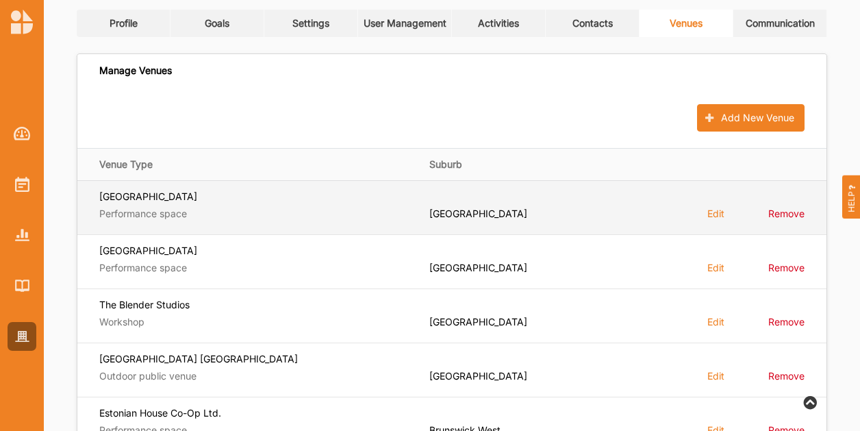
click at [792, 213] on label "Remove" at bounding box center [787, 213] width 36 height 13
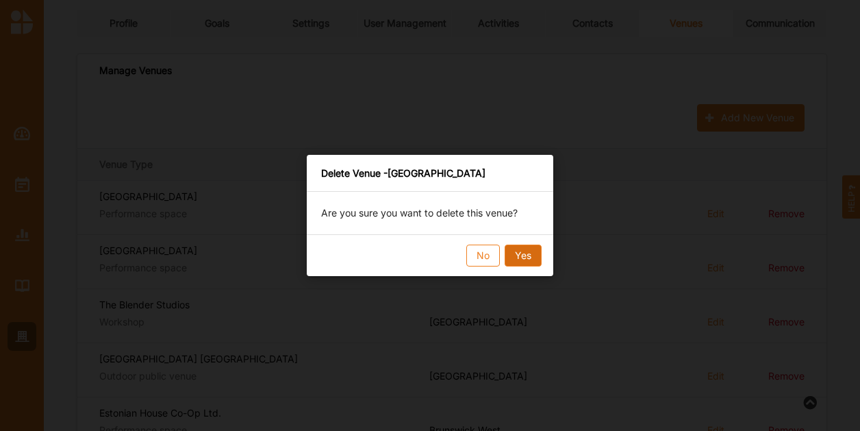
click at [519, 257] on button "Yes" at bounding box center [523, 256] width 37 height 22
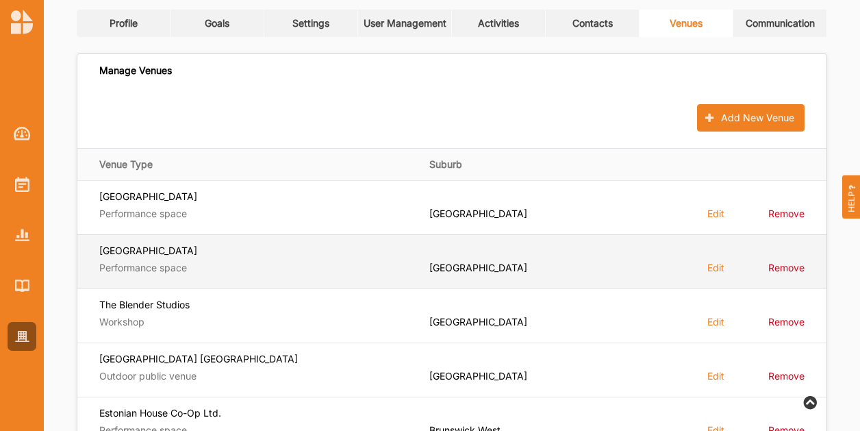
click at [800, 264] on label "Remove" at bounding box center [787, 267] width 36 height 13
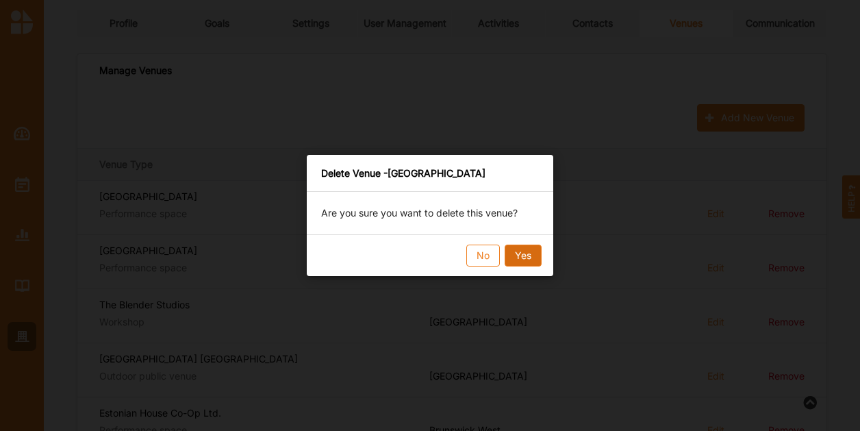
click at [521, 247] on button "Yes" at bounding box center [523, 256] width 37 height 22
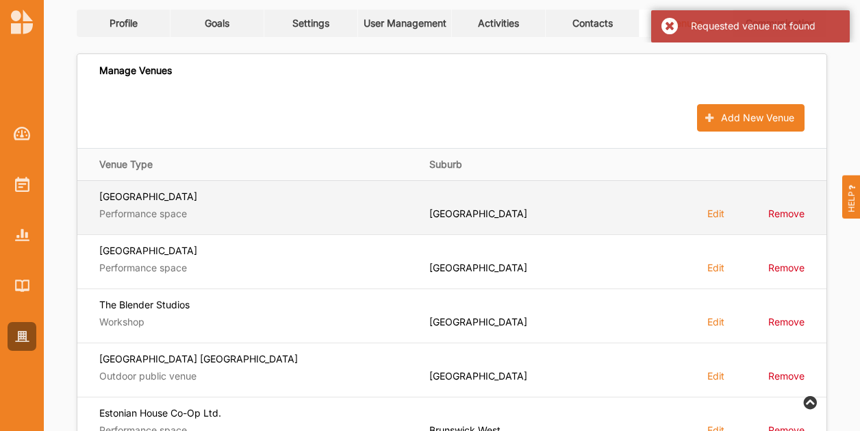
click at [795, 212] on label "Remove" at bounding box center [787, 213] width 36 height 13
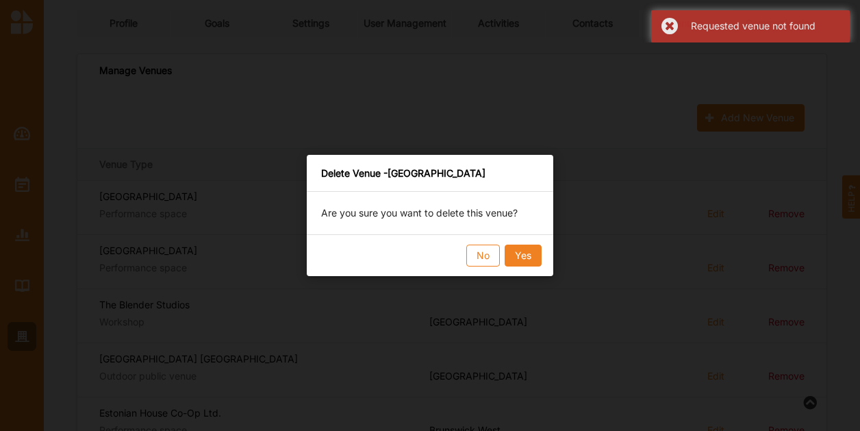
click at [664, 21] on div "Requested venue not found" at bounding box center [750, 26] width 199 height 32
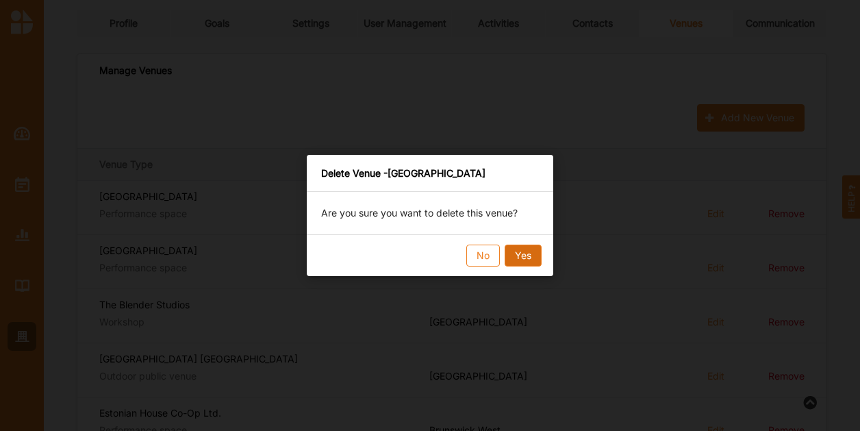
click at [536, 256] on button "Yes" at bounding box center [523, 256] width 37 height 22
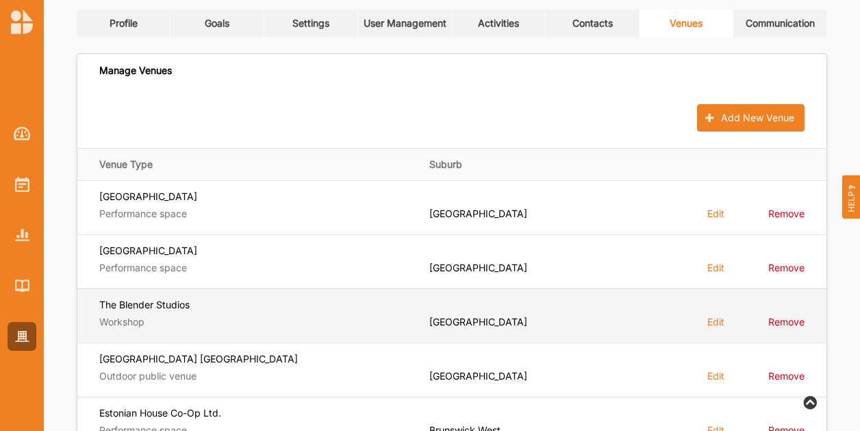
click at [793, 321] on label "Remove" at bounding box center [787, 321] width 36 height 13
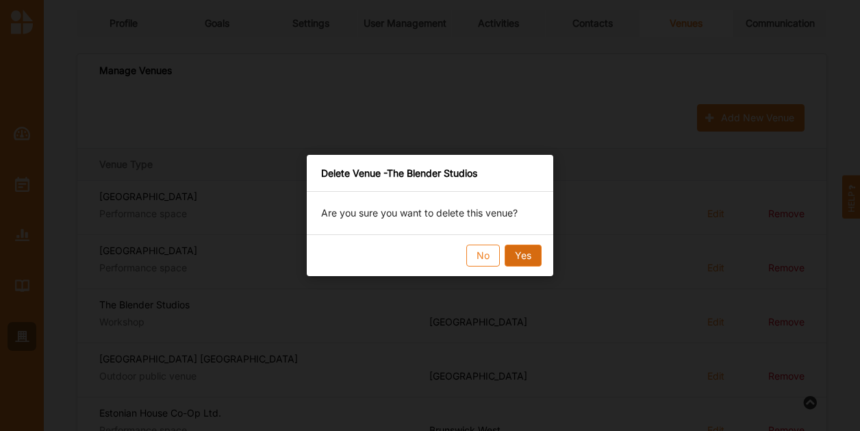
click at [527, 262] on button "Yes" at bounding box center [523, 256] width 37 height 22
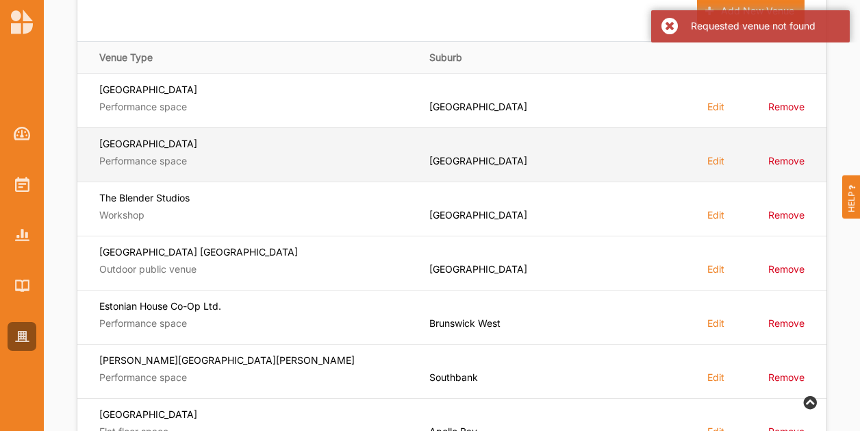
scroll to position [329, 0]
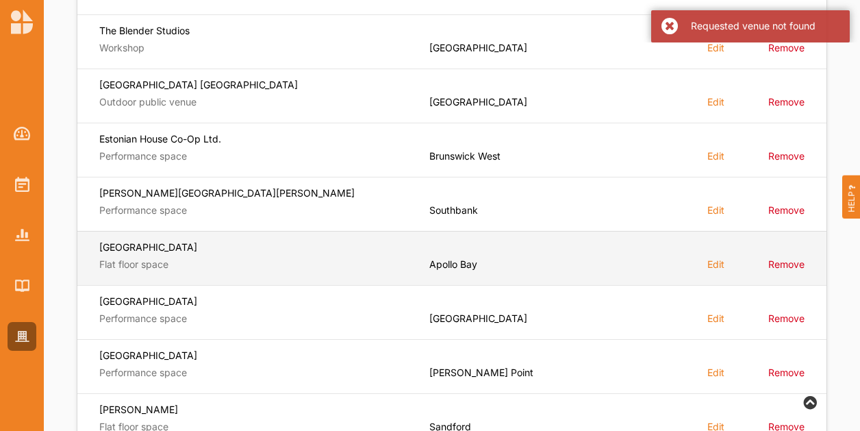
click at [793, 266] on label "Remove" at bounding box center [787, 264] width 36 height 13
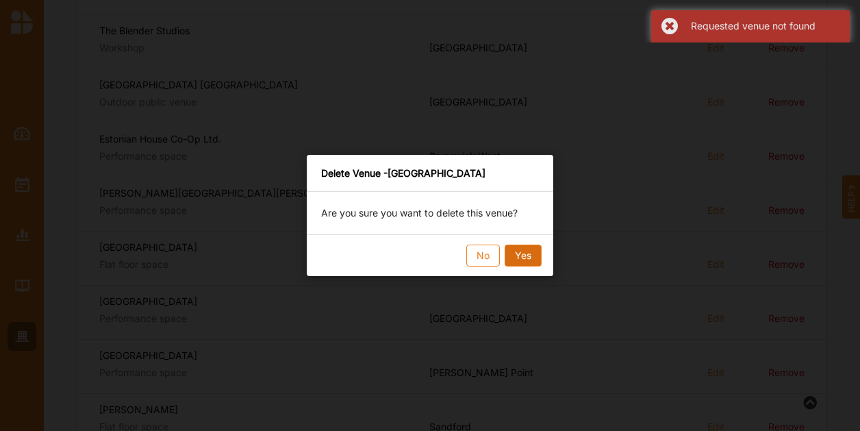
click at [519, 258] on button "Yes" at bounding box center [523, 256] width 37 height 22
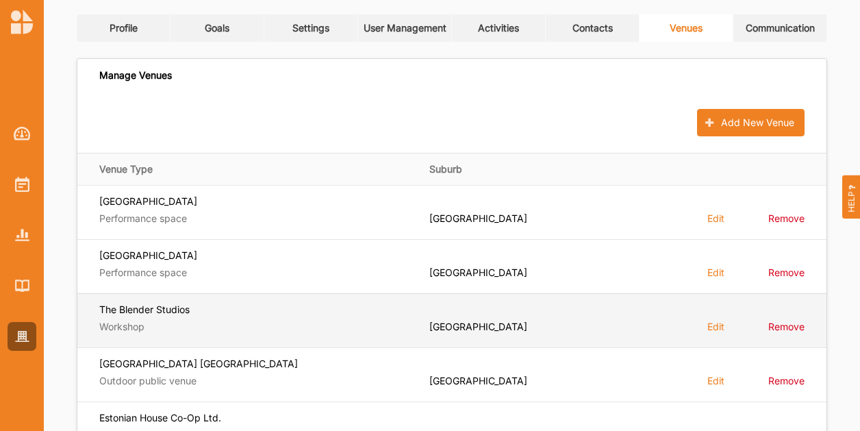
scroll to position [0, 0]
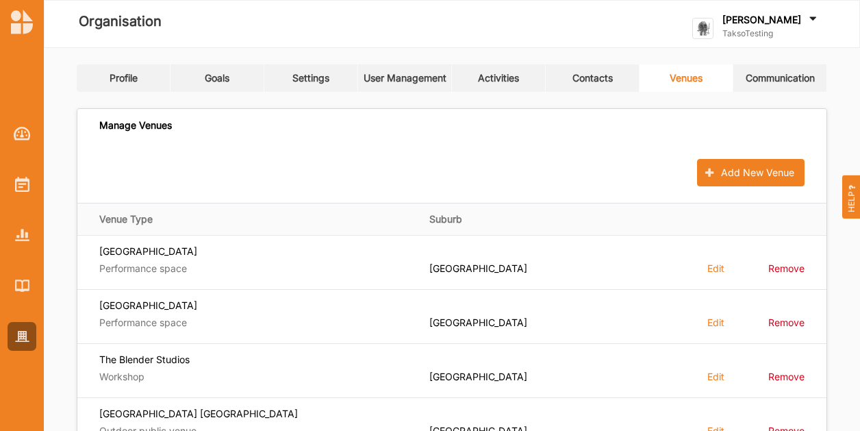
click at [767, 17] on label "[PERSON_NAME]" at bounding box center [762, 20] width 79 height 12
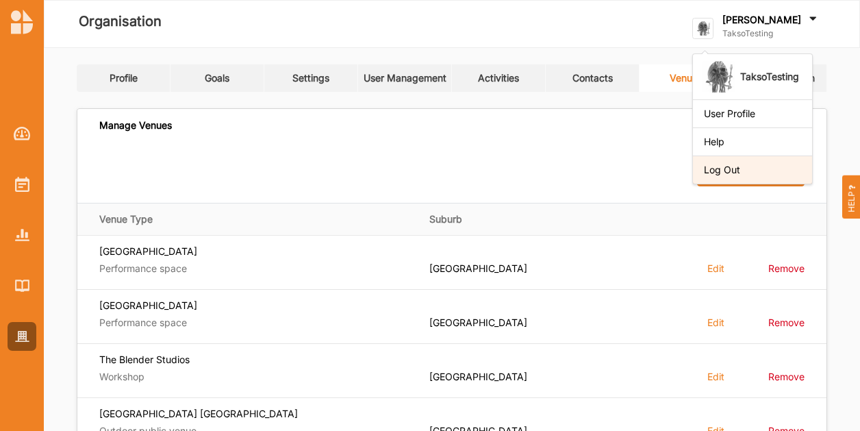
click at [775, 179] on div "Log Out" at bounding box center [752, 170] width 119 height 28
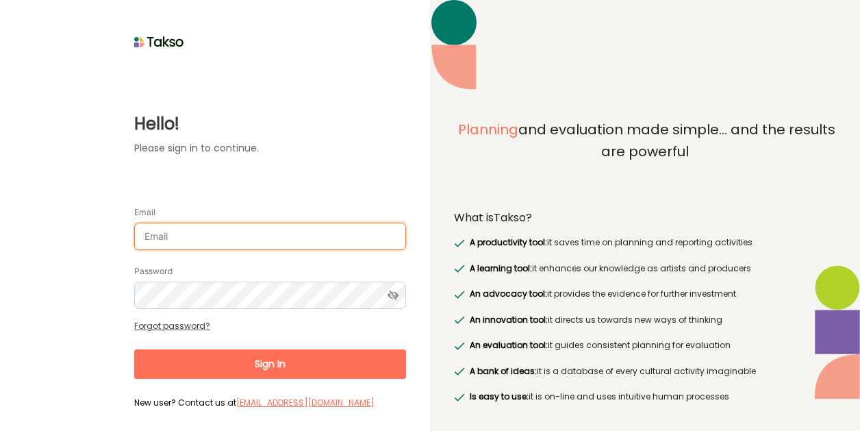
click at [246, 235] on input "Email" at bounding box center [270, 236] width 272 height 27
type input "[EMAIL_ADDRESS][DOMAIN_NAME]"
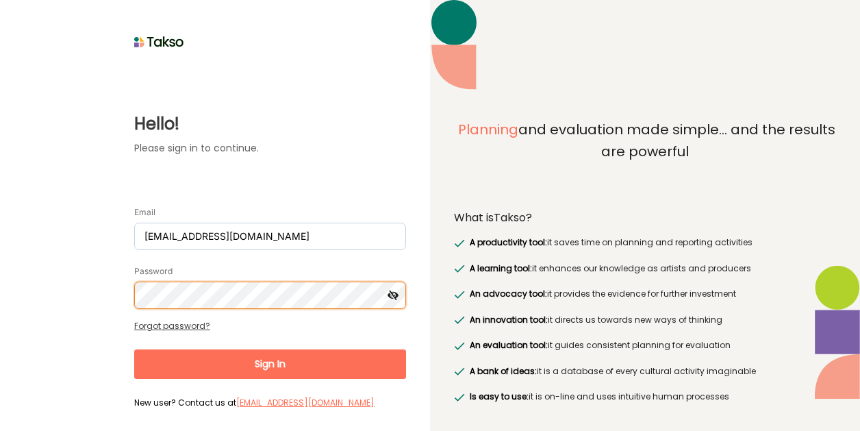
click at [134, 349] on button "Sign In" at bounding box center [270, 363] width 272 height 29
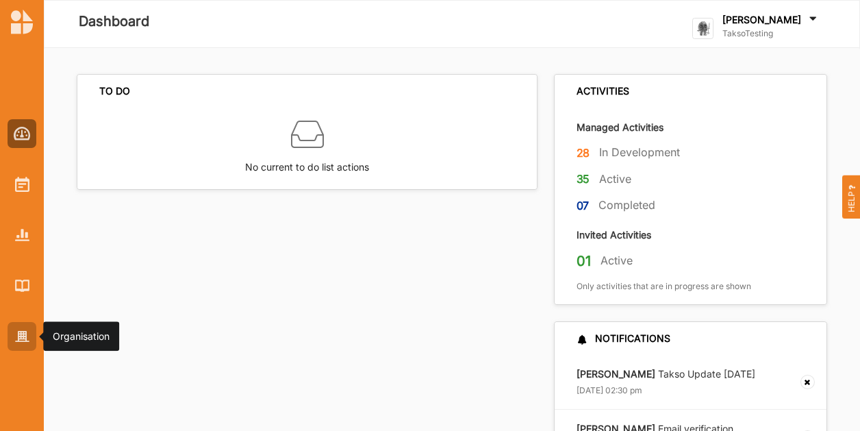
click at [14, 340] on div at bounding box center [22, 336] width 29 height 29
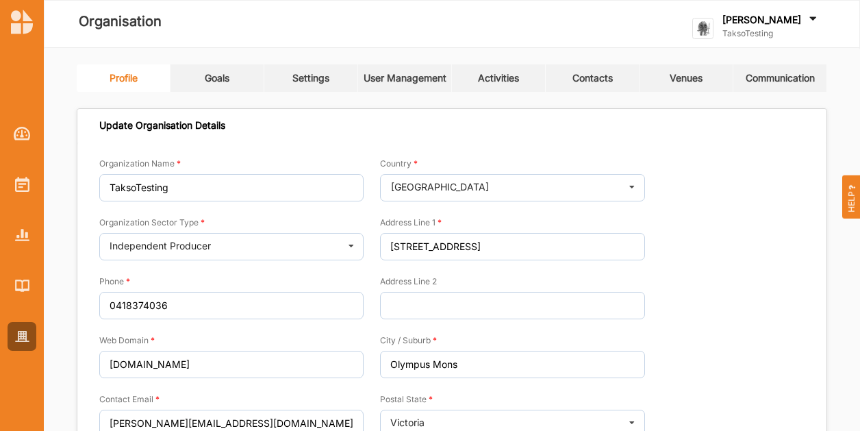
click at [775, 18] on label "[PERSON_NAME]" at bounding box center [762, 20] width 79 height 12
drag, startPoint x: 597, startPoint y: 155, endPoint x: 590, endPoint y: 132, distance: 24.3
click at [597, 153] on div "Country [GEOGRAPHIC_DATA] [GEOGRAPHIC_DATA] [GEOGRAPHIC_DATA] [GEOGRAPHIC_DATA]…" at bounding box center [512, 361] width 264 height 439
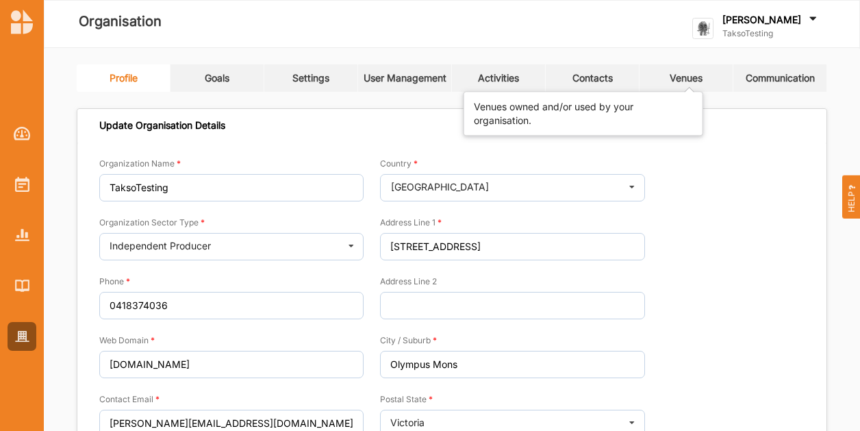
click at [691, 83] on div "Venues" at bounding box center [686, 78] width 33 height 12
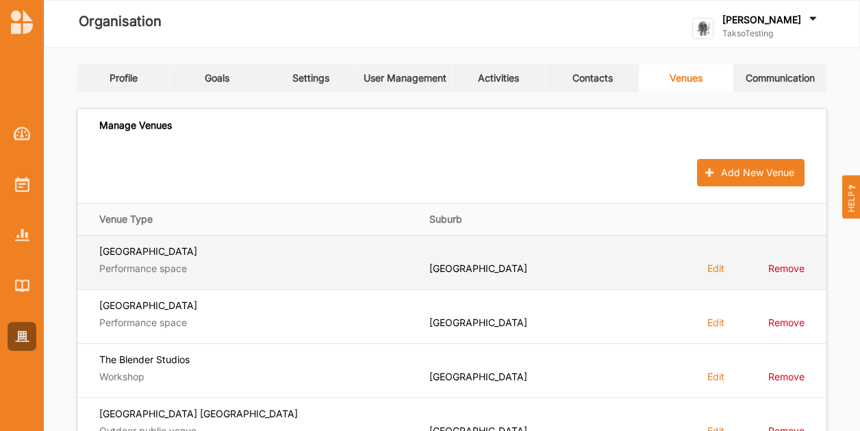
click at [780, 266] on label "Remove" at bounding box center [787, 268] width 36 height 13
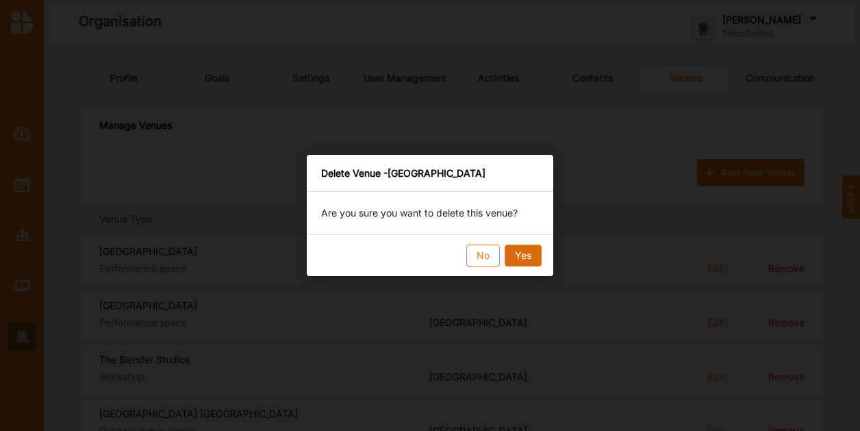
click at [519, 250] on button "Yes" at bounding box center [523, 256] width 37 height 22
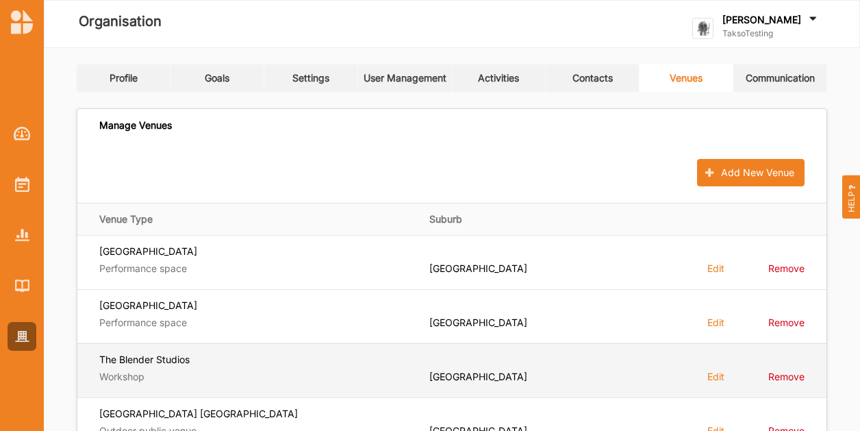
click at [801, 373] on label "Remove" at bounding box center [787, 376] width 36 height 13
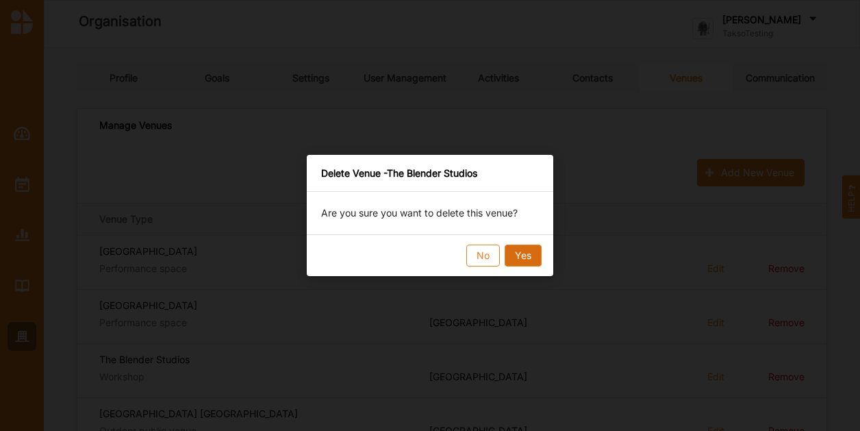
click at [521, 253] on button "Yes" at bounding box center [523, 256] width 37 height 22
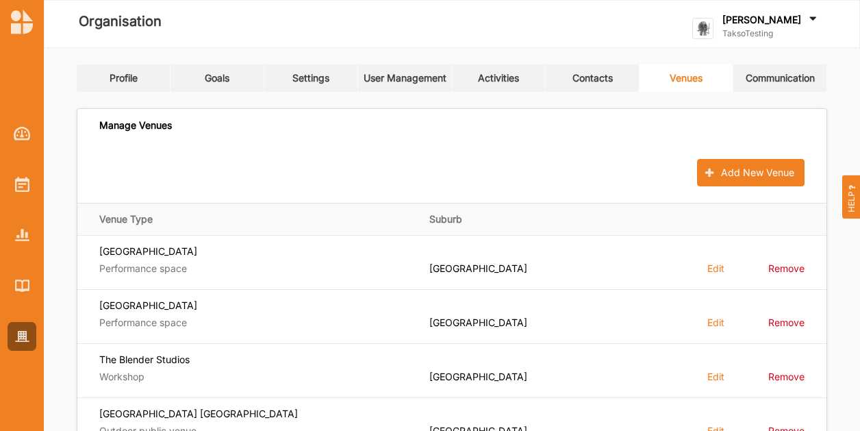
click at [521, 74] on link "Activities" at bounding box center [499, 77] width 94 height 27
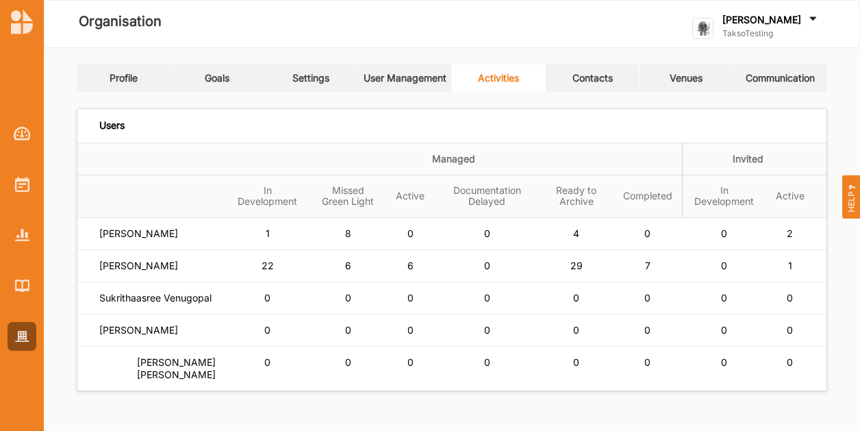
click at [779, 35] on label "TaksoTesting" at bounding box center [771, 33] width 97 height 11
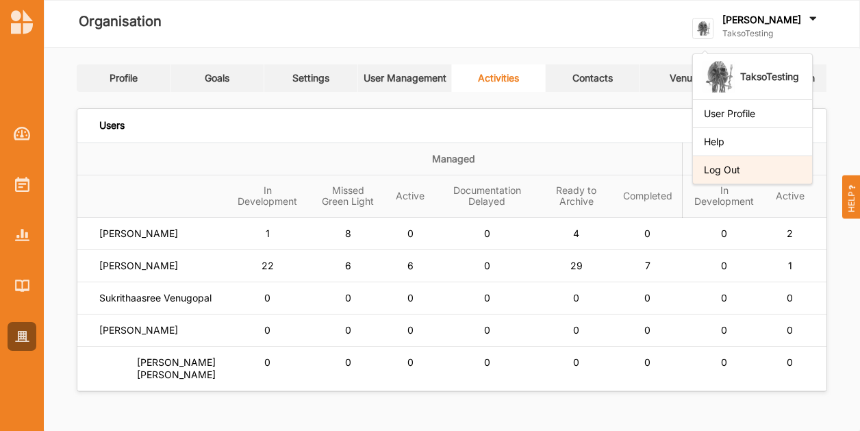
click at [764, 179] on div "Log Out" at bounding box center [752, 170] width 119 height 28
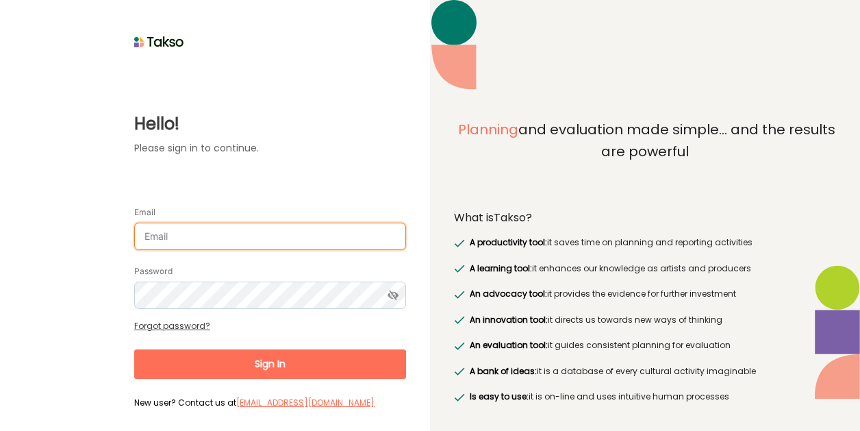
click at [299, 232] on input "Email" at bounding box center [270, 236] width 272 height 27
type input "[EMAIL_ADDRESS][DOMAIN_NAME]"
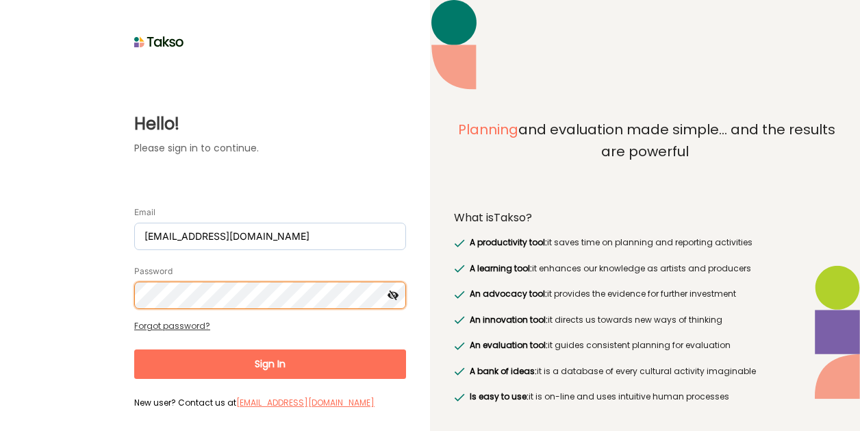
click at [134, 349] on button "Sign In" at bounding box center [270, 363] width 272 height 29
